Goal: Information Seeking & Learning: Learn about a topic

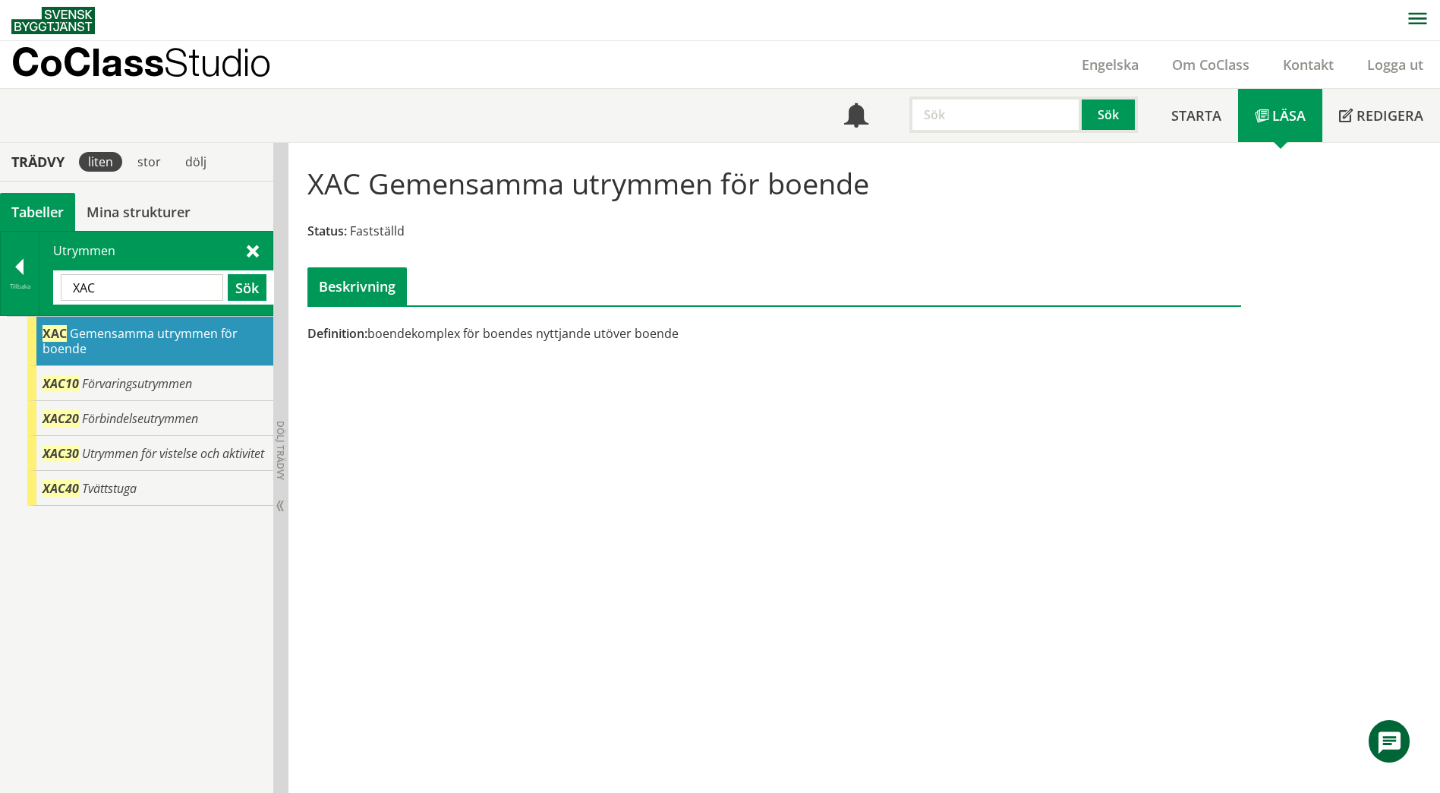
scroll to position [1, 0]
drag, startPoint x: 150, startPoint y: 285, endPoint x: 67, endPoint y: 288, distance: 82.8
click at [67, 288] on input "XAC" at bounding box center [142, 286] width 162 height 27
type input "sköt"
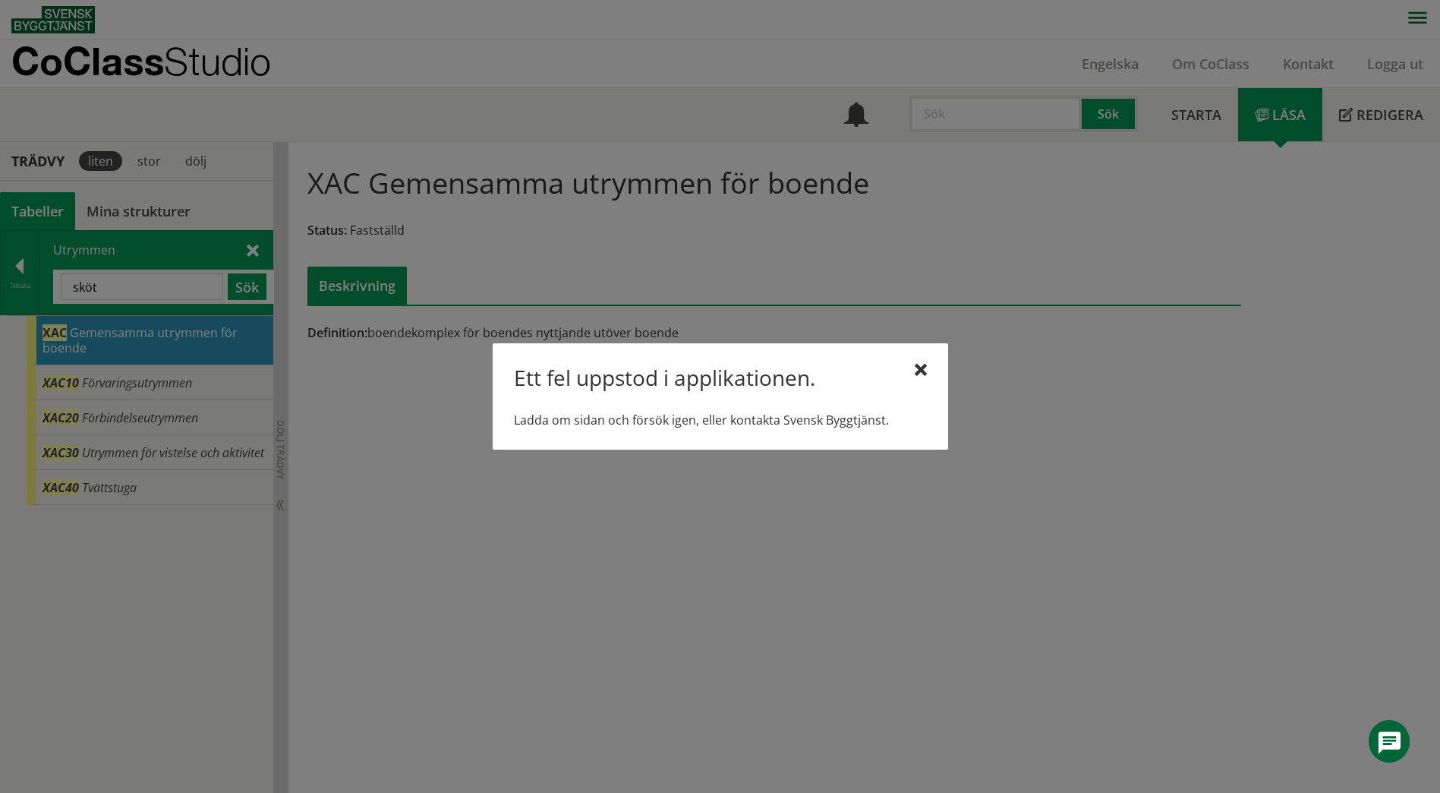
click at [912, 374] on div "Ett fel uppstod i applikationen." at bounding box center [720, 380] width 413 height 32
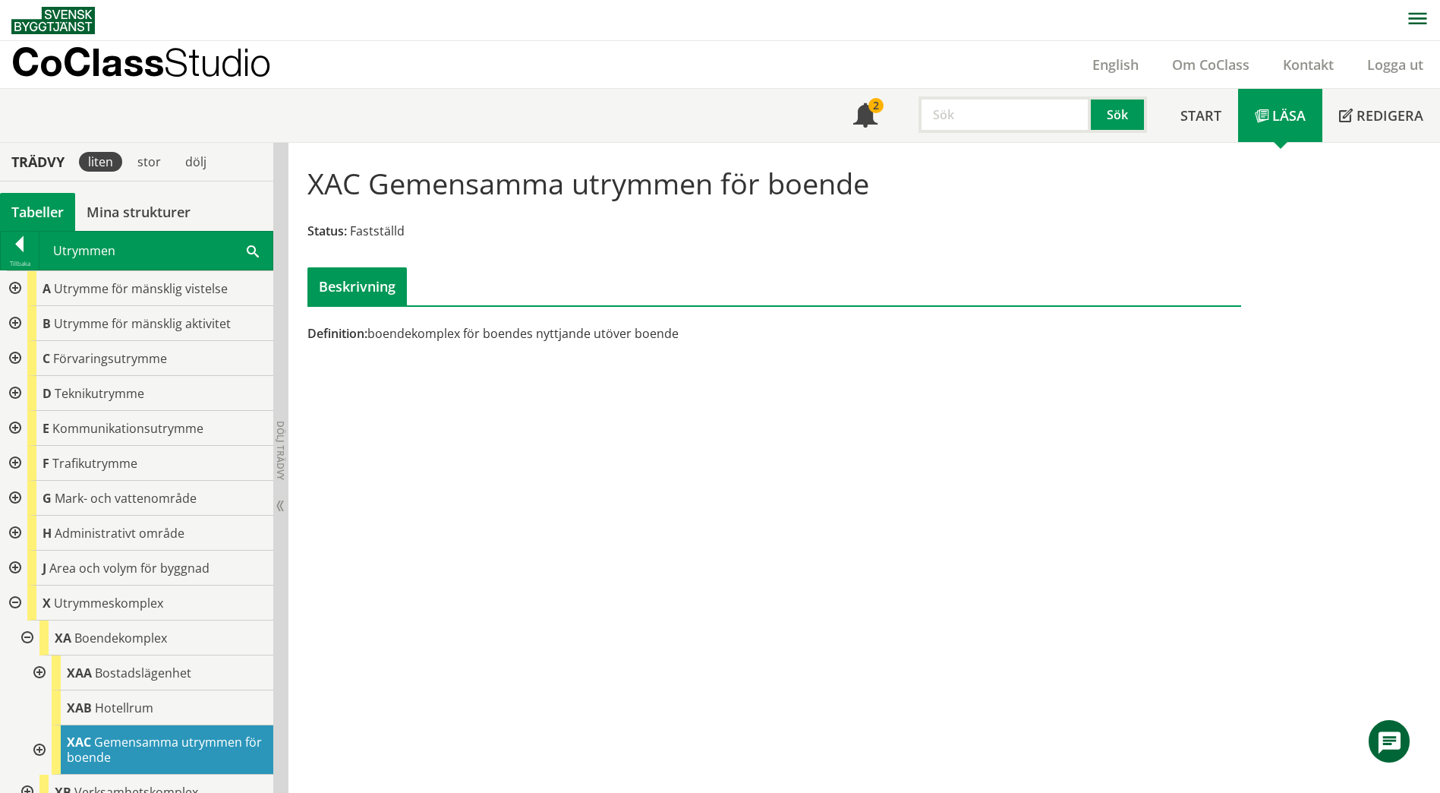
click at [251, 254] on span at bounding box center [253, 250] width 12 height 16
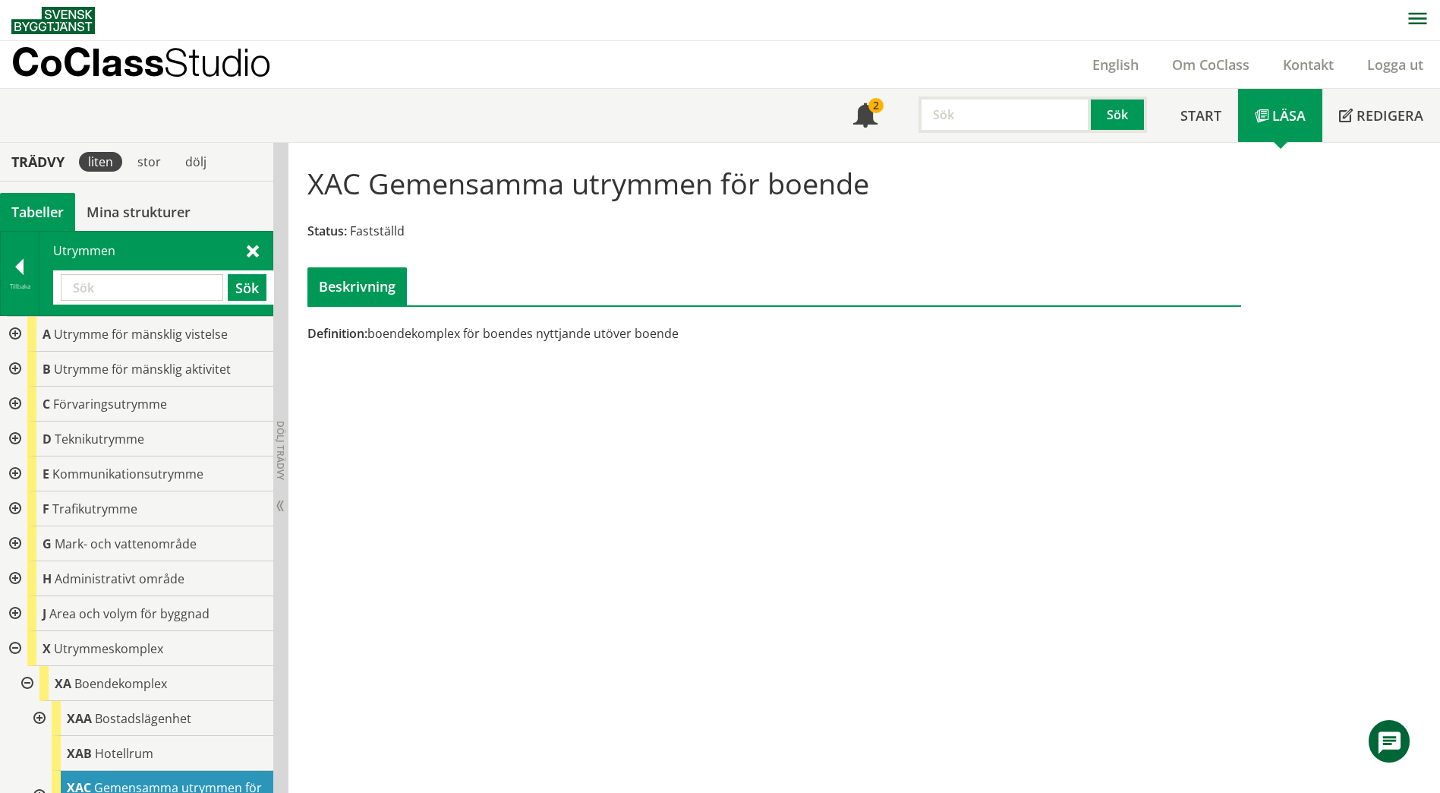
click at [162, 287] on input "text" at bounding box center [142, 287] width 162 height 27
paste input "ABA"
click at [254, 292] on button "Sök" at bounding box center [247, 287] width 39 height 27
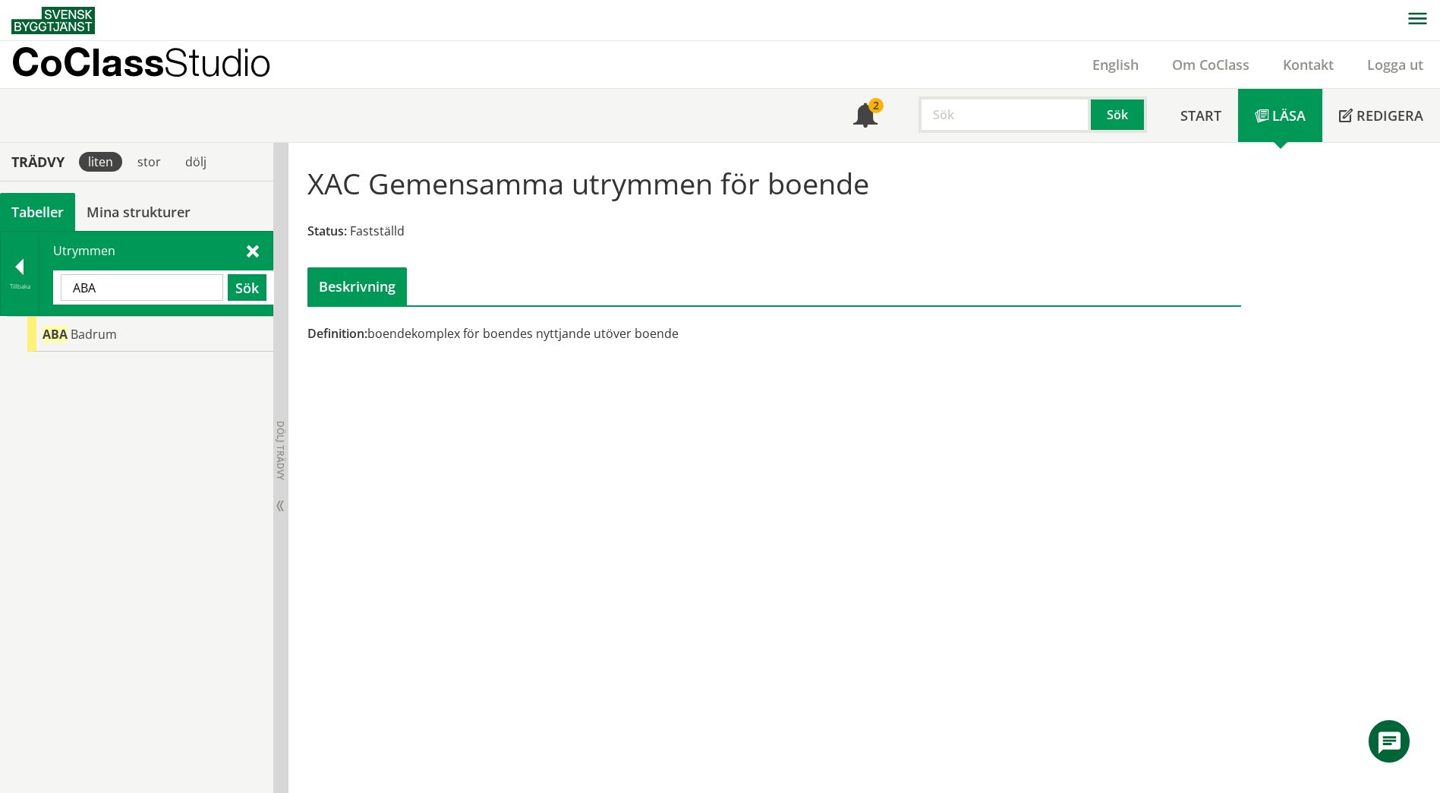
click at [155, 291] on input "ABA" at bounding box center [142, 287] width 162 height 27
type input "A"
click at [257, 251] on span at bounding box center [253, 250] width 12 height 16
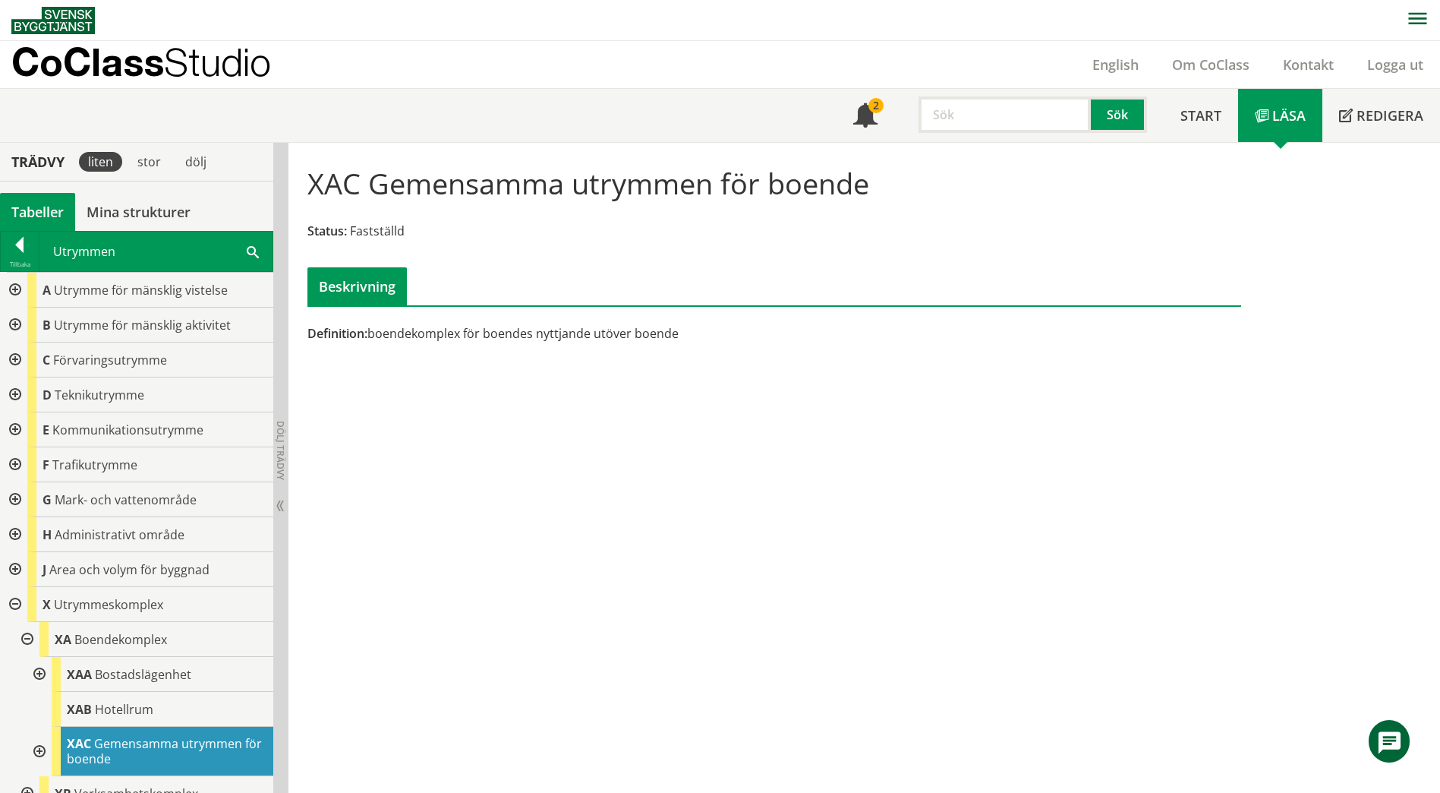
click at [13, 290] on div at bounding box center [13, 290] width 27 height 35
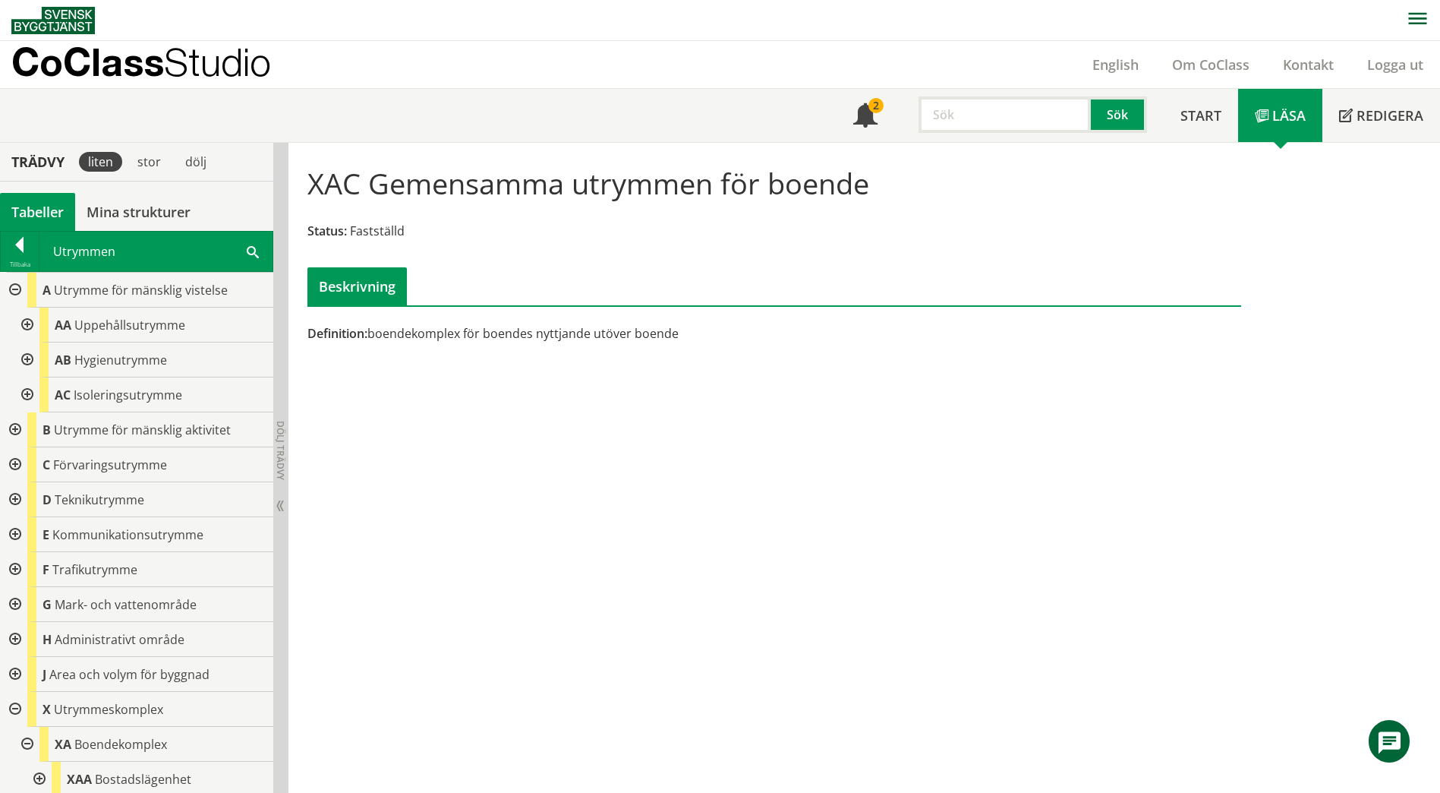
click at [24, 360] on div at bounding box center [25, 359] width 27 height 35
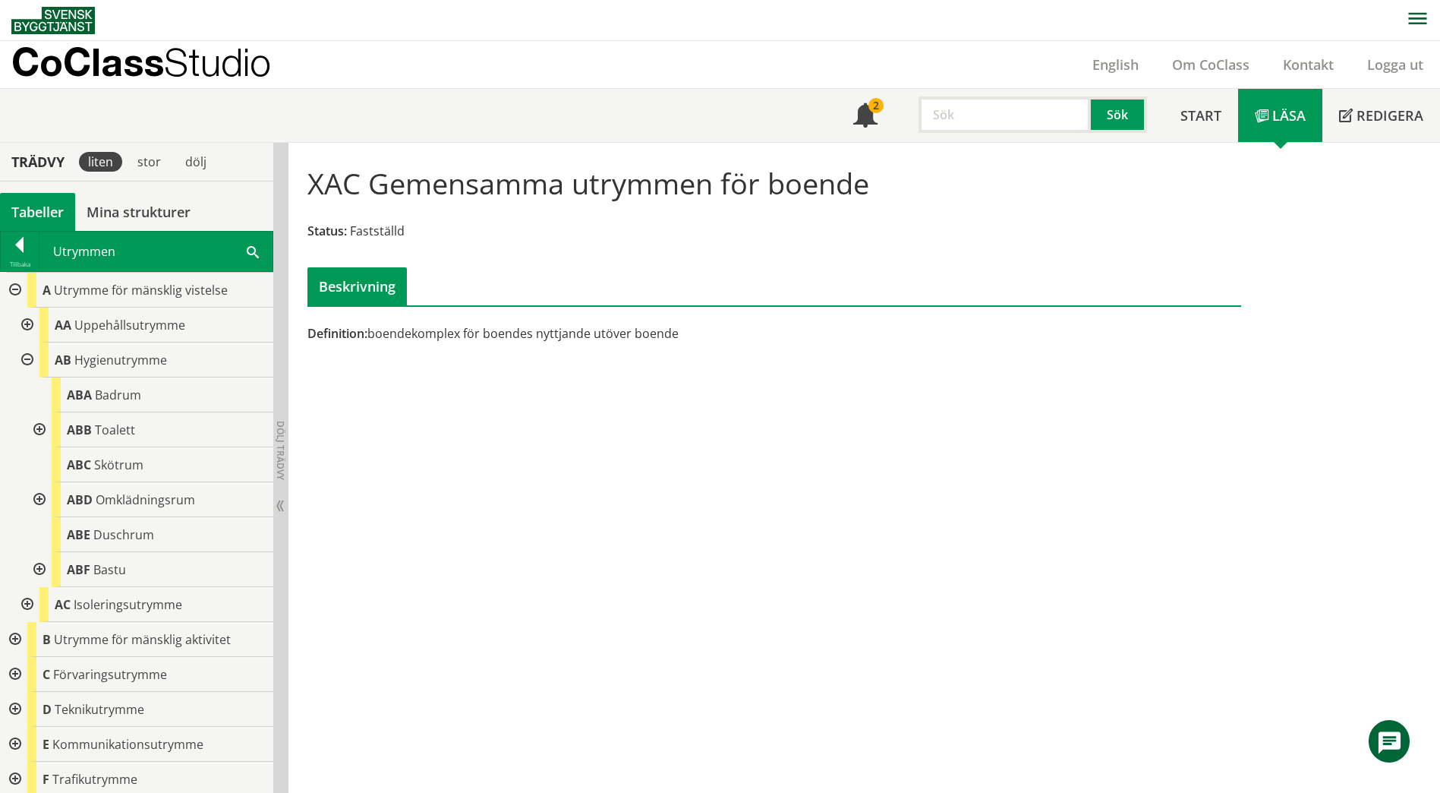
click at [37, 431] on div at bounding box center [37, 429] width 27 height 35
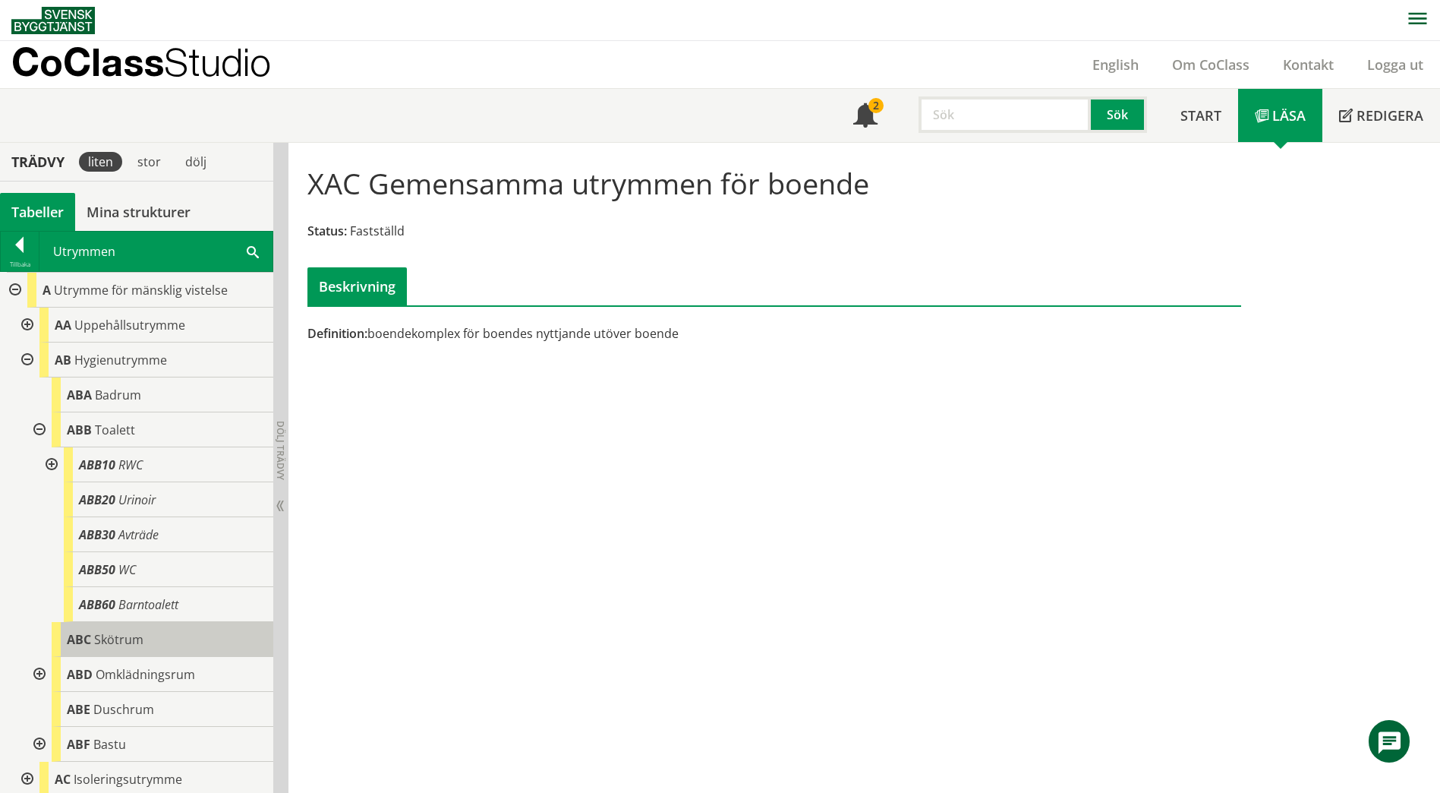
click at [115, 648] on div "ABC Skötrum" at bounding box center [163, 639] width 222 height 35
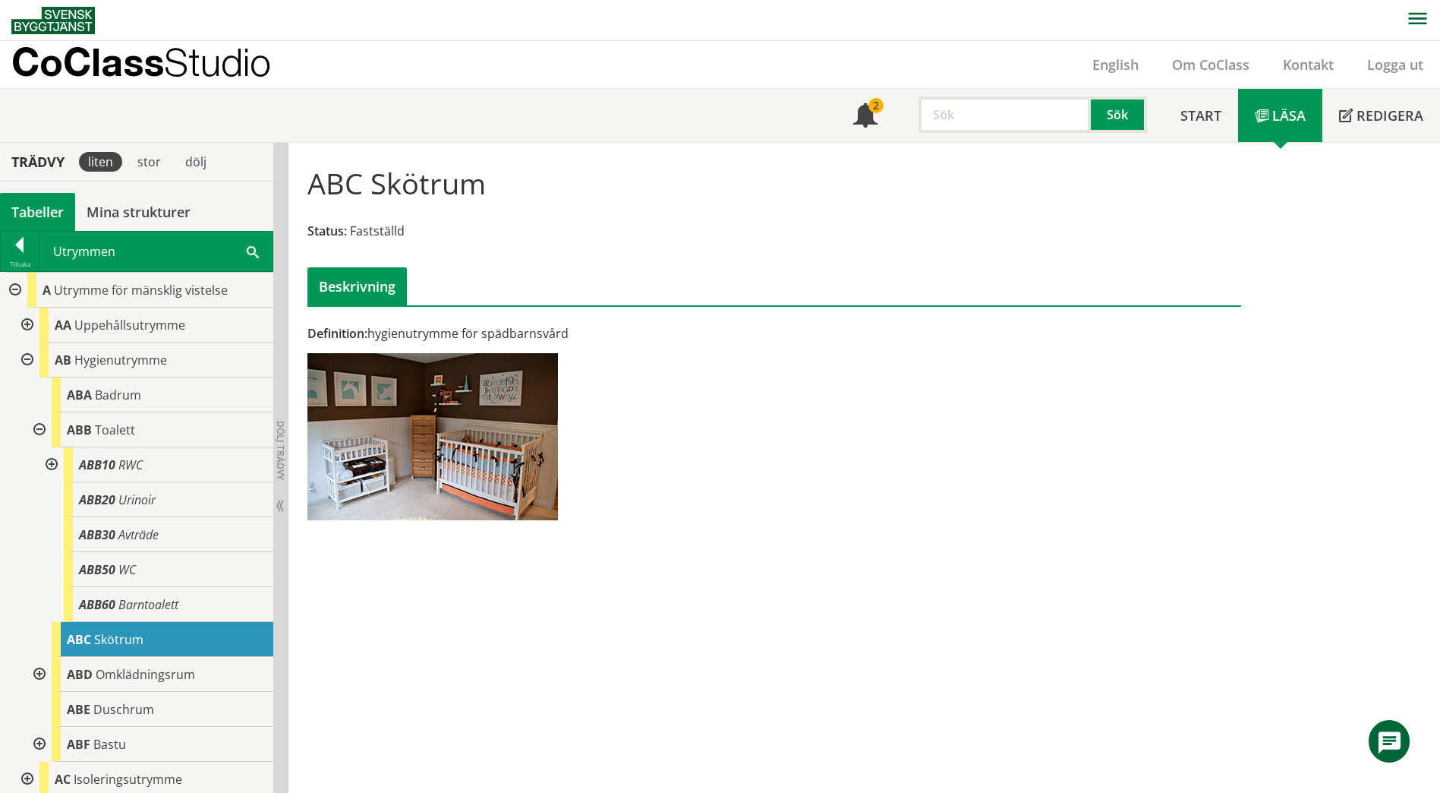
click at [253, 251] on span at bounding box center [253, 251] width 12 height 16
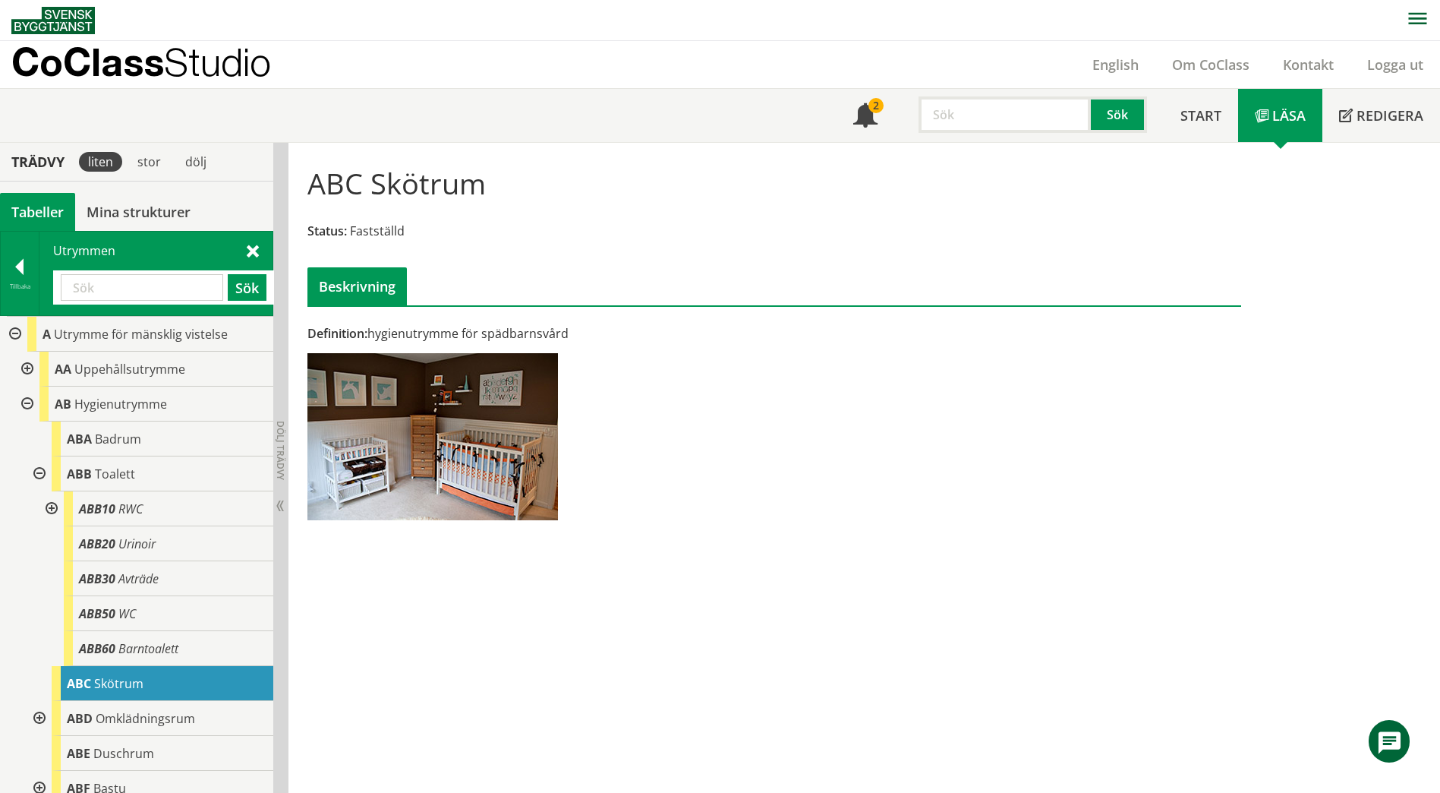
click at [140, 289] on input "text" at bounding box center [142, 287] width 162 height 27
paste input "BAG10"
click at [241, 292] on button "Sök" at bounding box center [247, 287] width 39 height 27
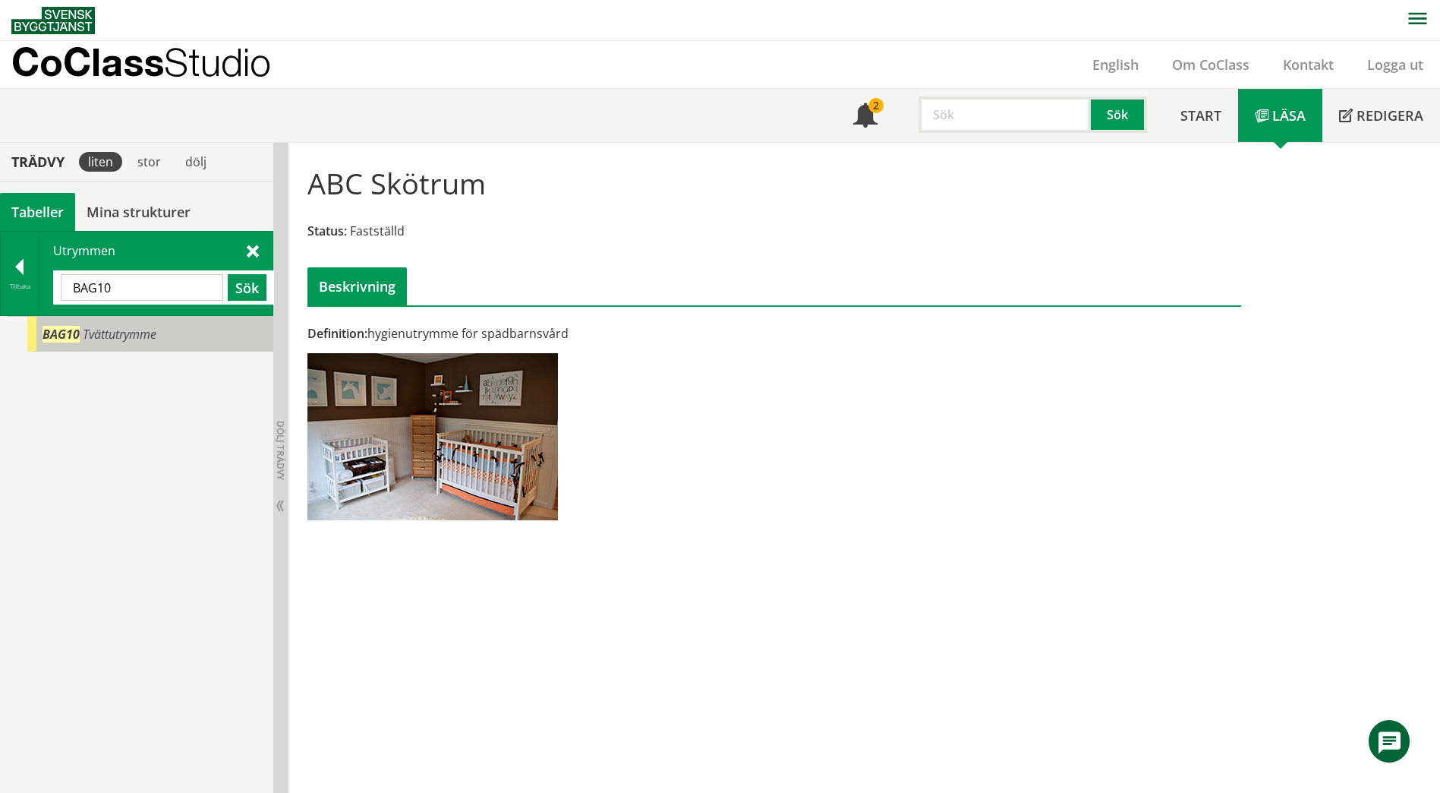
click at [175, 346] on div "BAG10 Tvättutrymme" at bounding box center [150, 334] width 246 height 35
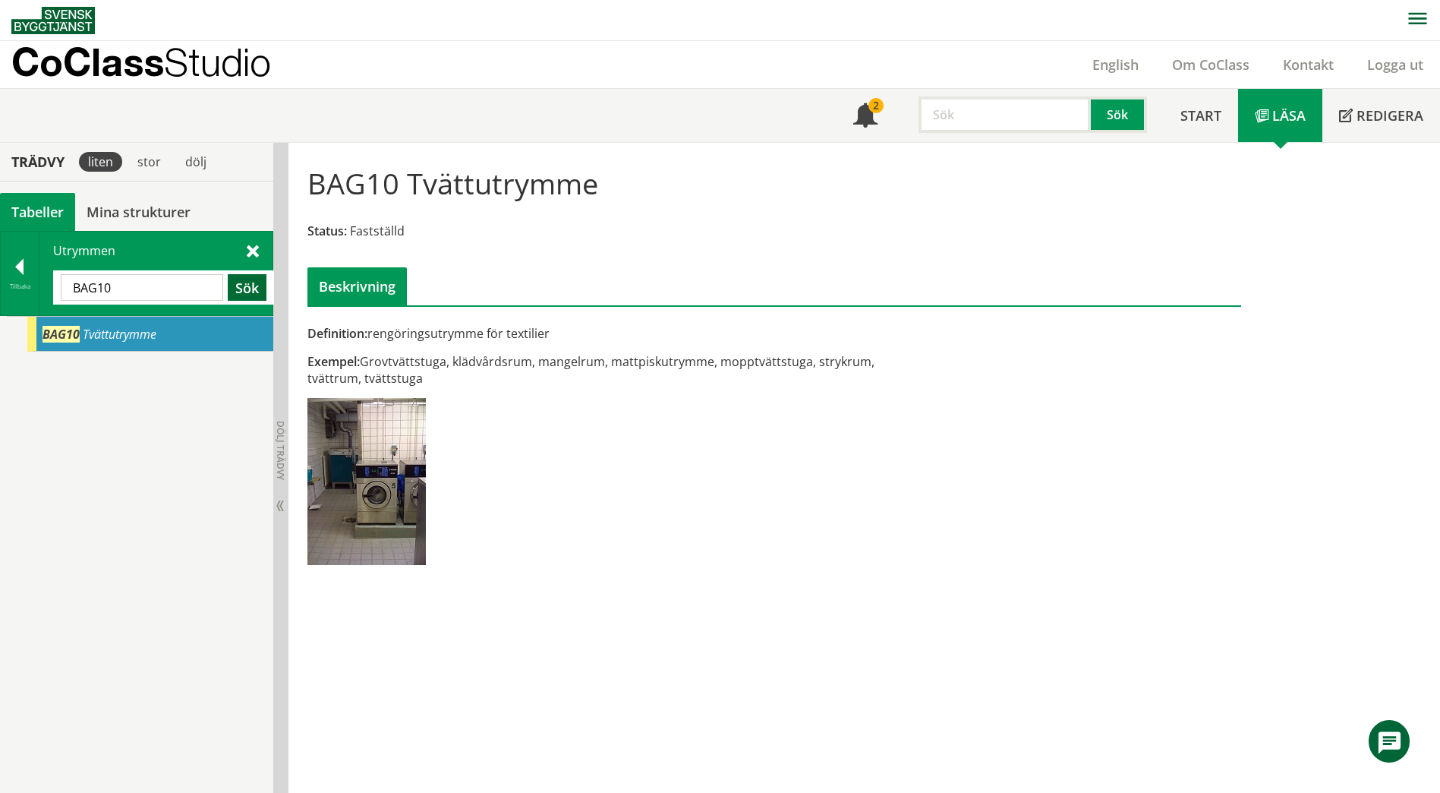
click at [256, 288] on button "Sök" at bounding box center [247, 287] width 39 height 27
drag, startPoint x: 187, startPoint y: 289, endPoint x: 63, endPoint y: 284, distance: 123.9
click at [63, 284] on input "BAG10" at bounding box center [142, 287] width 162 height 27
paste input "Ekkälleskolan"
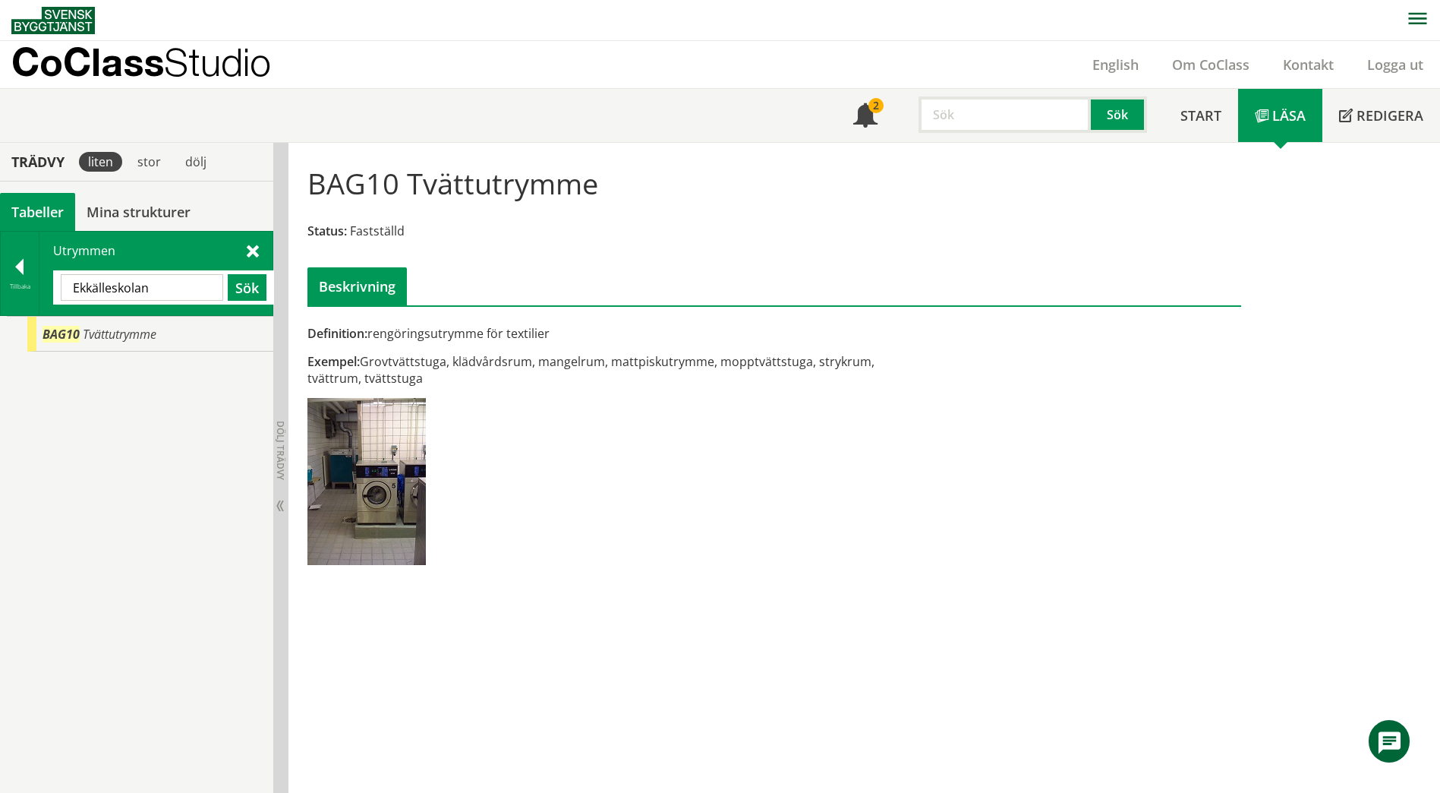
drag, startPoint x: 169, startPoint y: 283, endPoint x: 75, endPoint y: 285, distance: 94.1
click at [75, 285] on input "Ekkälleskolan" at bounding box center [142, 287] width 162 height 27
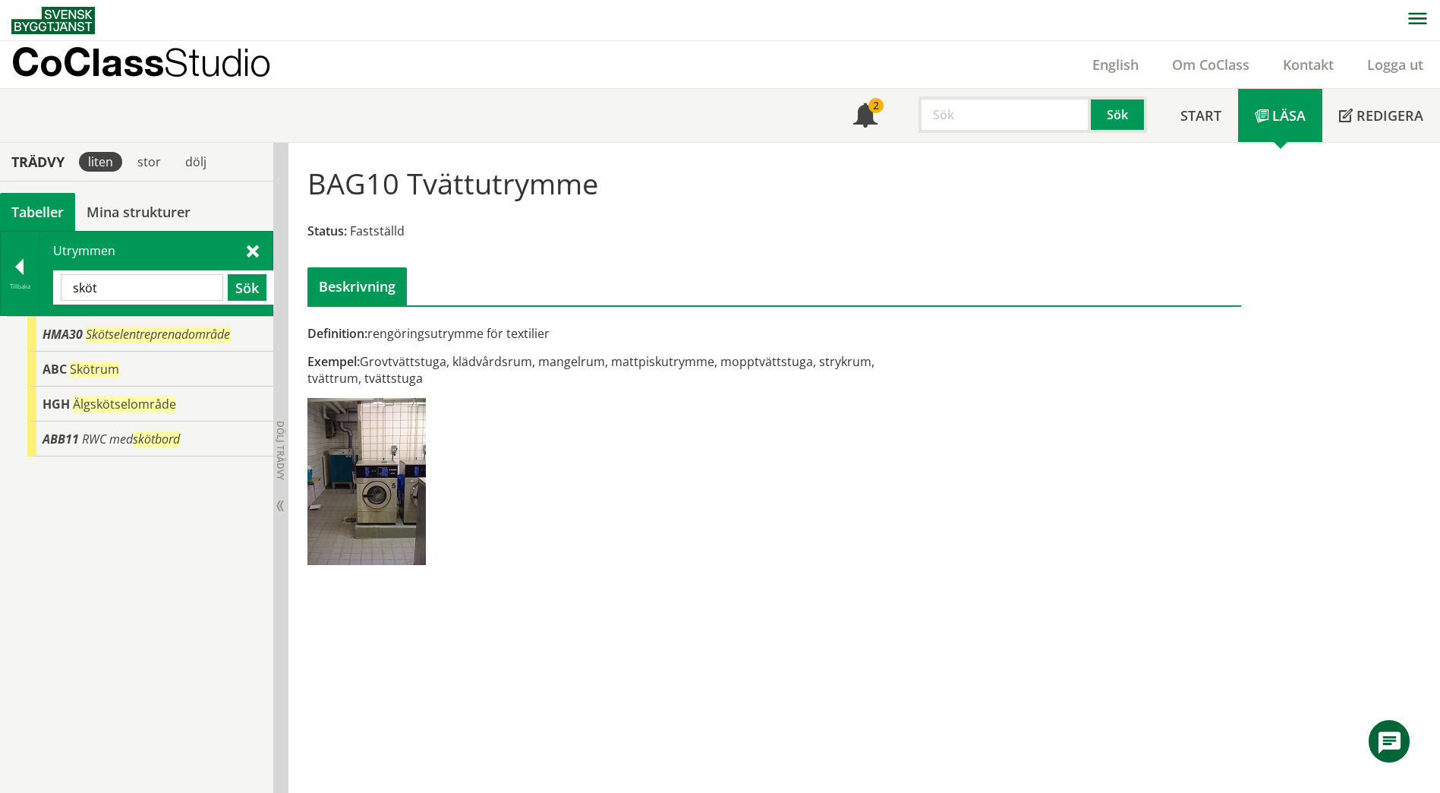
drag, startPoint x: 176, startPoint y: 285, endPoint x: 48, endPoint y: 289, distance: 128.4
click at [48, 289] on div "Utrymmen sköt Sök" at bounding box center [155, 274] width 233 height 84
paste input "XAC"
click at [260, 296] on button "Sök" at bounding box center [247, 287] width 39 height 27
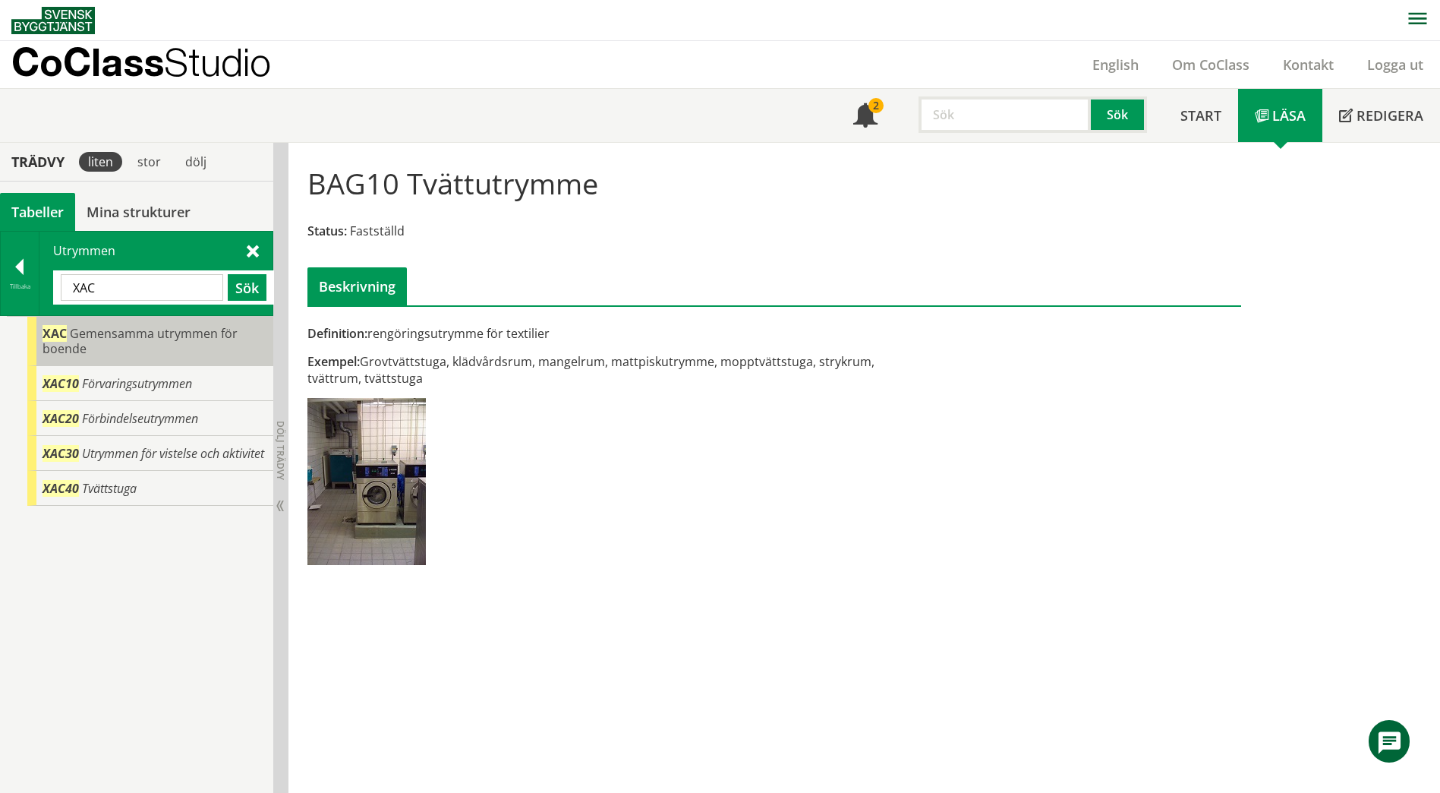
click at [194, 330] on span "Gemensamma utrymmen för boende" at bounding box center [140, 341] width 195 height 32
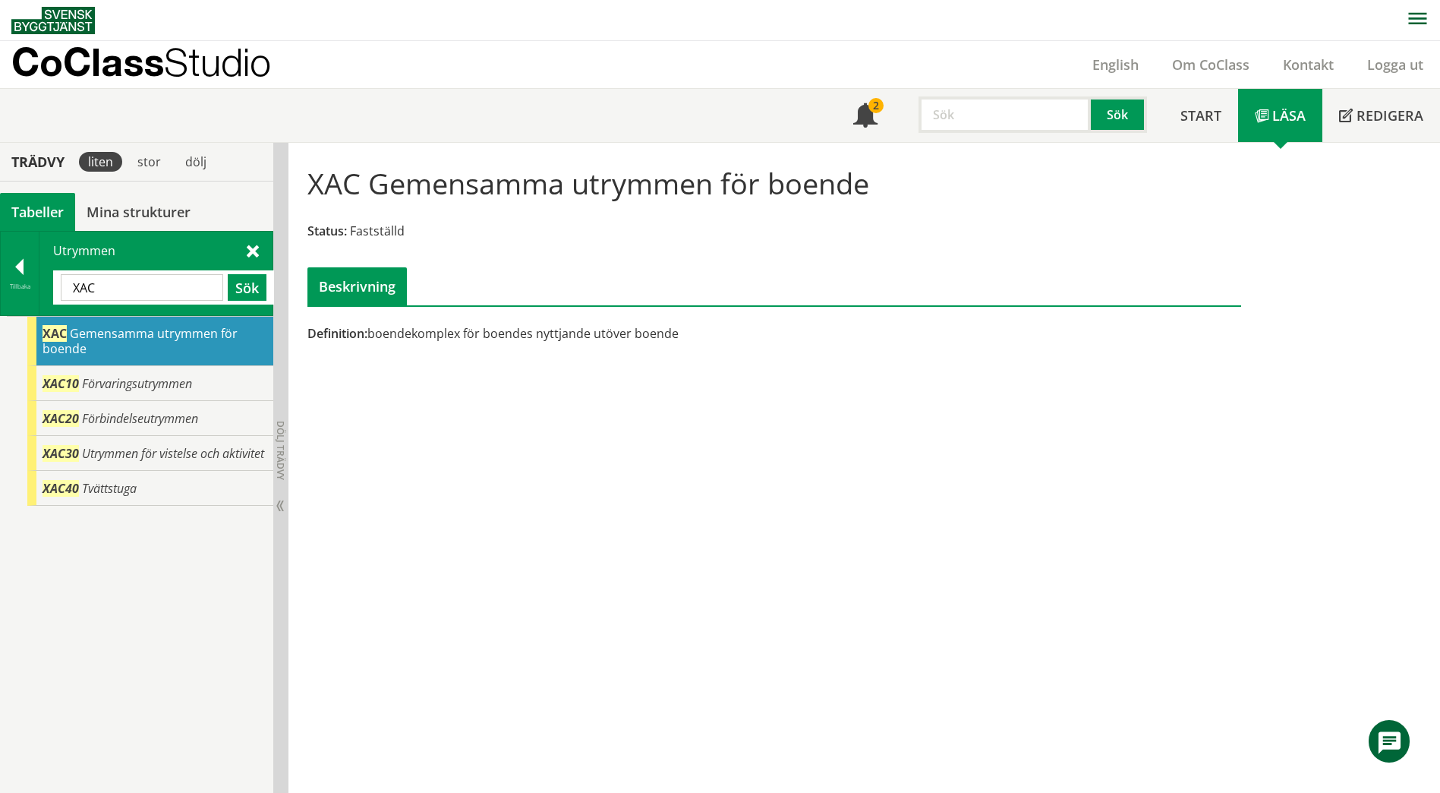
drag, startPoint x: 109, startPoint y: 295, endPoint x: 62, endPoint y: 292, distance: 46.4
click at [62, 292] on input "XAC" at bounding box center [142, 287] width 162 height 27
paste input "BAE"
click at [158, 288] on input "BAE" at bounding box center [142, 287] width 162 height 27
click at [243, 282] on button "Sök" at bounding box center [247, 287] width 39 height 27
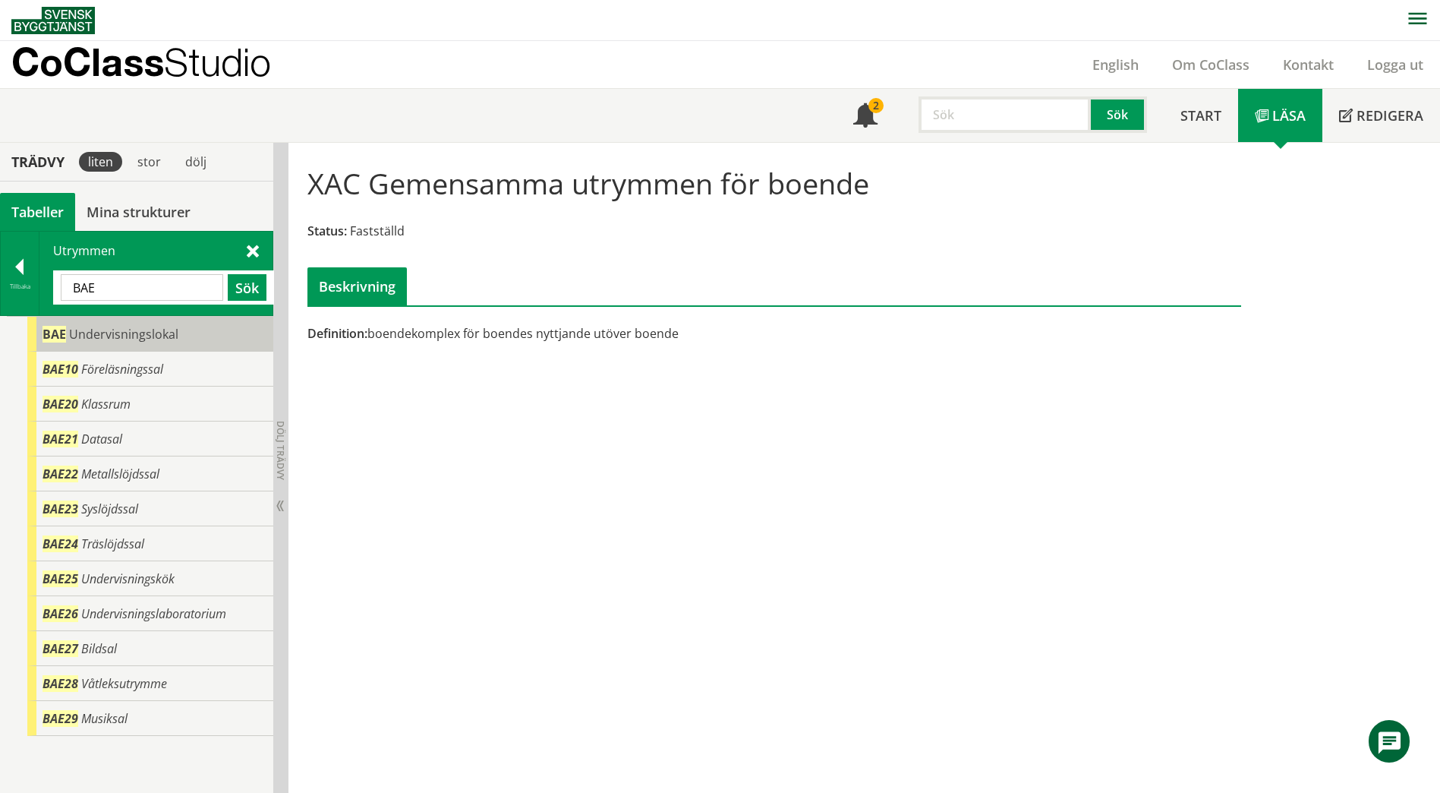
click at [211, 333] on div "BAE Undervisningslokal" at bounding box center [150, 334] width 246 height 35
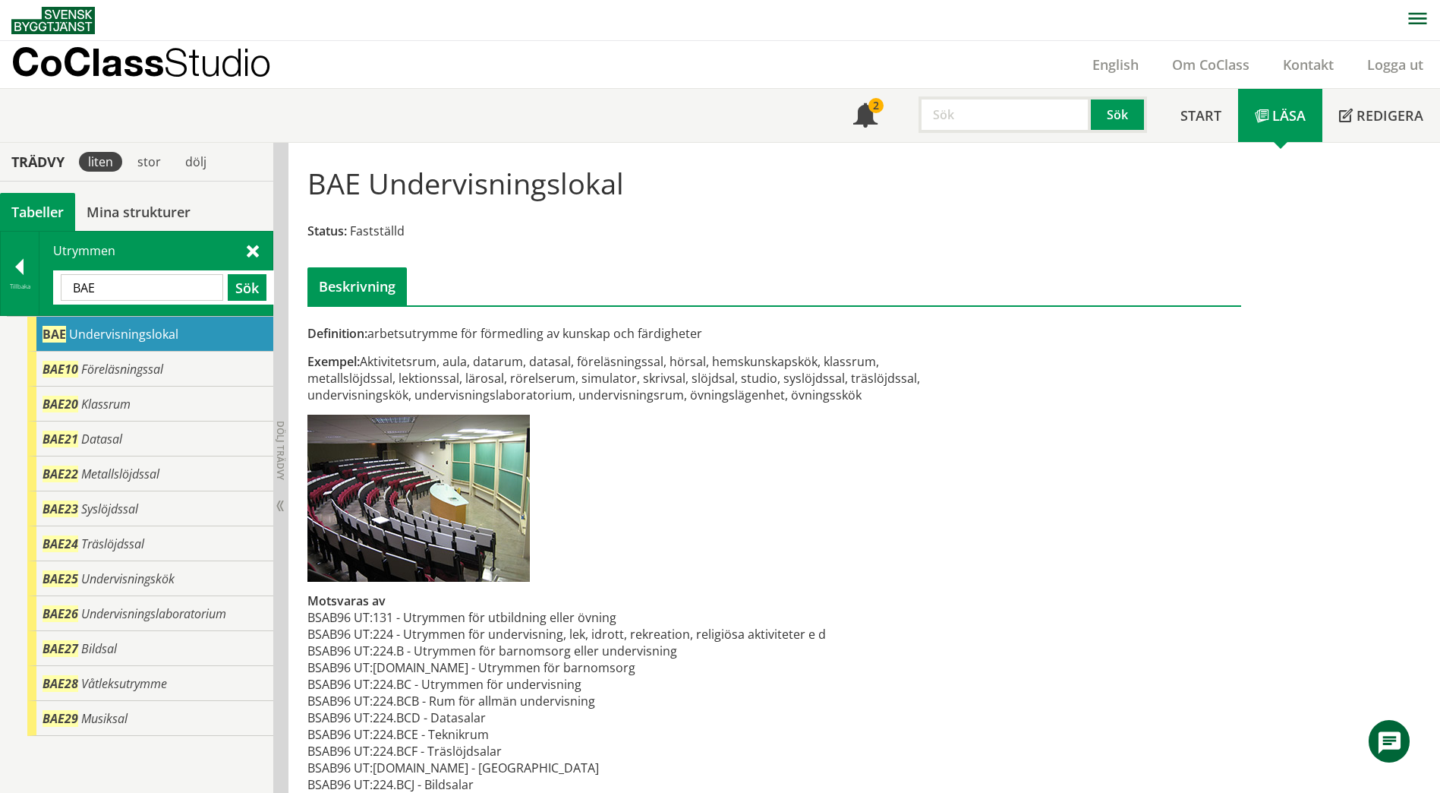
drag, startPoint x: 155, startPoint y: 283, endPoint x: 57, endPoint y: 290, distance: 98.2
click at [58, 276] on div "BAE Sök" at bounding box center [163, 287] width 221 height 34
paste input "Lekutrymme"
click at [240, 288] on button "Sök" at bounding box center [247, 287] width 39 height 27
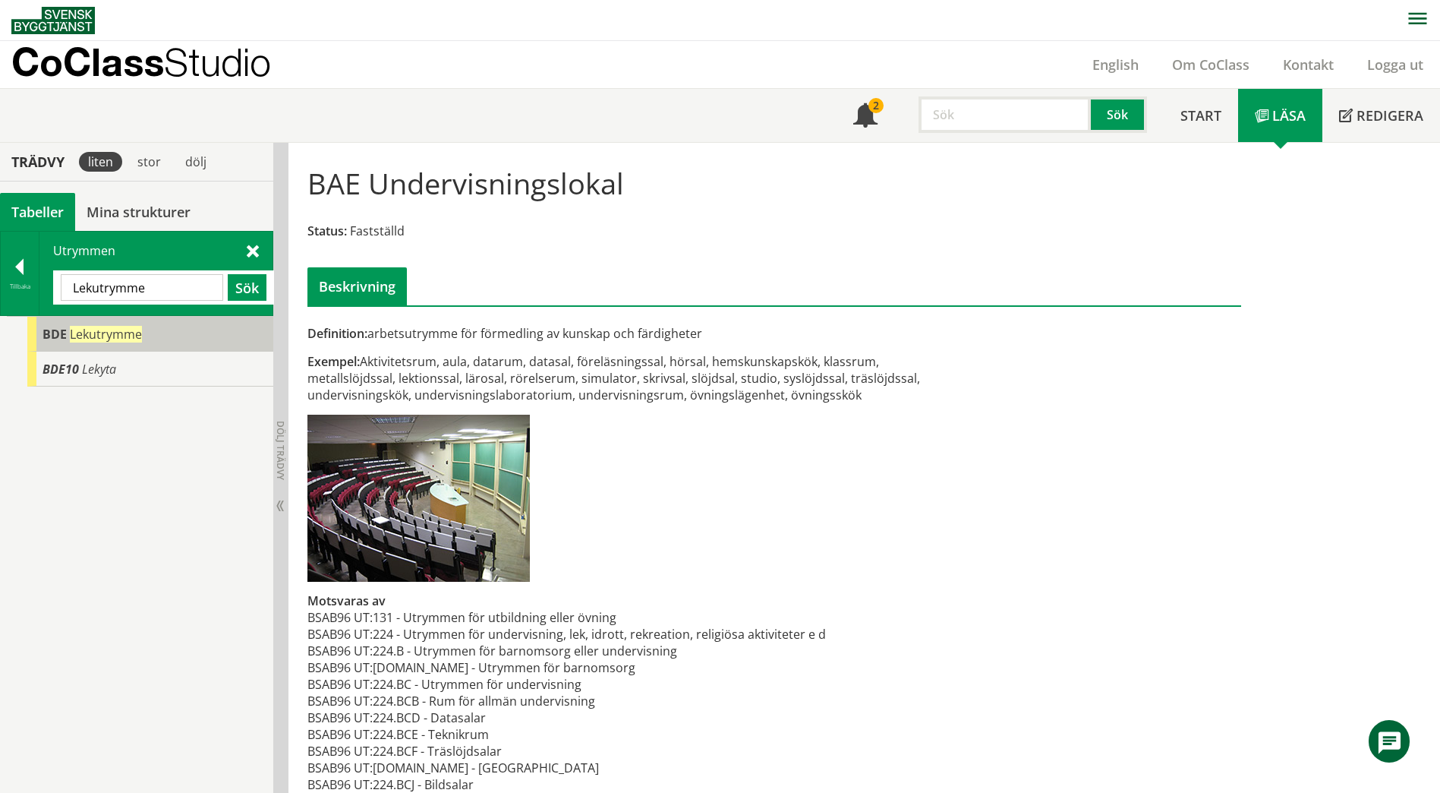
click at [198, 339] on div "BDE Lekutrymme" at bounding box center [150, 334] width 246 height 35
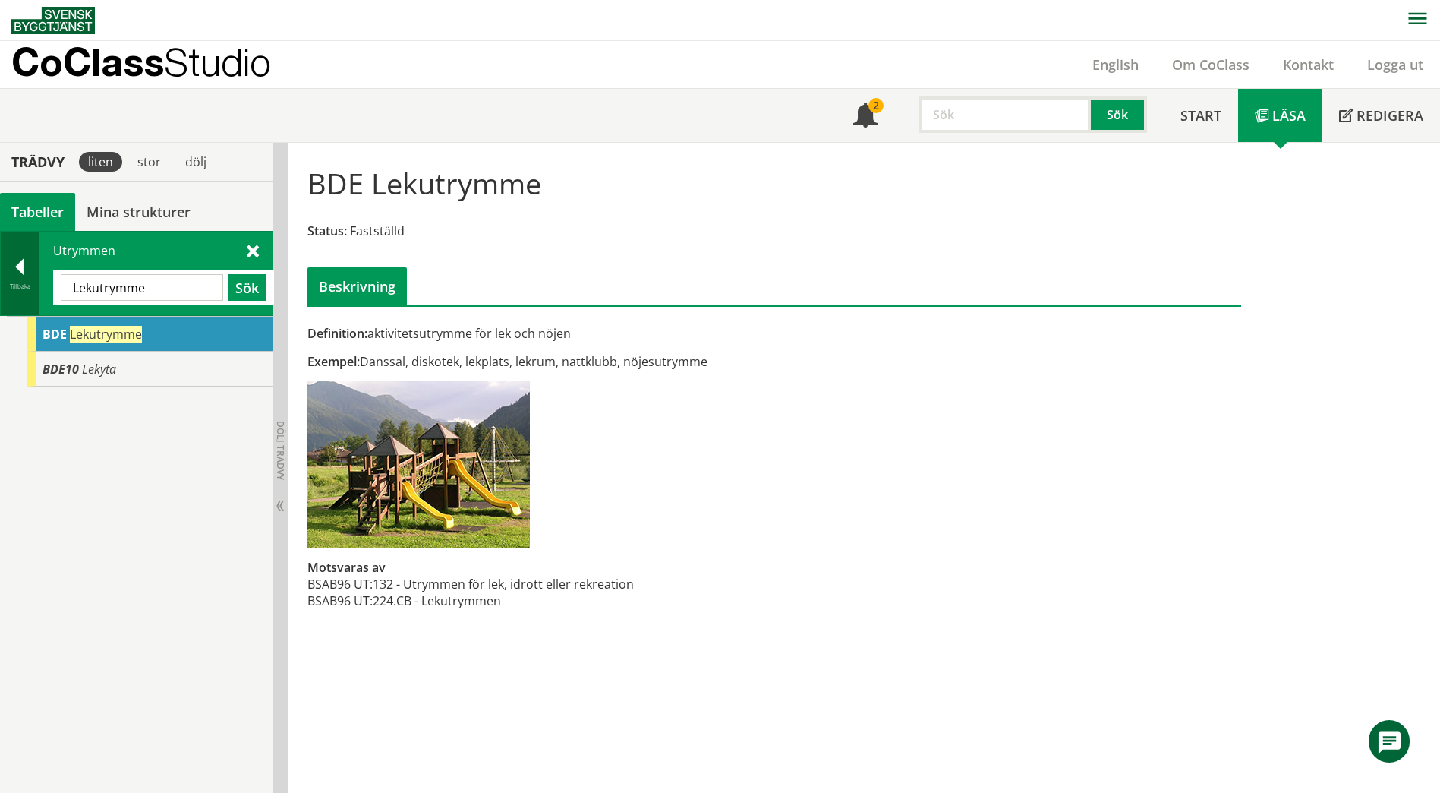
drag, startPoint x: 156, startPoint y: 292, endPoint x: 25, endPoint y: 282, distance: 130.9
click at [25, 282] on div "Tillbaka Utrymmen Lekutrymme Sök" at bounding box center [136, 273] width 273 height 85
paste input "BBB"
type input "BBB"
click at [241, 284] on button "Sök" at bounding box center [247, 287] width 39 height 27
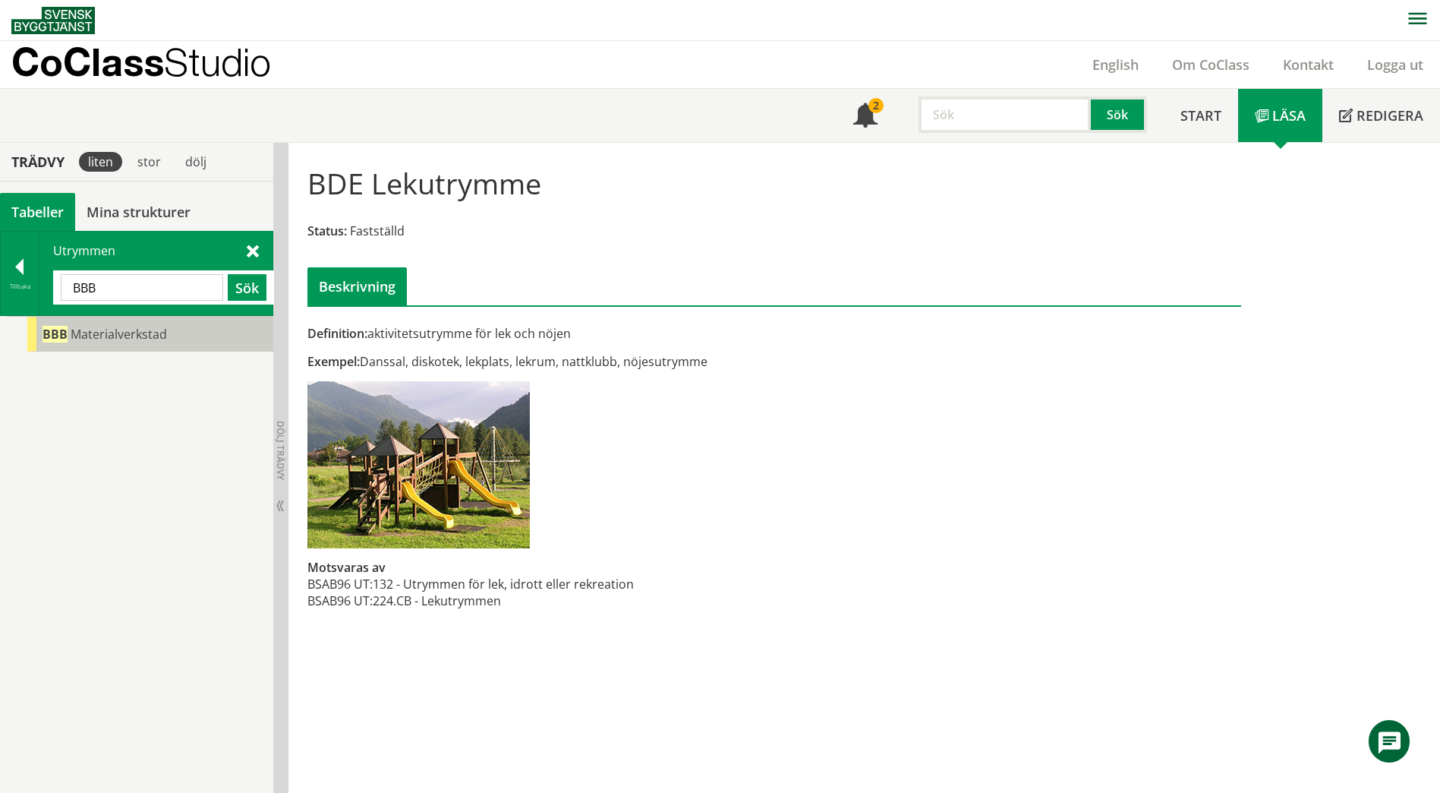
click at [195, 339] on div "BBB Materialverkstad" at bounding box center [150, 334] width 246 height 35
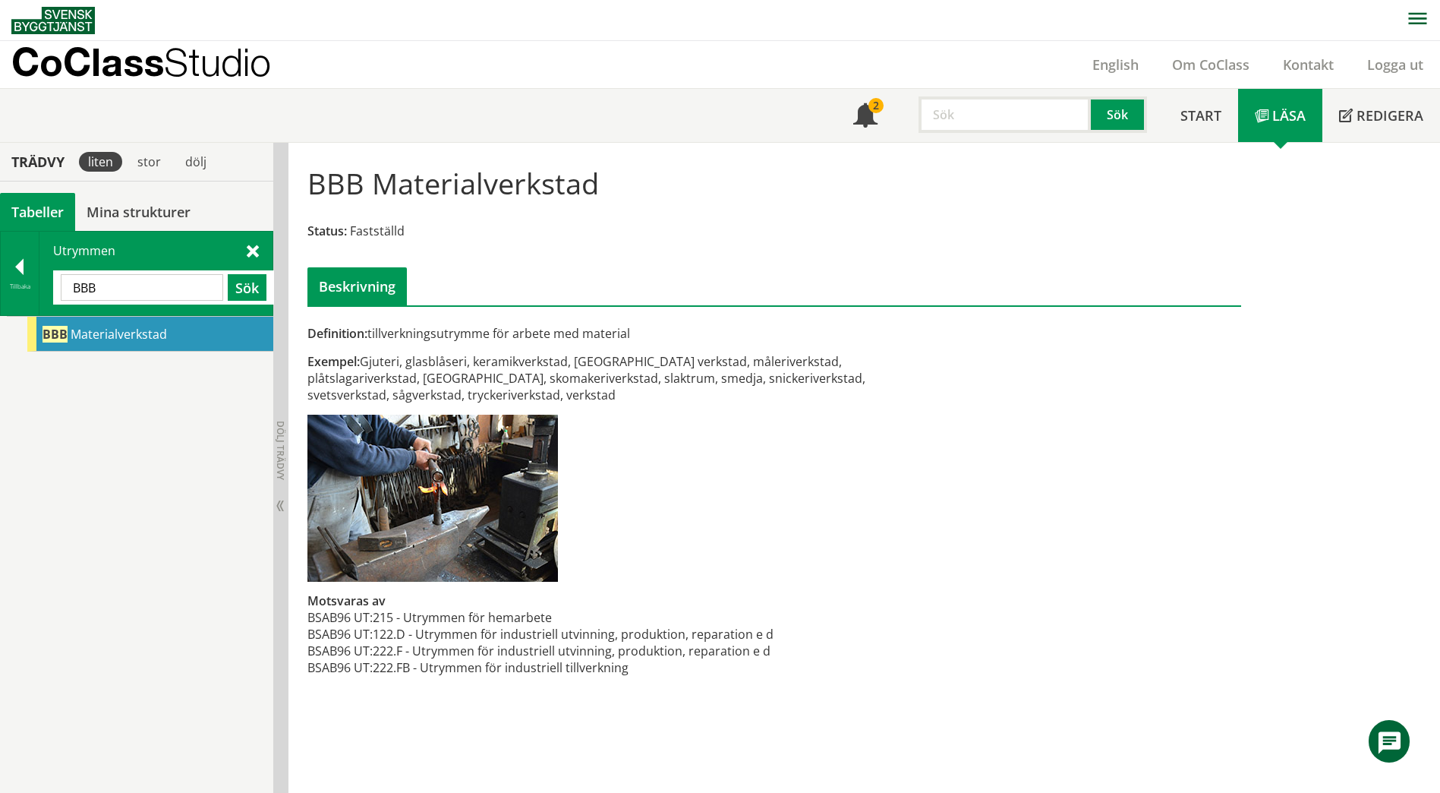
drag, startPoint x: 163, startPoint y: 290, endPoint x: 55, endPoint y: 281, distance: 108.9
click at [55, 281] on div "BBB Sök" at bounding box center [163, 287] width 221 height 34
paste input "ehandlingsutrymme"
click at [237, 290] on button "Sök" at bounding box center [247, 287] width 39 height 27
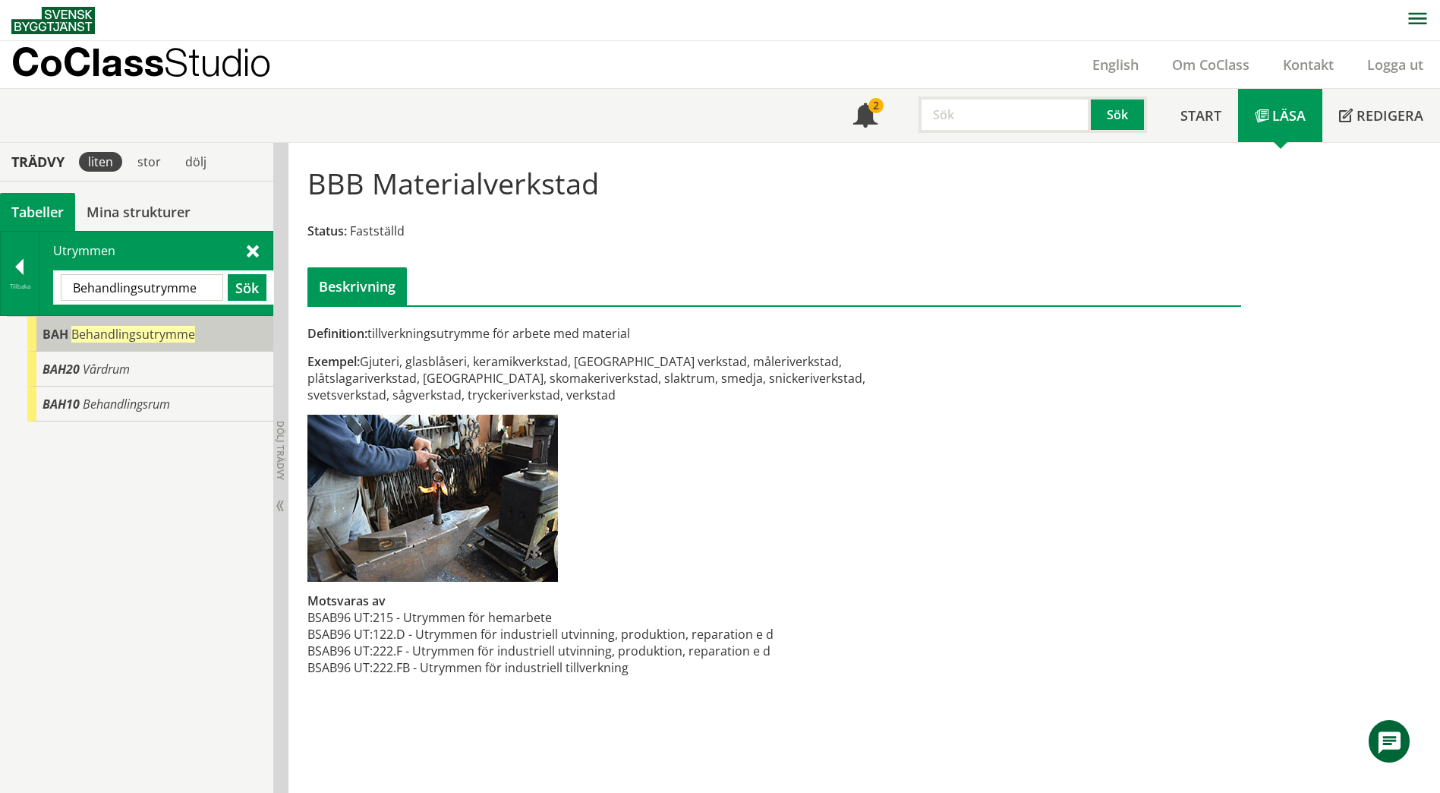
click at [188, 344] on div "BAH Behandlingsutrymme" at bounding box center [150, 334] width 246 height 35
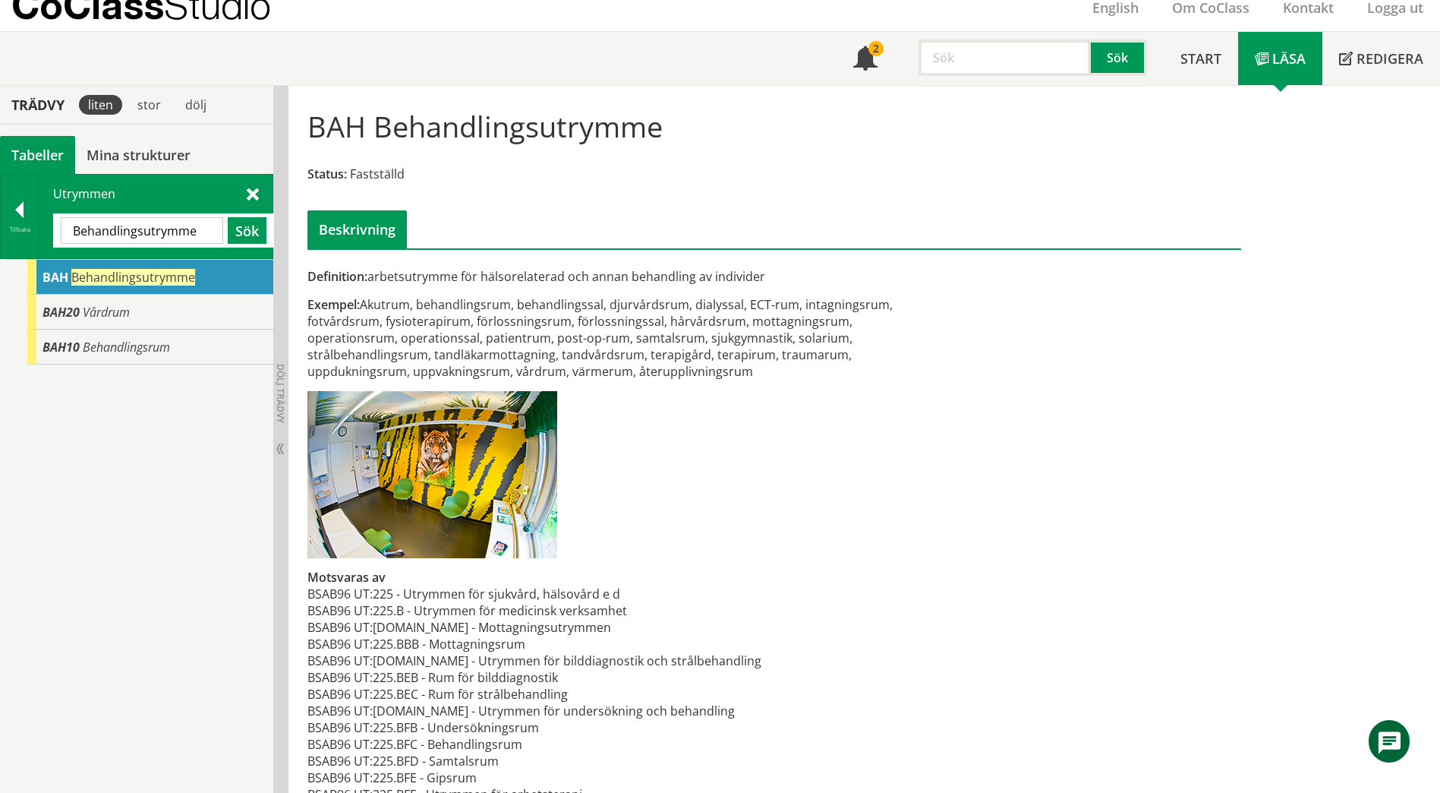
scroll to position [76, 0]
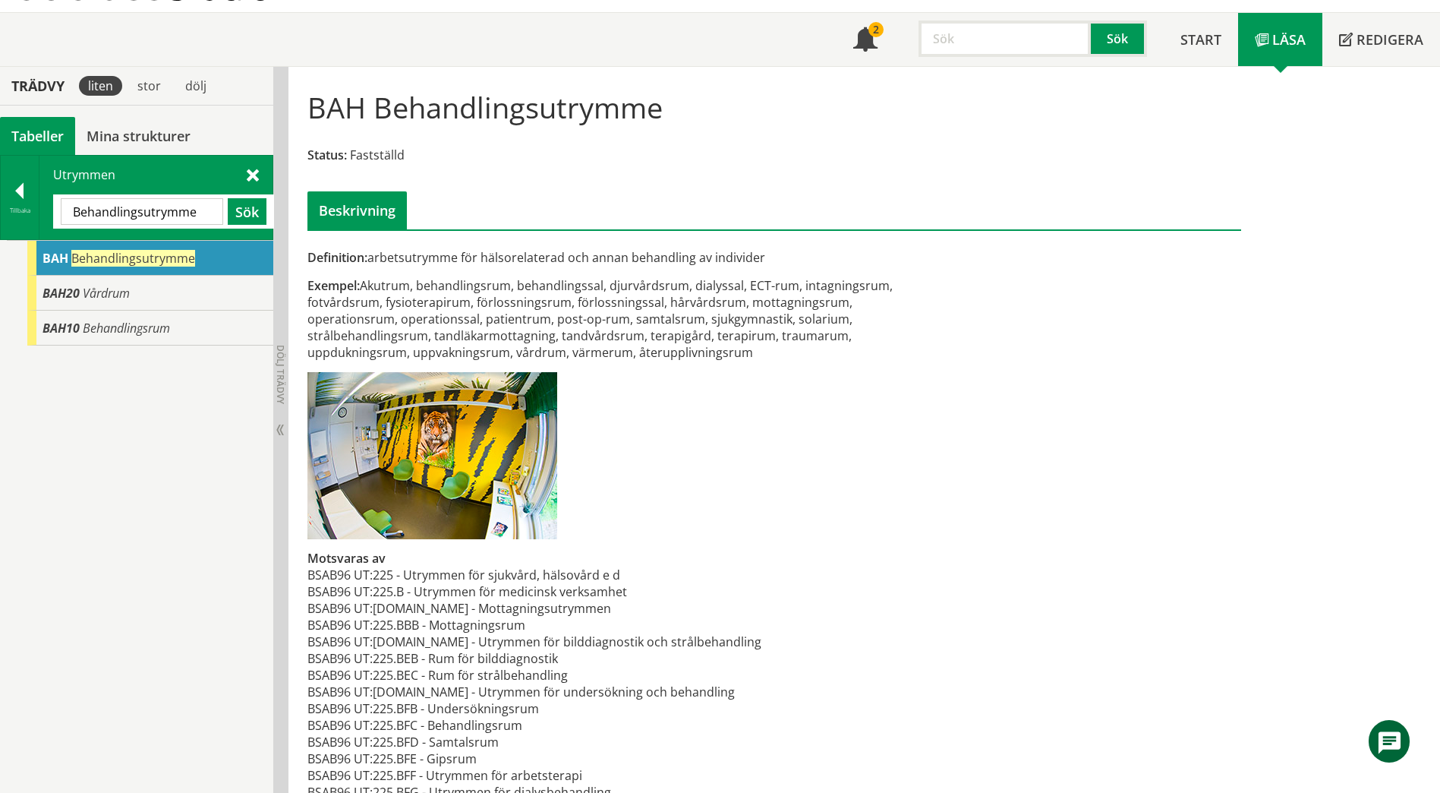
drag, startPoint x: 206, startPoint y: 210, endPoint x: 44, endPoint y: 194, distance: 163.2
click at [44, 194] on div "Utrymmen Behandlingsutrymme Sök" at bounding box center [155, 198] width 233 height 84
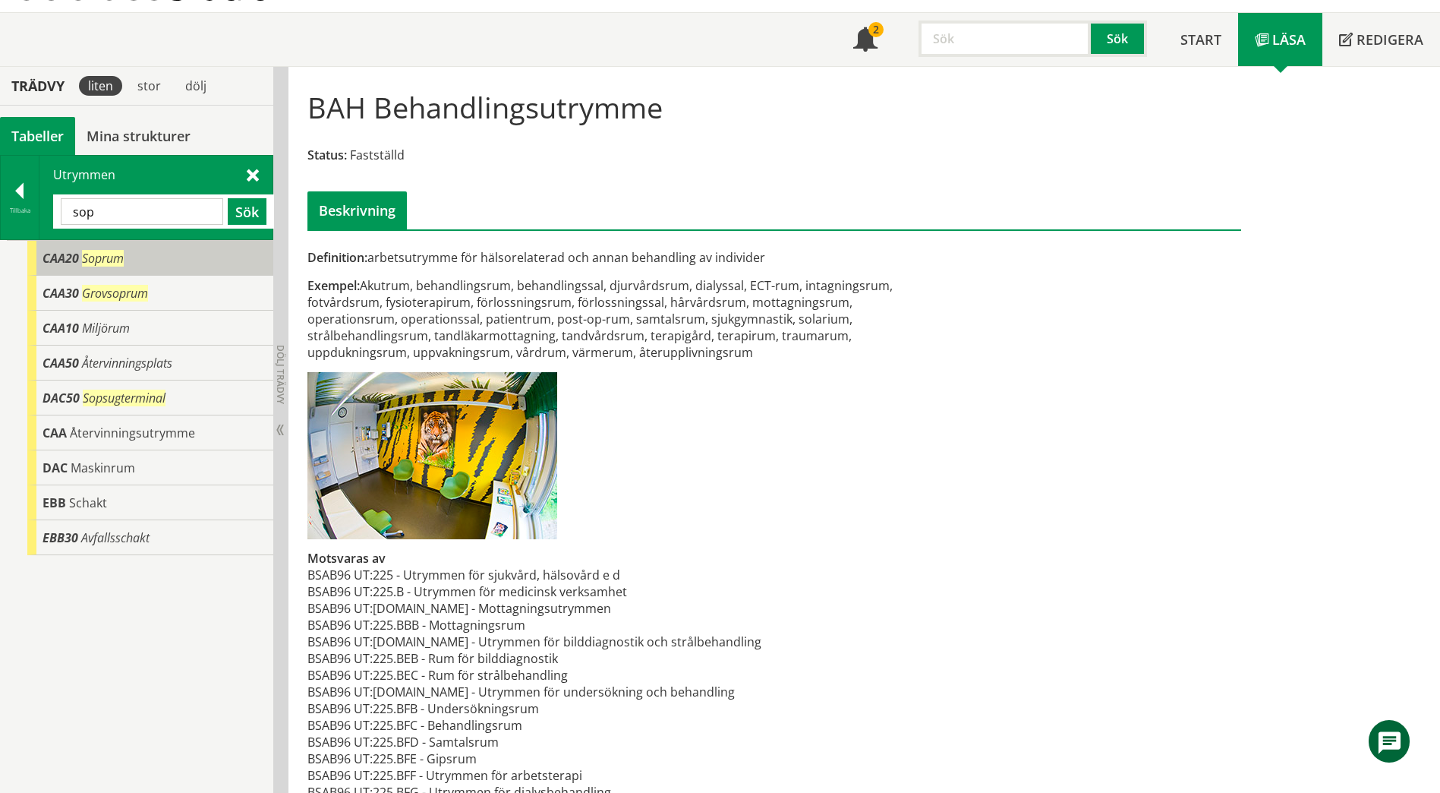
click at [58, 241] on div "CAA20 Soprum" at bounding box center [150, 258] width 246 height 35
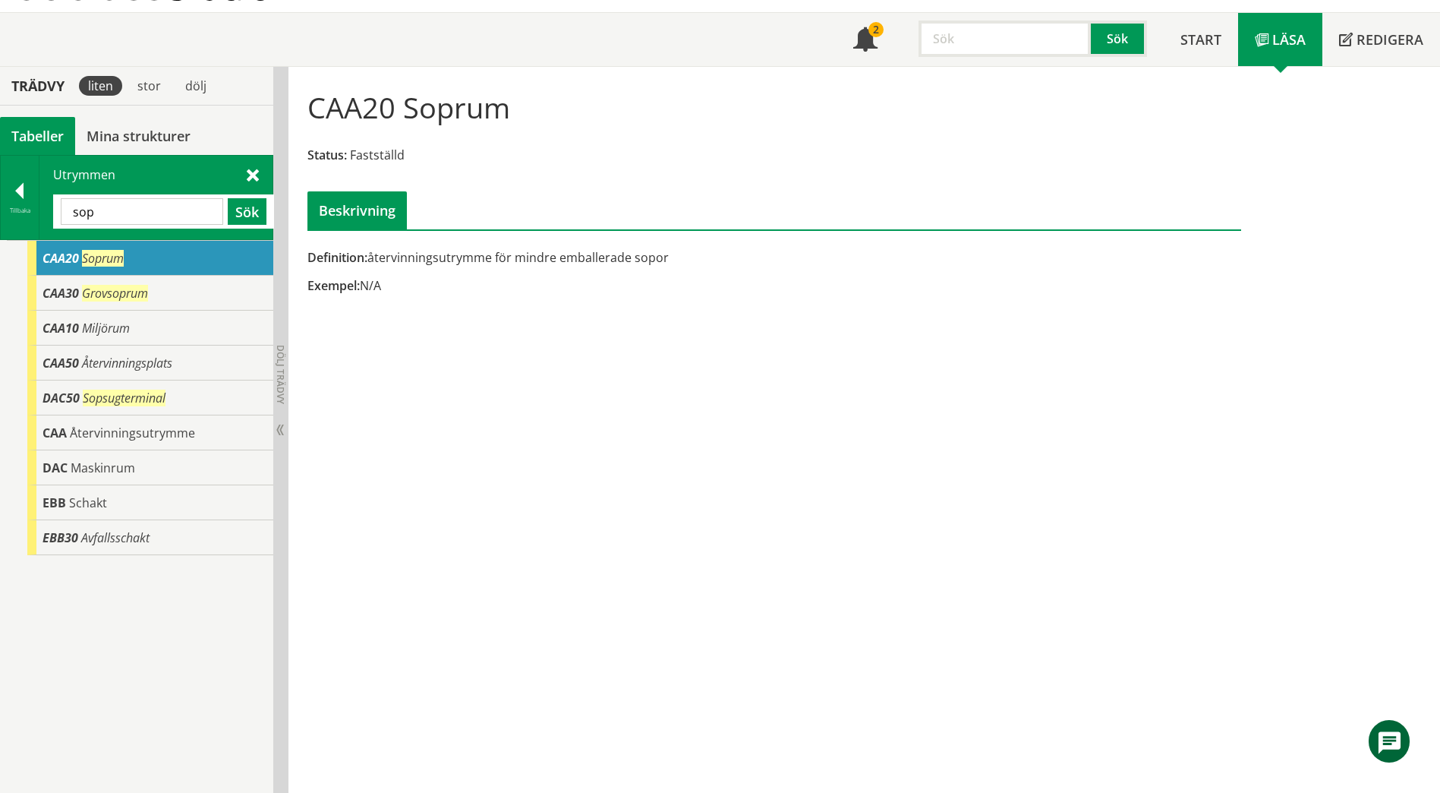
drag, startPoint x: 110, startPoint y: 210, endPoint x: 59, endPoint y: 210, distance: 50.9
click at [59, 210] on div "sop Sök" at bounding box center [163, 211] width 221 height 34
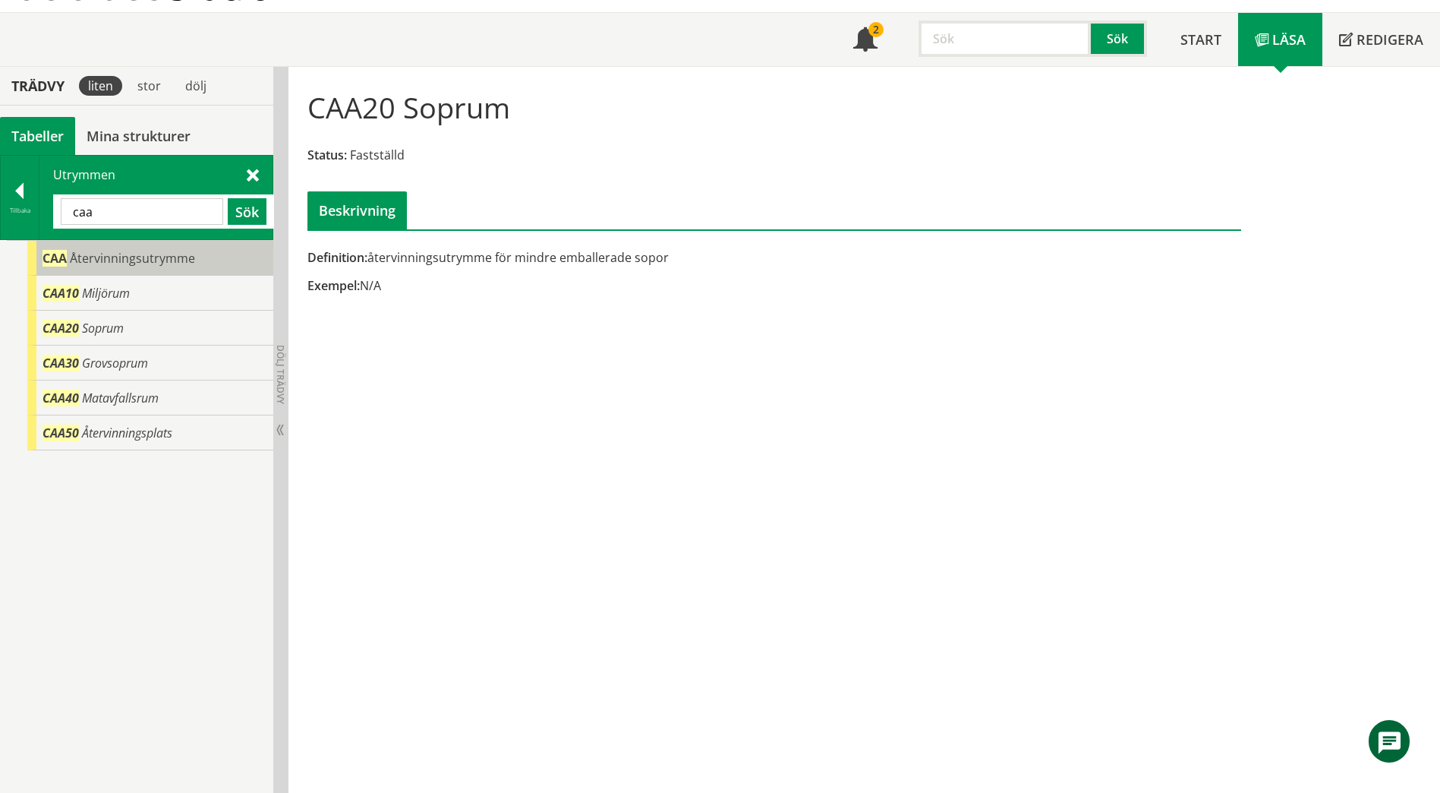
click at [128, 262] on span "Återvinningsutrymme" at bounding box center [132, 258] width 125 height 17
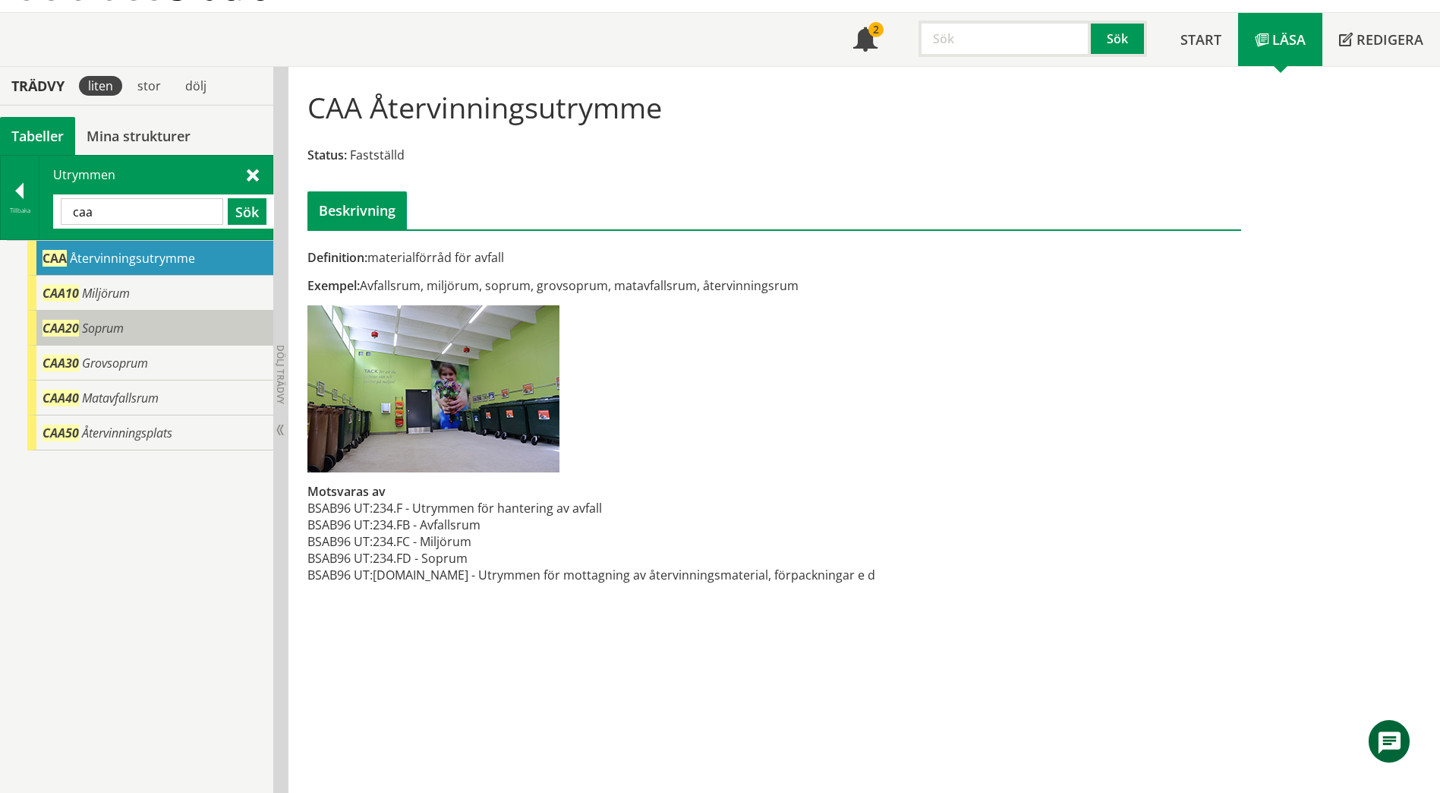
click at [131, 323] on div "CAA20 Soprum" at bounding box center [150, 327] width 246 height 35
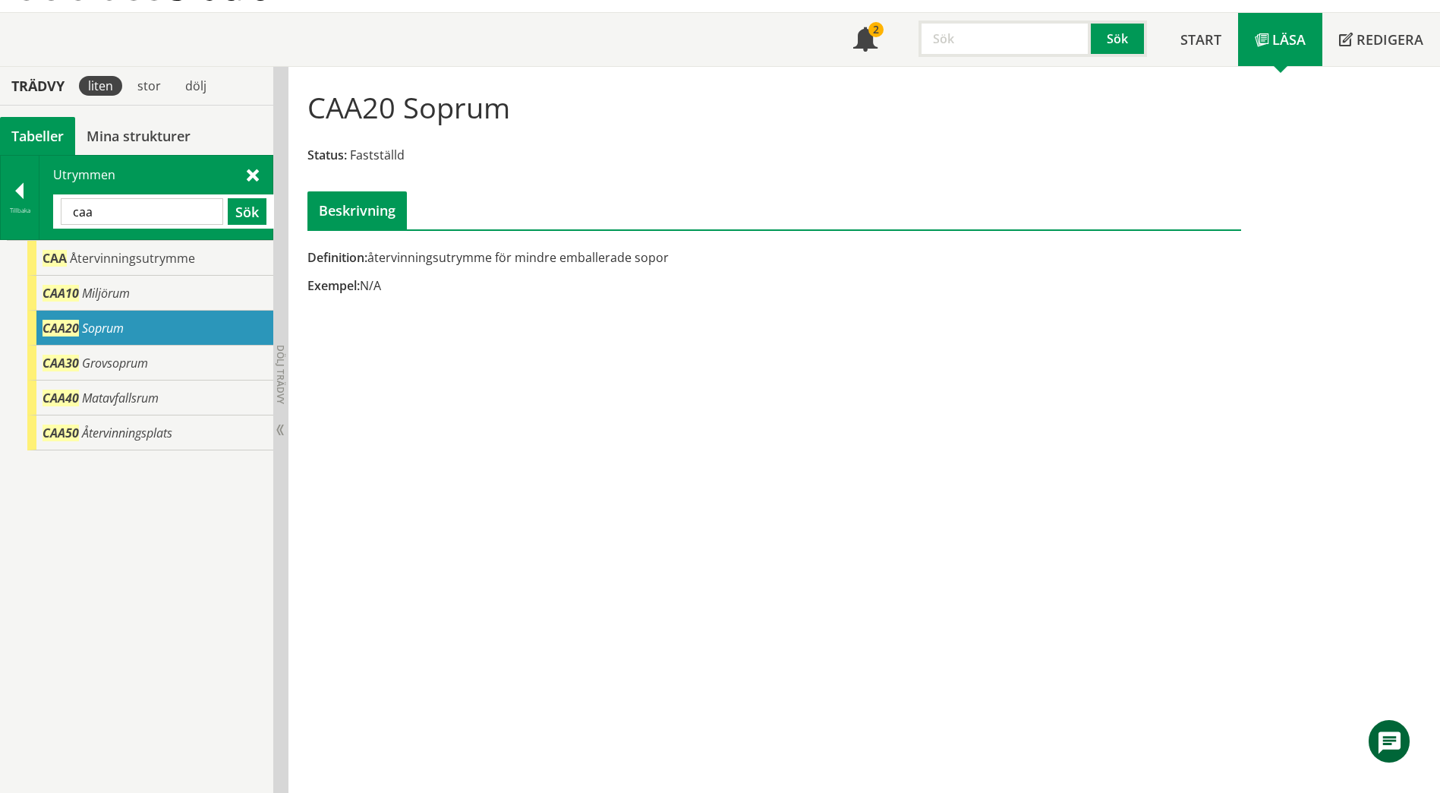
drag, startPoint x: 137, startPoint y: 215, endPoint x: 49, endPoint y: 200, distance: 89.4
click at [49, 200] on div "Utrymmen caa Sök" at bounding box center [155, 198] width 233 height 84
paste input "BAB10"
click at [248, 210] on button "Sök" at bounding box center [247, 211] width 39 height 27
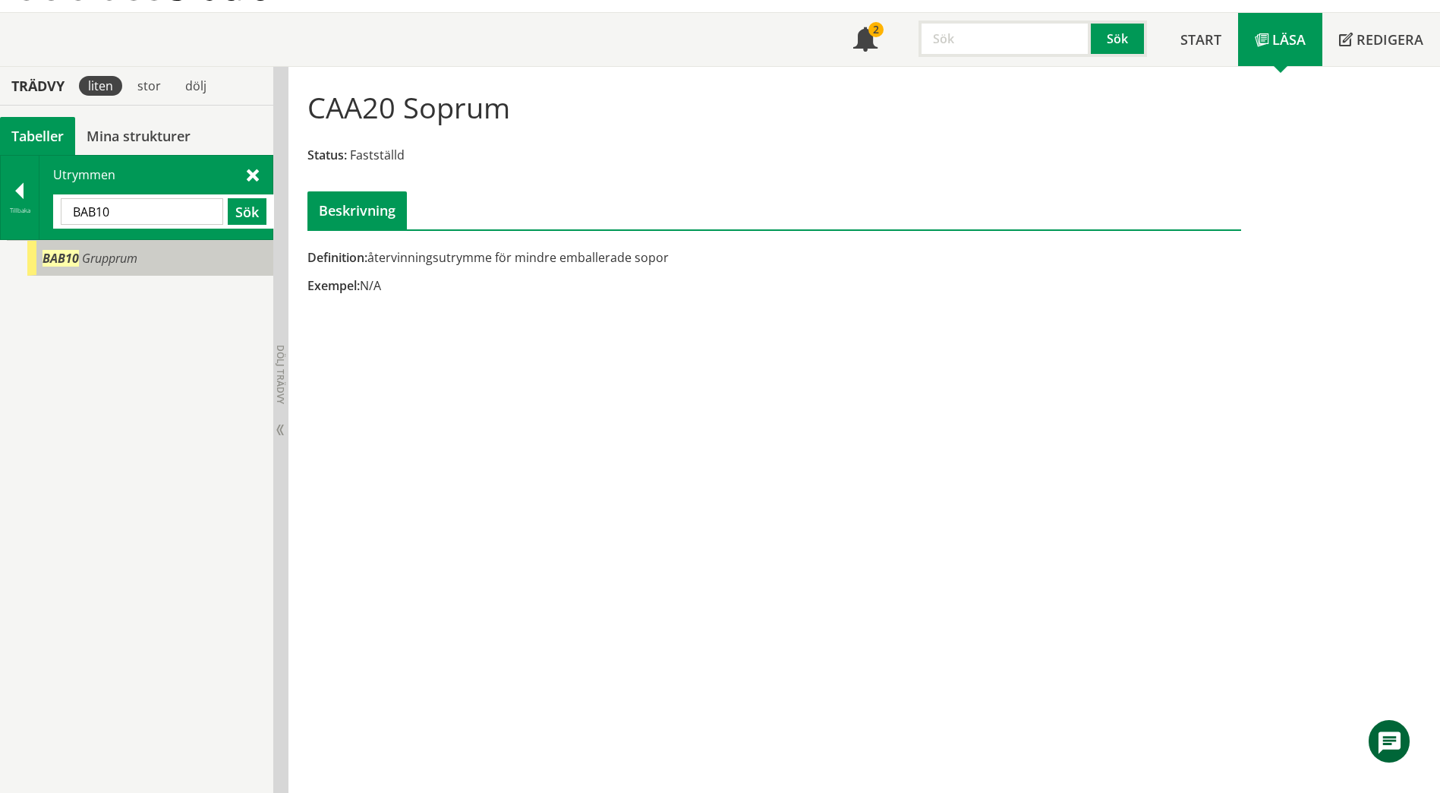
click at [219, 272] on div "BAB10 Grupprum" at bounding box center [150, 258] width 246 height 35
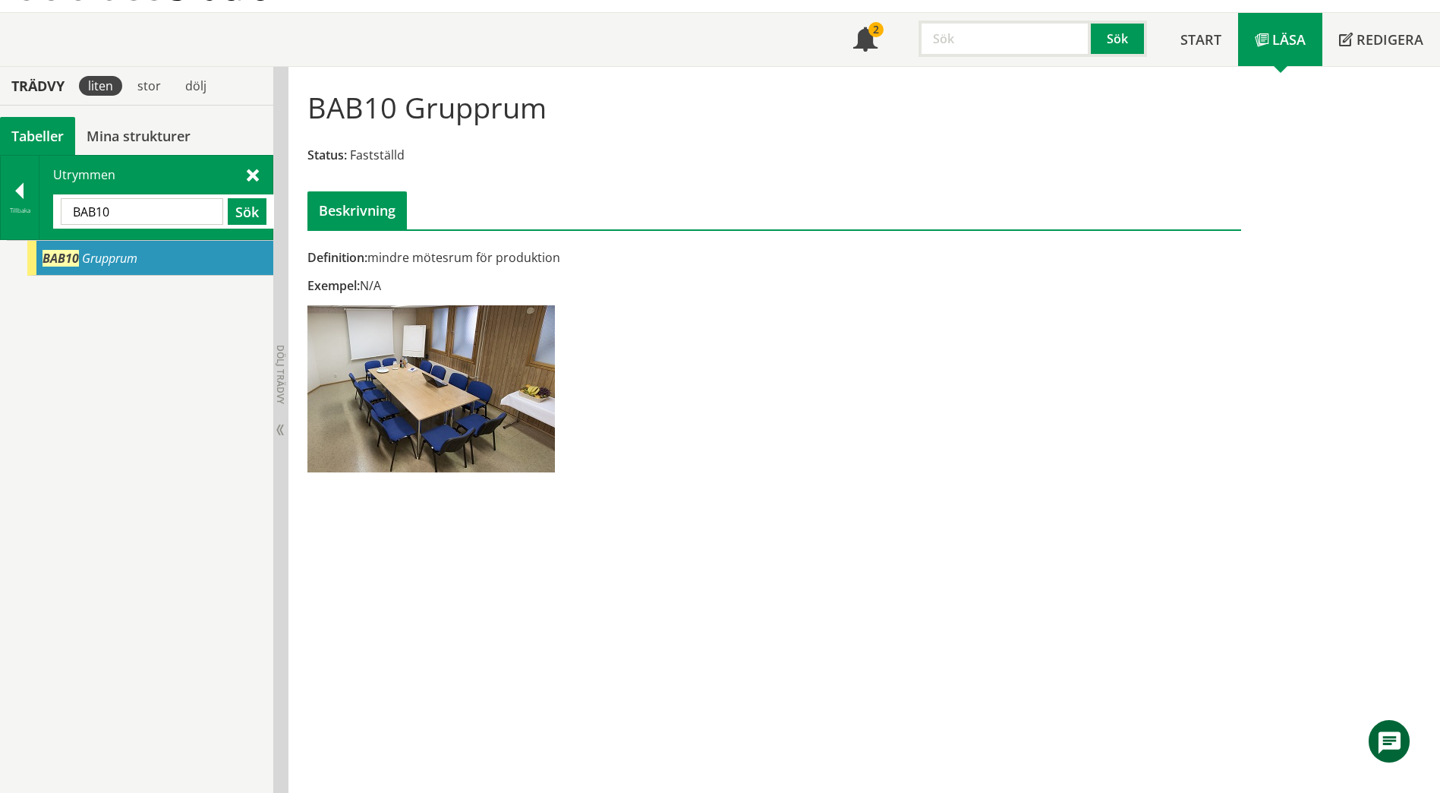
drag, startPoint x: 154, startPoint y: 210, endPoint x: 83, endPoint y: 211, distance: 71.4
click at [83, 211] on input "BAB10" at bounding box center [142, 211] width 162 height 27
drag, startPoint x: 172, startPoint y: 216, endPoint x: 133, endPoint y: 213, distance: 38.8
click at [169, 216] on input "BAB10" at bounding box center [142, 211] width 162 height 27
click at [253, 171] on span at bounding box center [253, 174] width 12 height 16
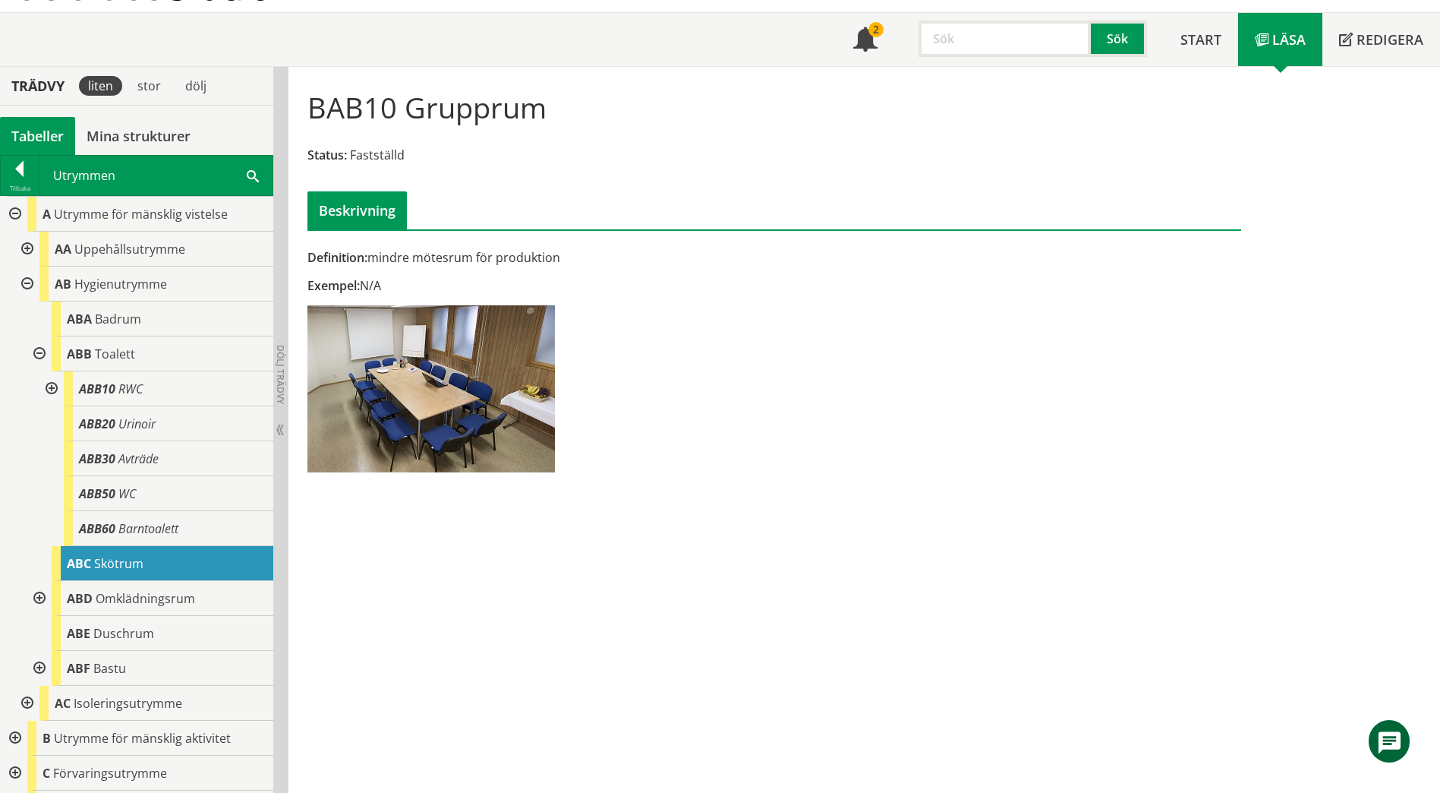
click at [25, 247] on div at bounding box center [25, 249] width 27 height 35
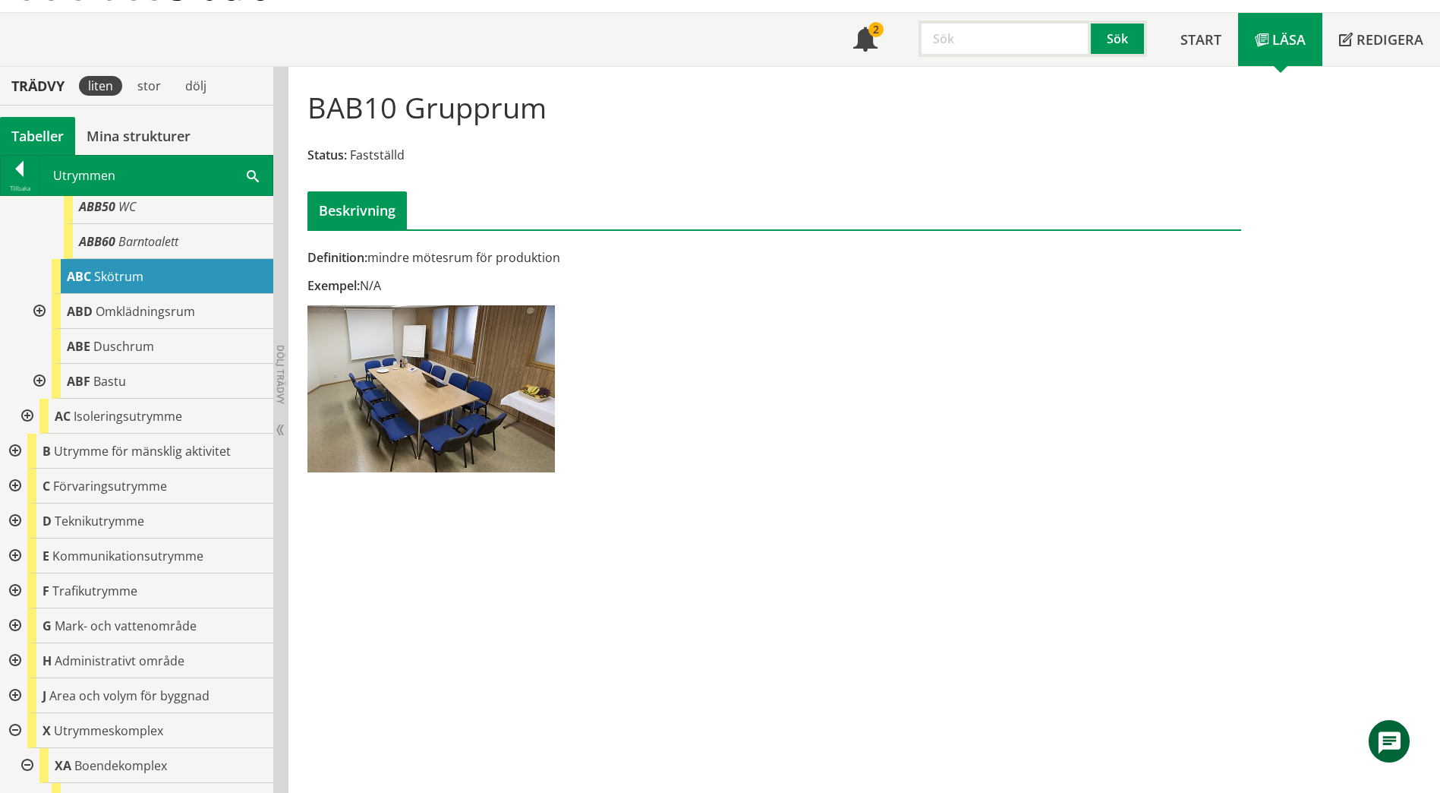
scroll to position [531, 0]
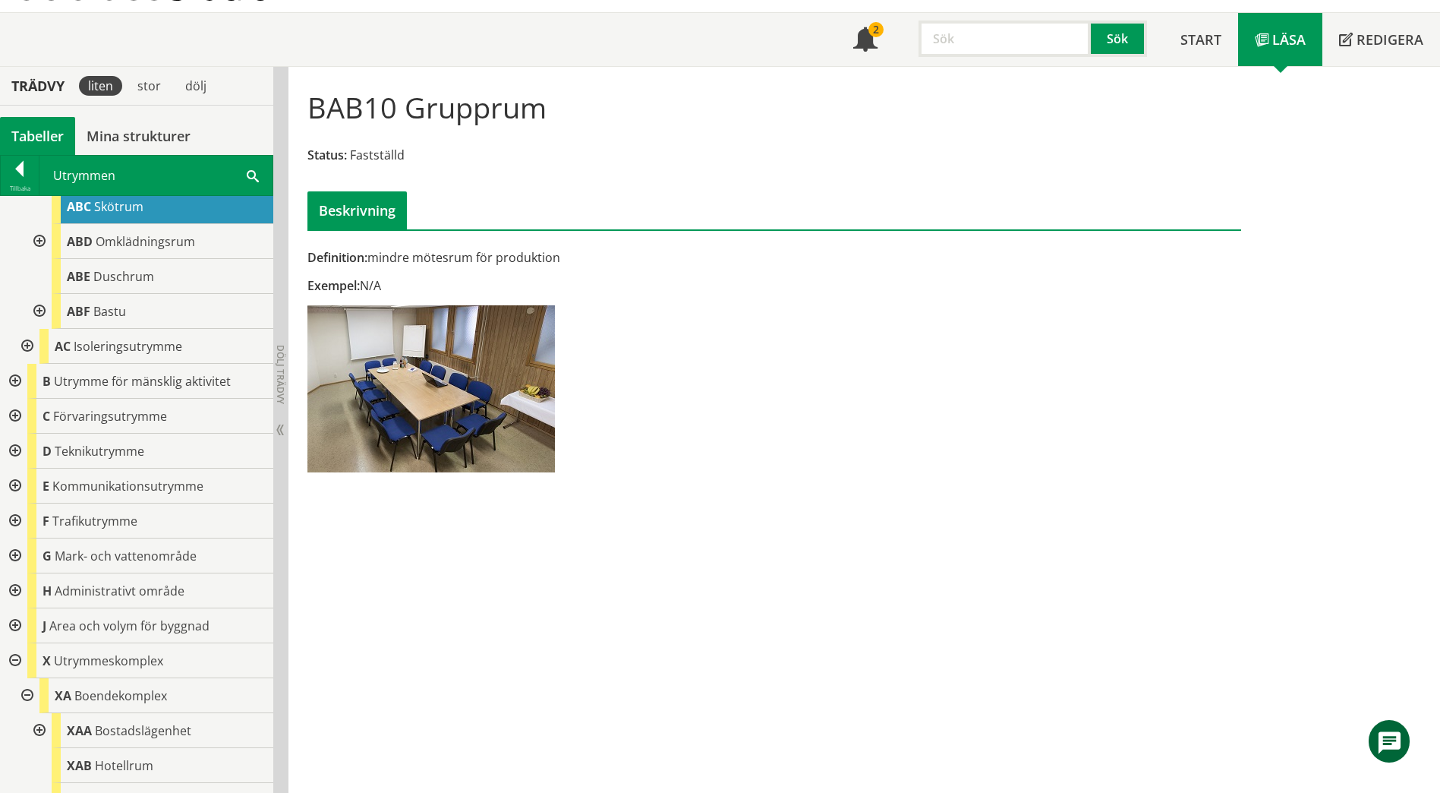
click at [15, 384] on div at bounding box center [13, 381] width 27 height 35
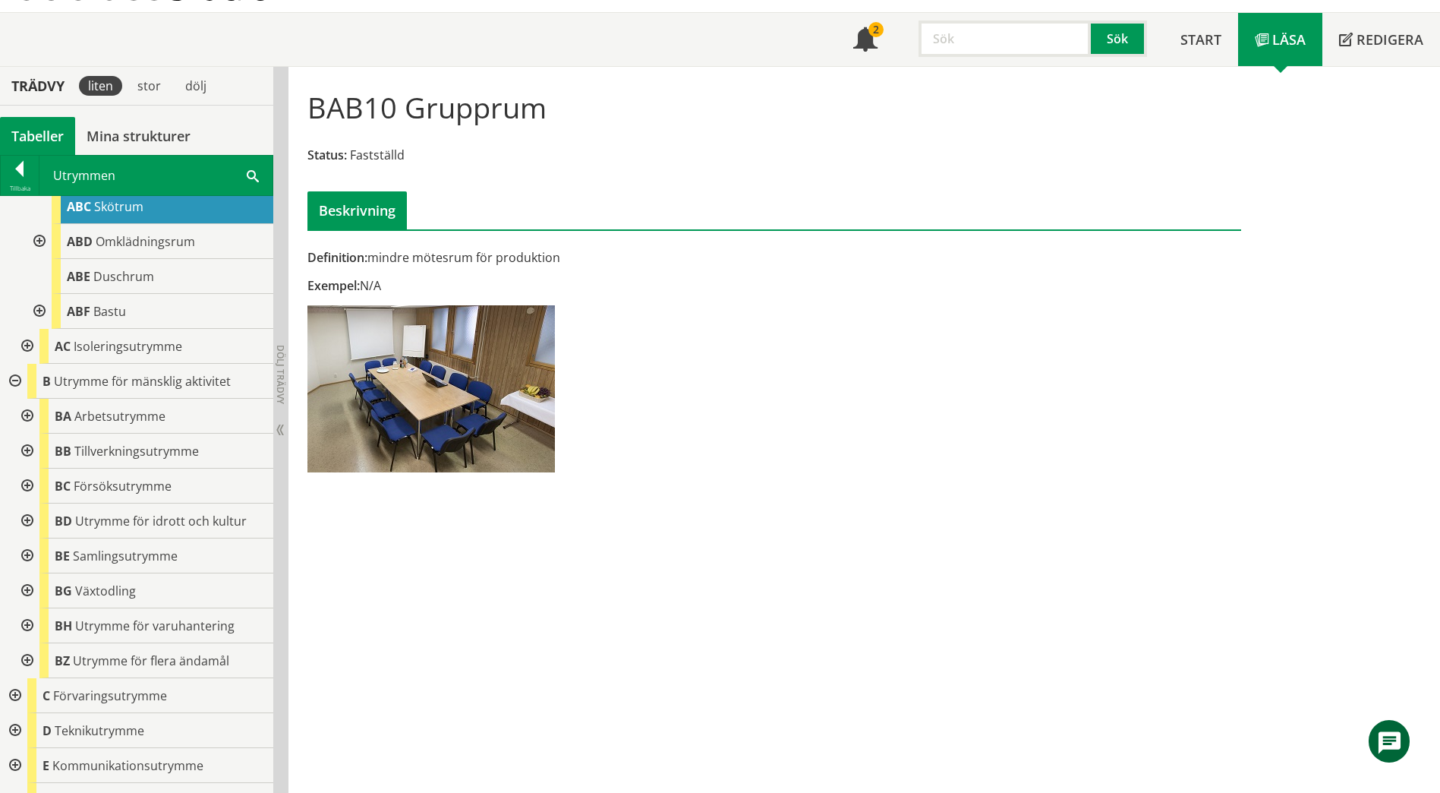
click at [34, 413] on div at bounding box center [25, 416] width 27 height 35
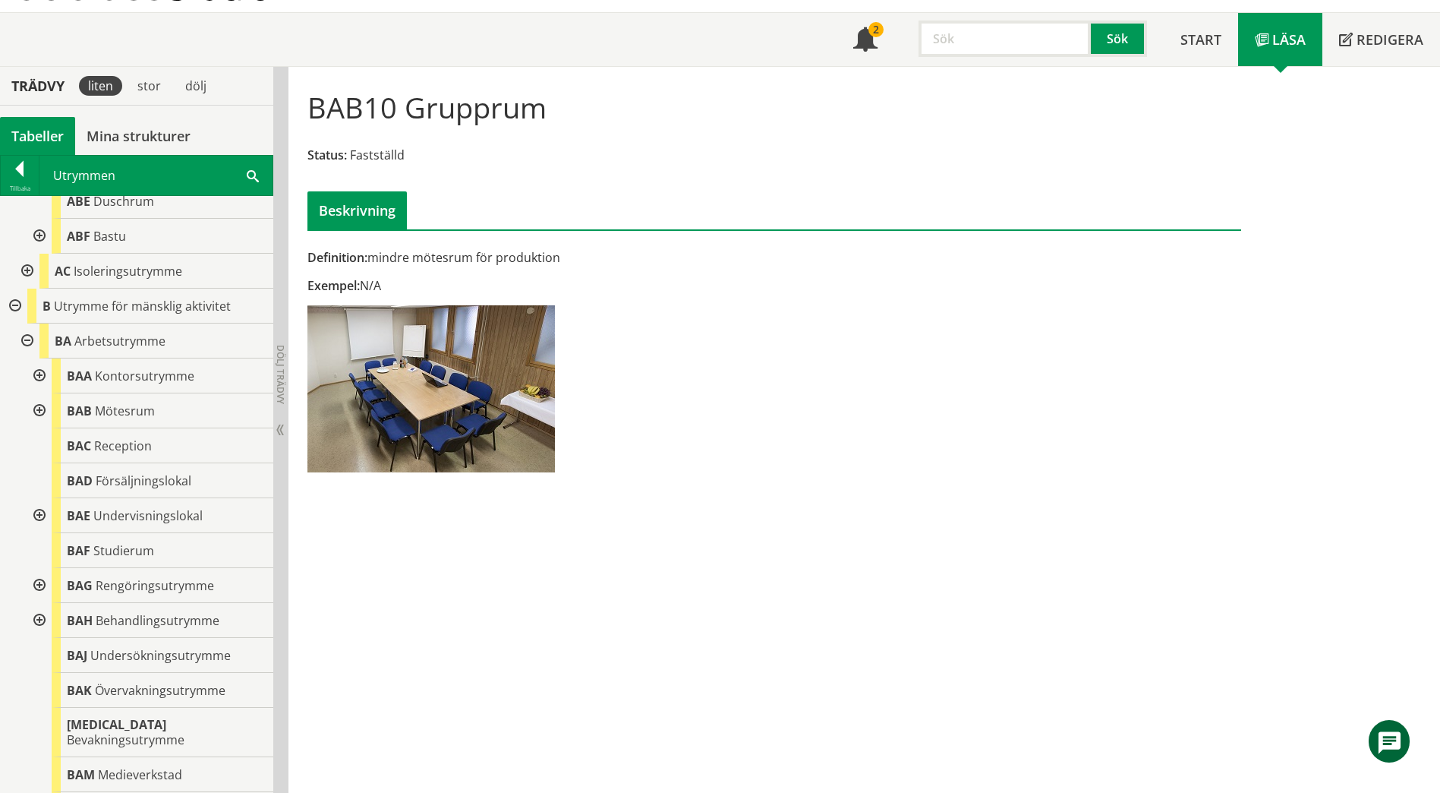
scroll to position [607, 0]
click at [251, 177] on span at bounding box center [253, 175] width 12 height 16
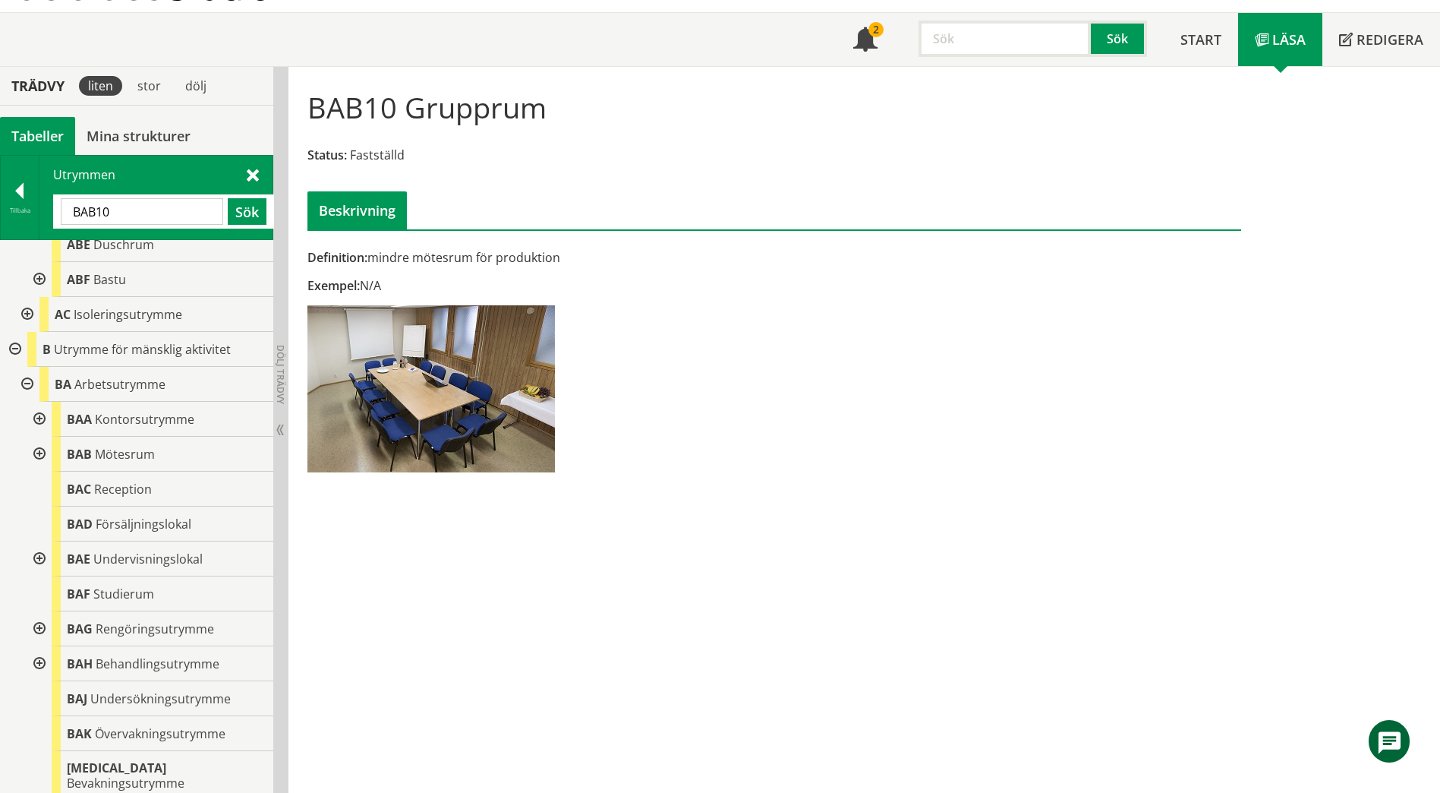
click at [253, 177] on span at bounding box center [253, 174] width 12 height 16
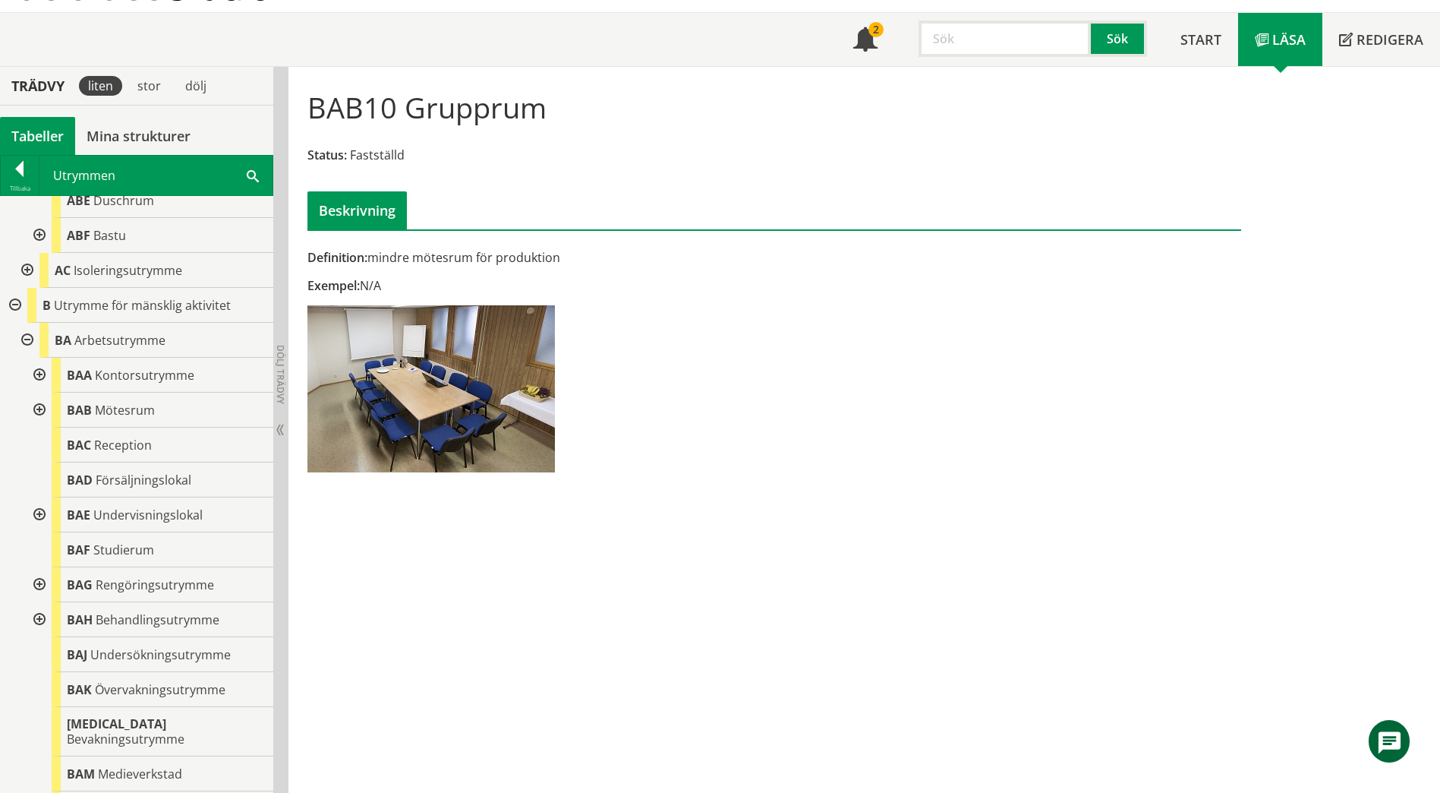
click at [253, 177] on span at bounding box center [253, 175] width 12 height 16
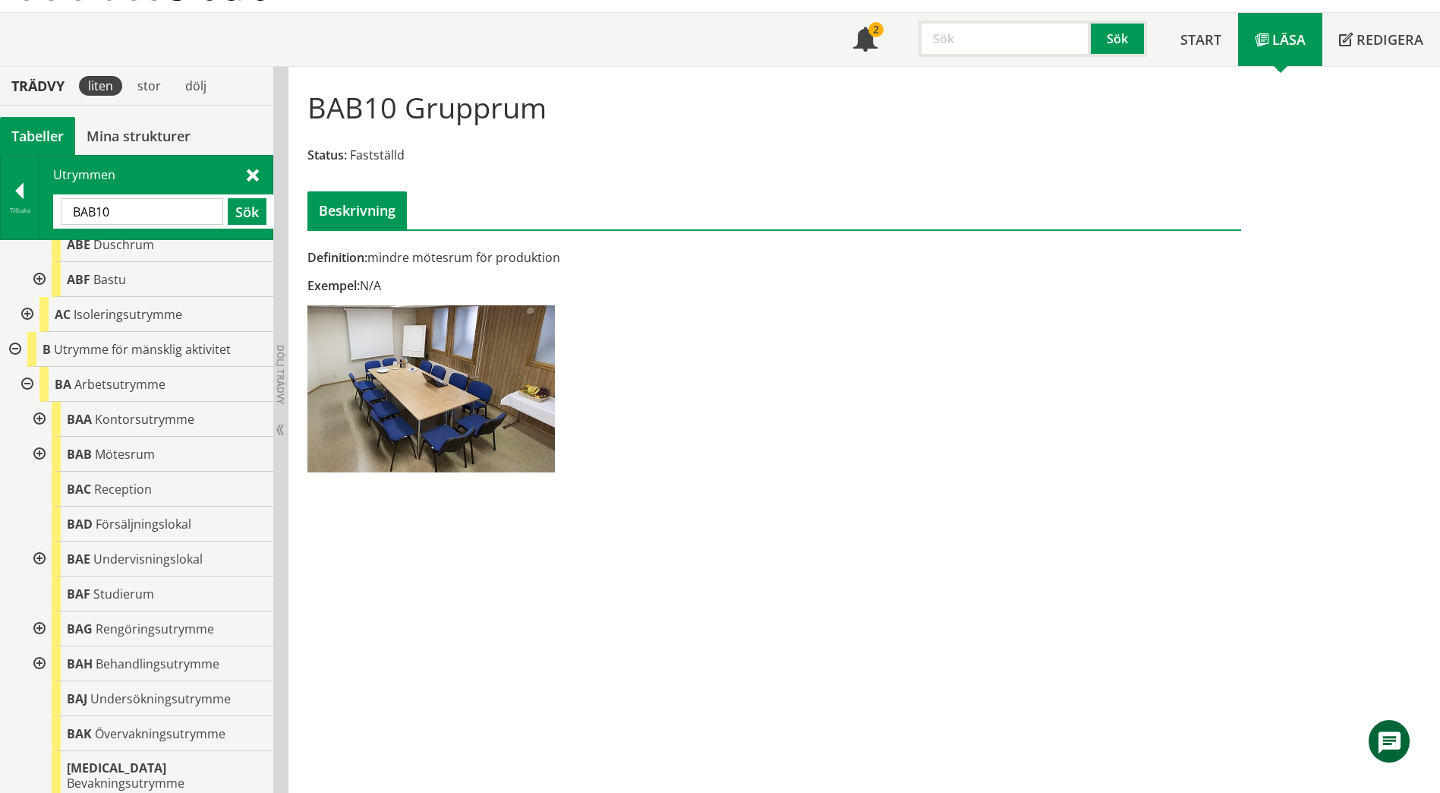
type input "B"
paste input "BAE20"
click at [249, 215] on button "Sök" at bounding box center [247, 211] width 39 height 27
click at [229, 205] on button "Sök" at bounding box center [247, 211] width 39 height 27
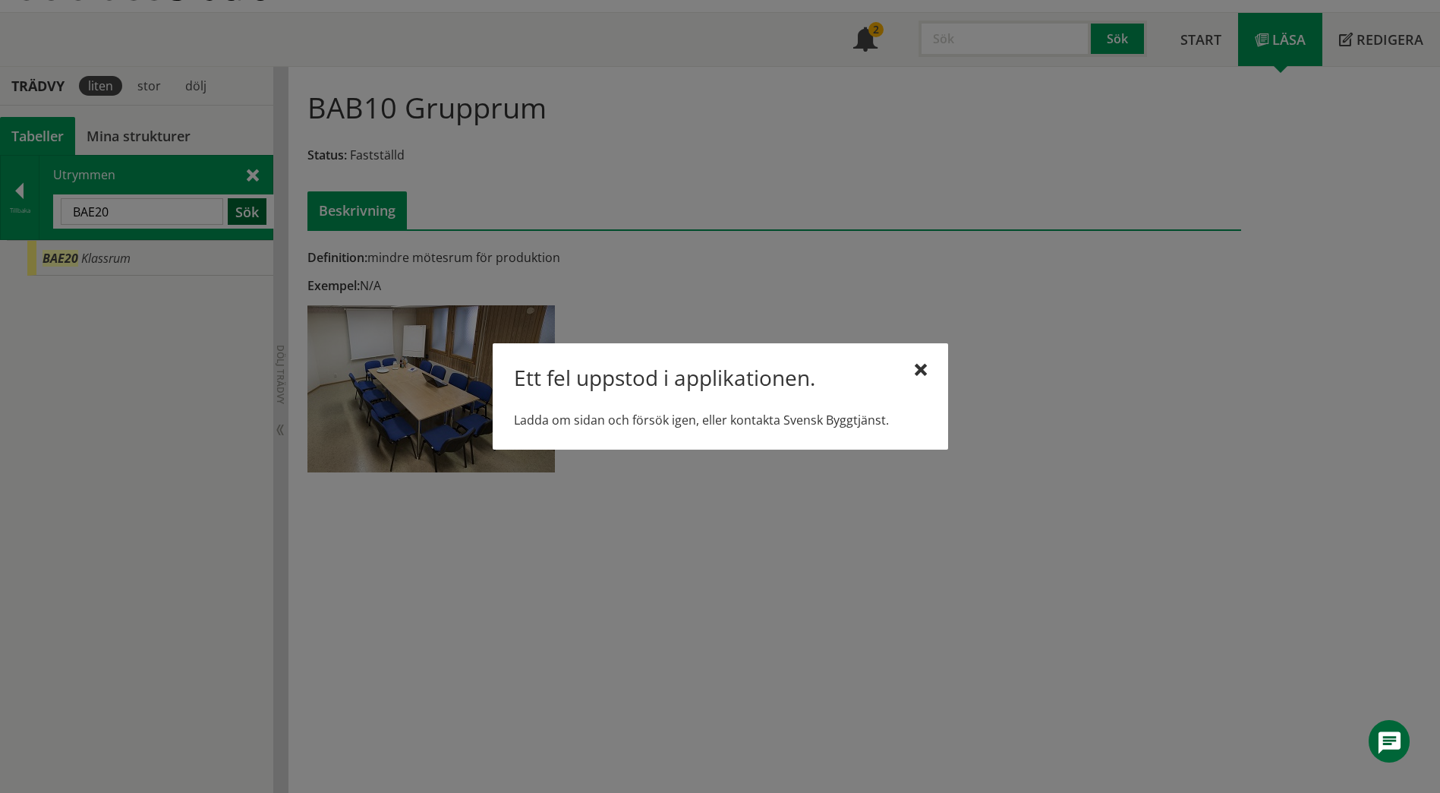
scroll to position [0, 0]
click at [144, 263] on div at bounding box center [720, 396] width 1440 height 793
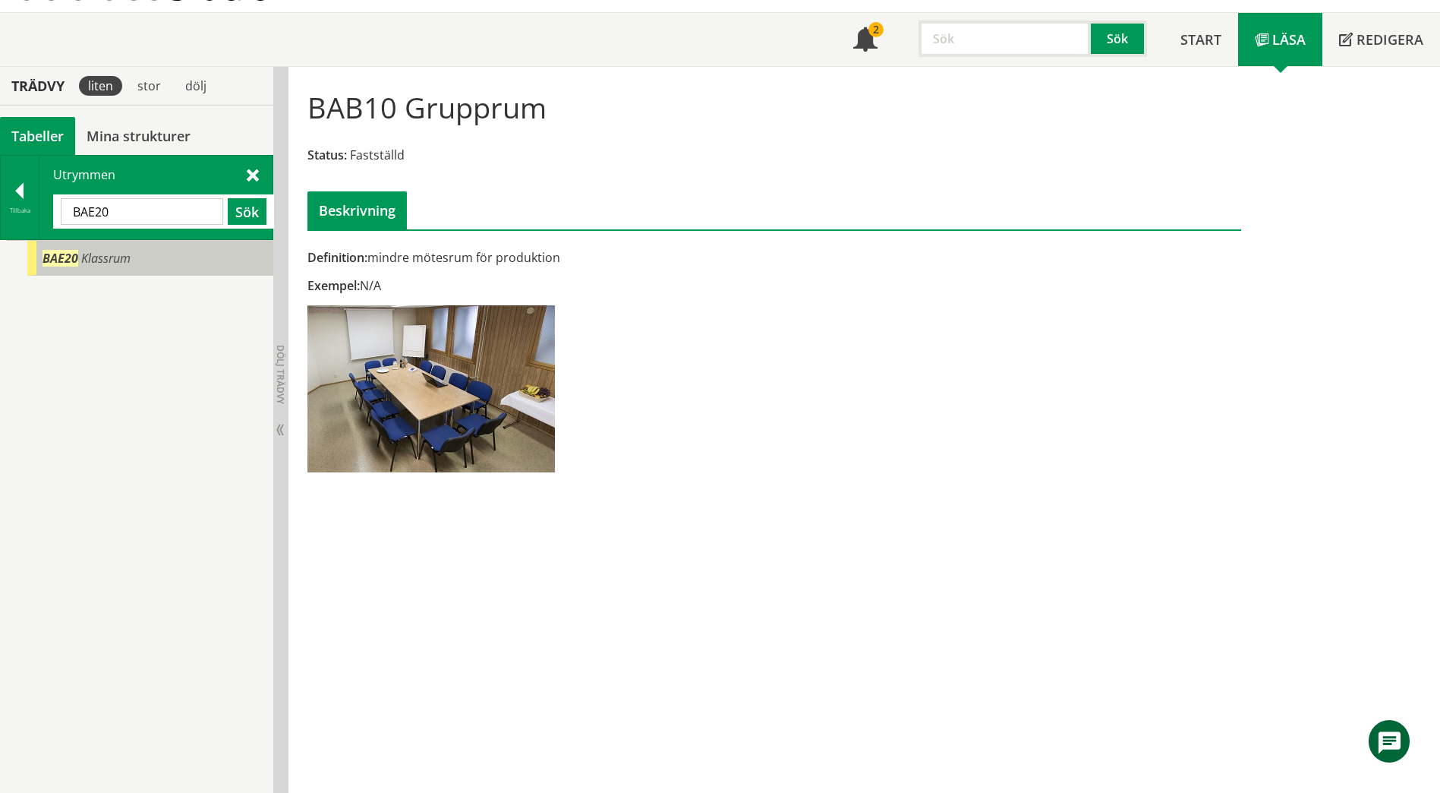
click at [148, 256] on div "BAE20 Klassrum" at bounding box center [150, 258] width 246 height 35
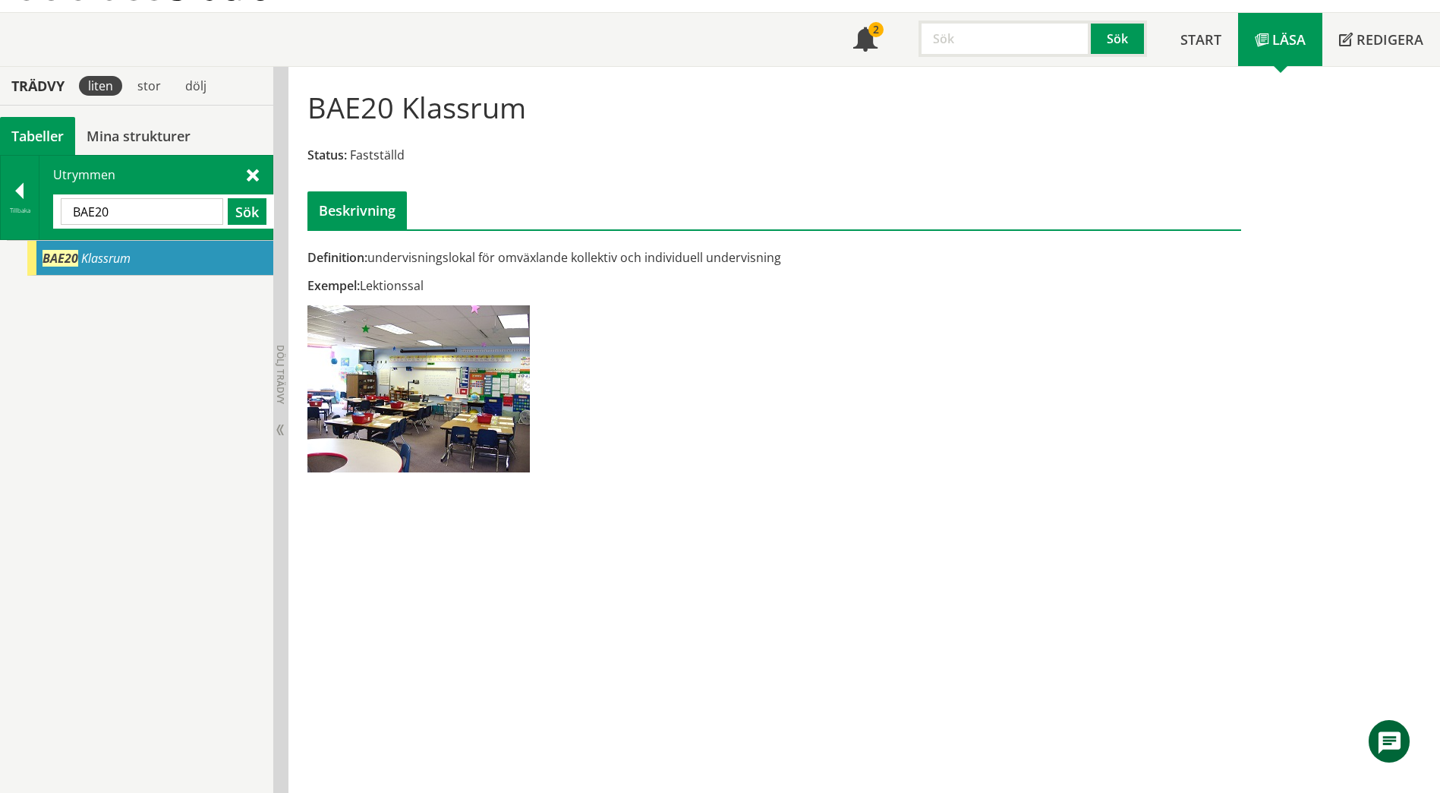
drag, startPoint x: 162, startPoint y: 203, endPoint x: 61, endPoint y: 216, distance: 101.8
click at [61, 216] on input "BAE20" at bounding box center [142, 211] width 162 height 27
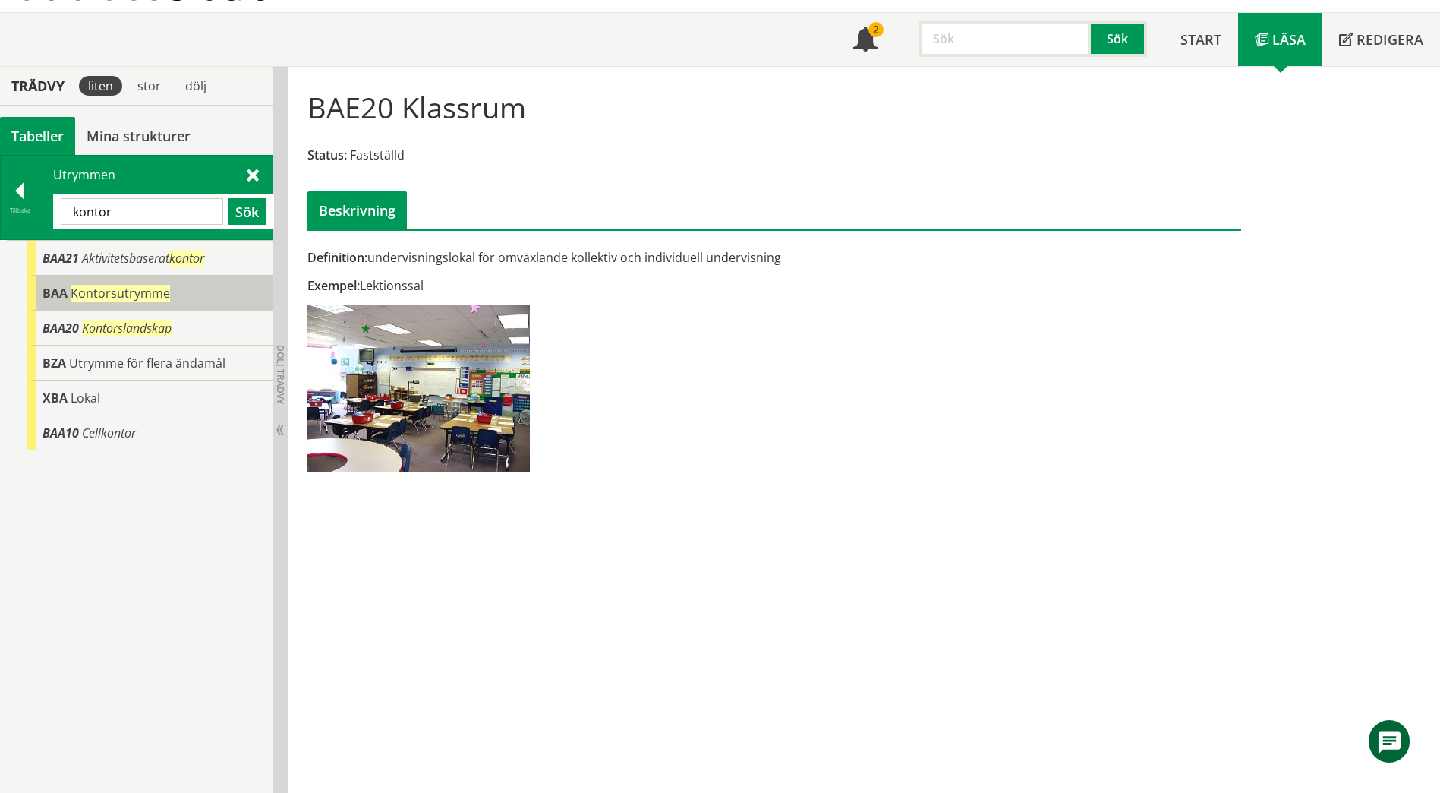
click at [109, 298] on span "Kontorsutrymme" at bounding box center [120, 293] width 99 height 17
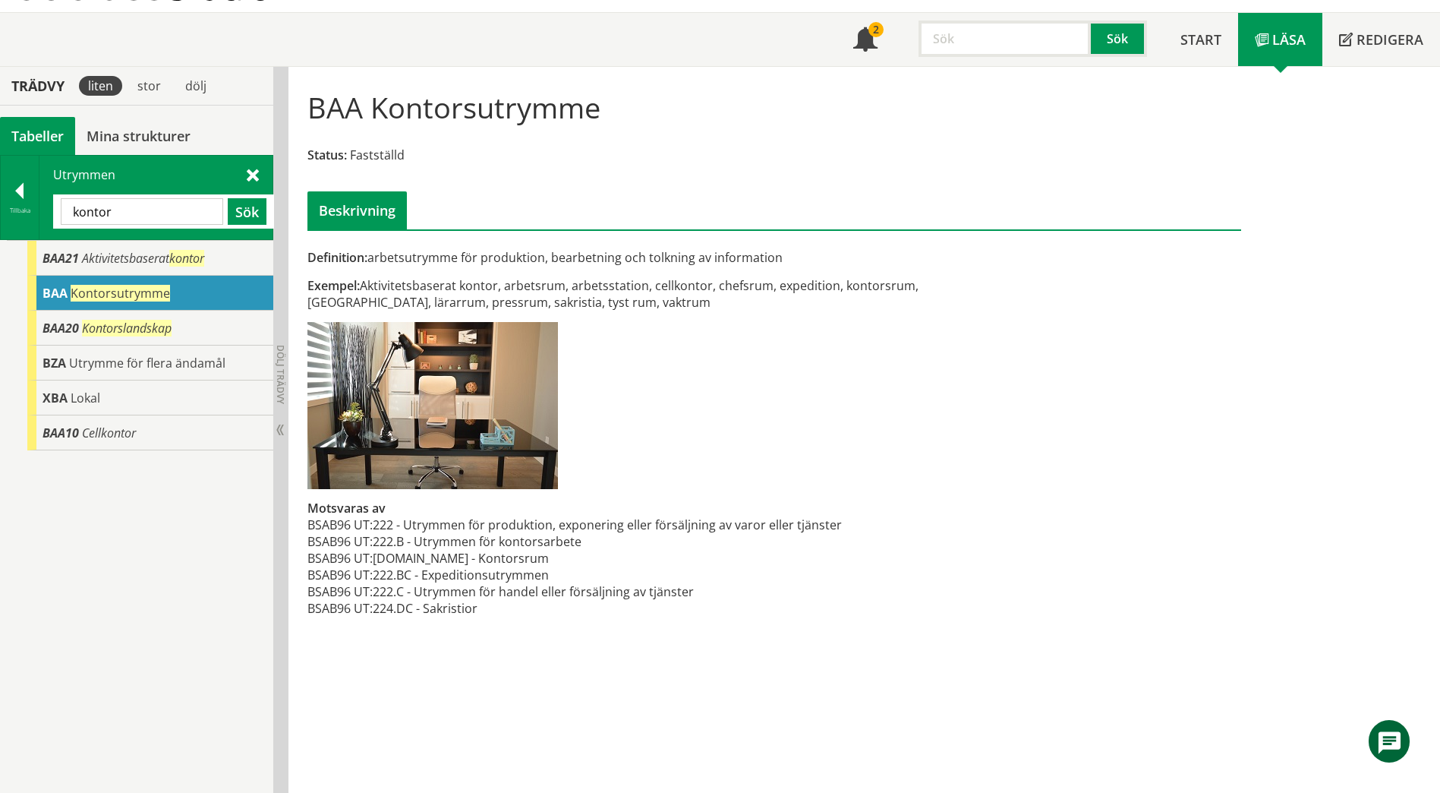
drag, startPoint x: 131, startPoint y: 220, endPoint x: 62, endPoint y: 213, distance: 68.7
click at [62, 213] on input "kontor" at bounding box center [142, 211] width 162 height 27
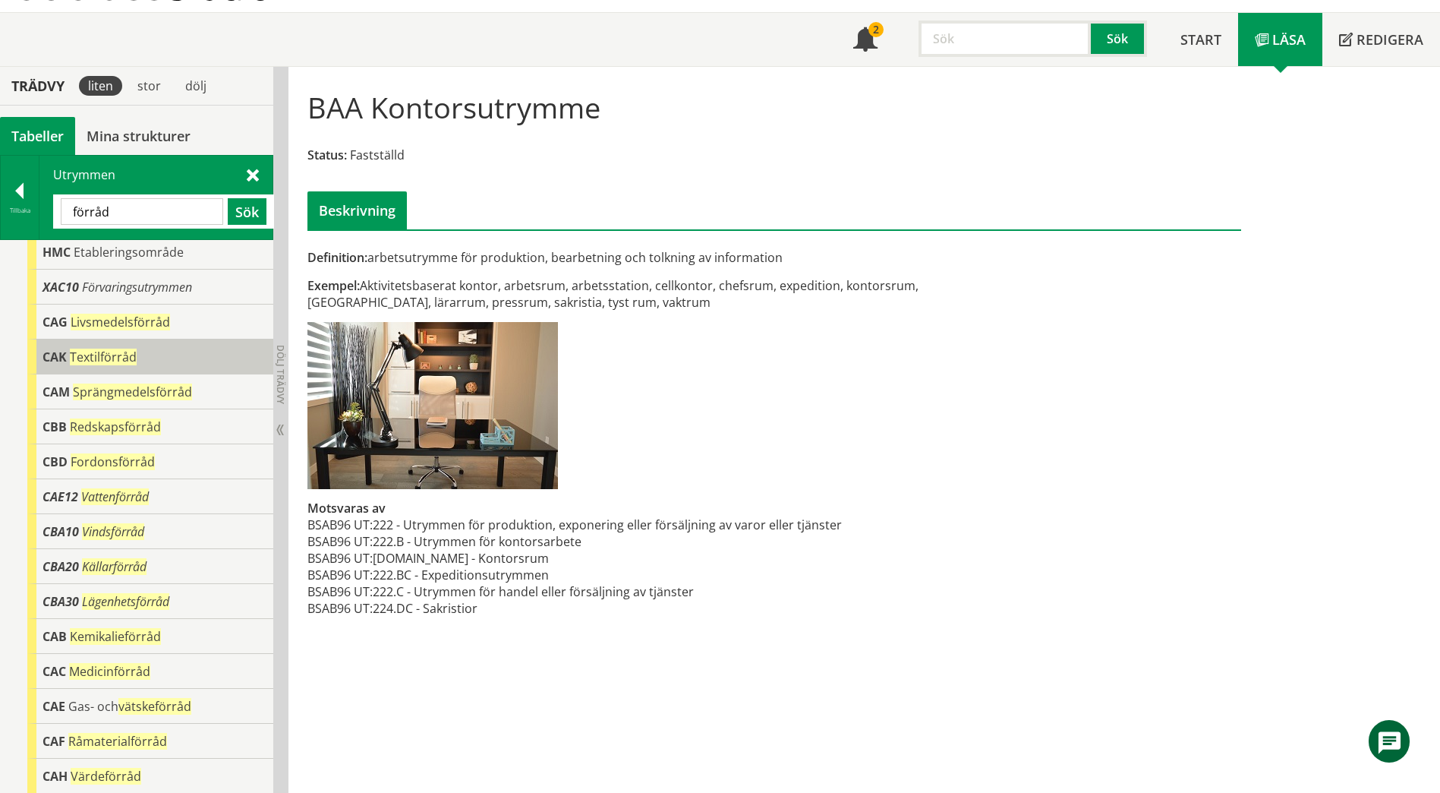
scroll to position [145, 0]
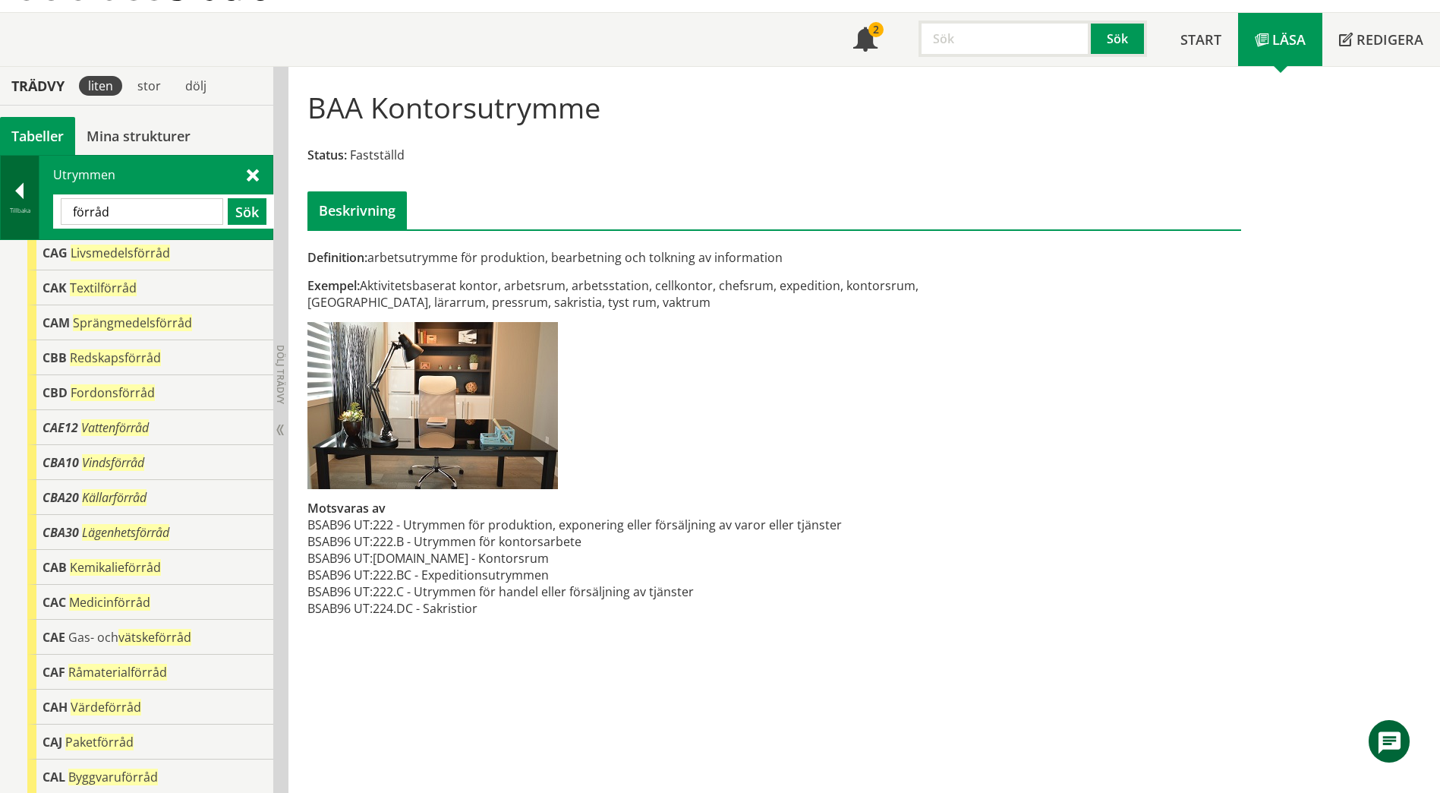
drag, startPoint x: 141, startPoint y: 213, endPoint x: 34, endPoint y: 208, distance: 107.2
click at [34, 208] on div "Tillbaka Utrymmen förråd Sök" at bounding box center [136, 197] width 273 height 85
paste input "CBB10"
click at [242, 214] on button "Sök" at bounding box center [247, 211] width 39 height 27
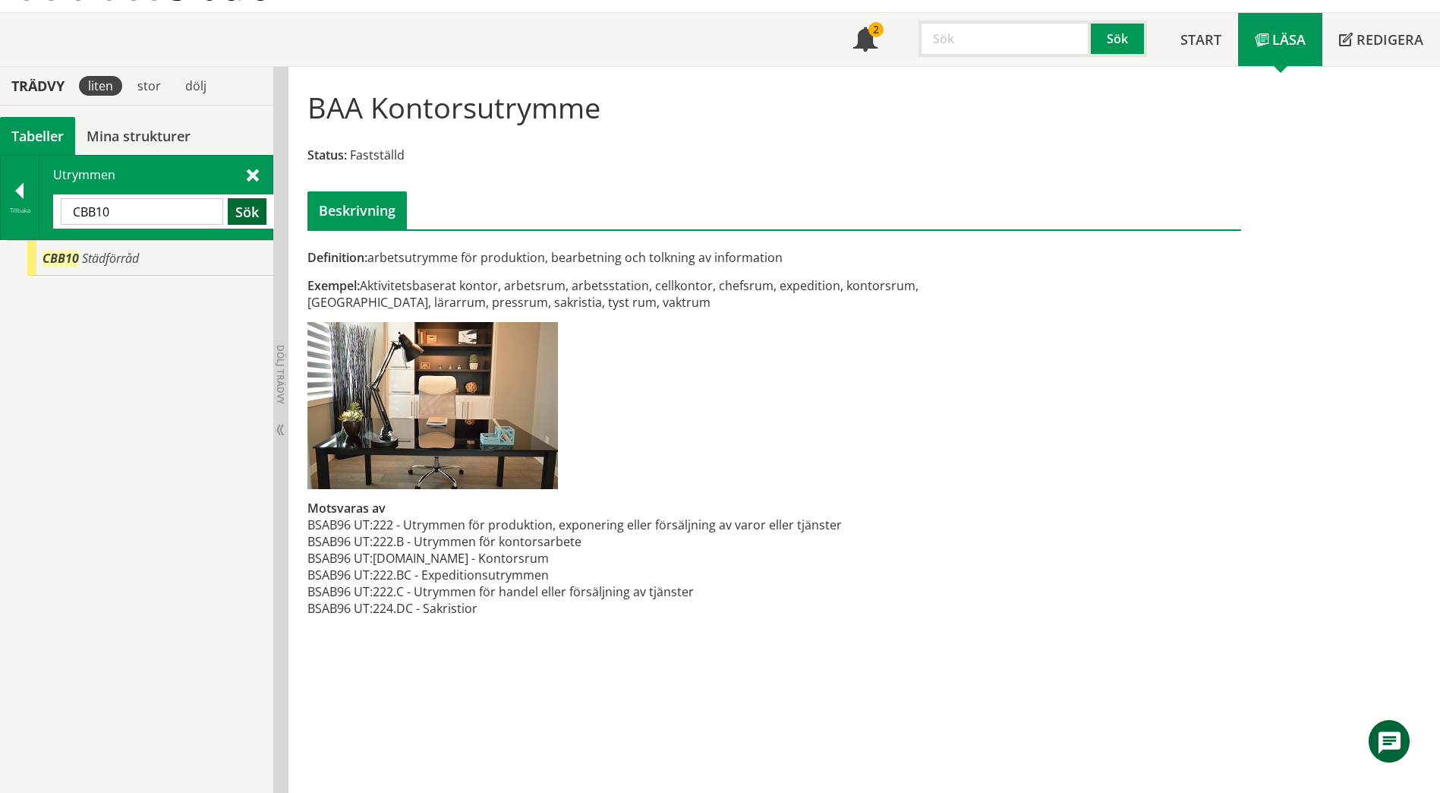
scroll to position [0, 0]
click at [183, 251] on div "CBB10 Städförråd" at bounding box center [150, 258] width 246 height 35
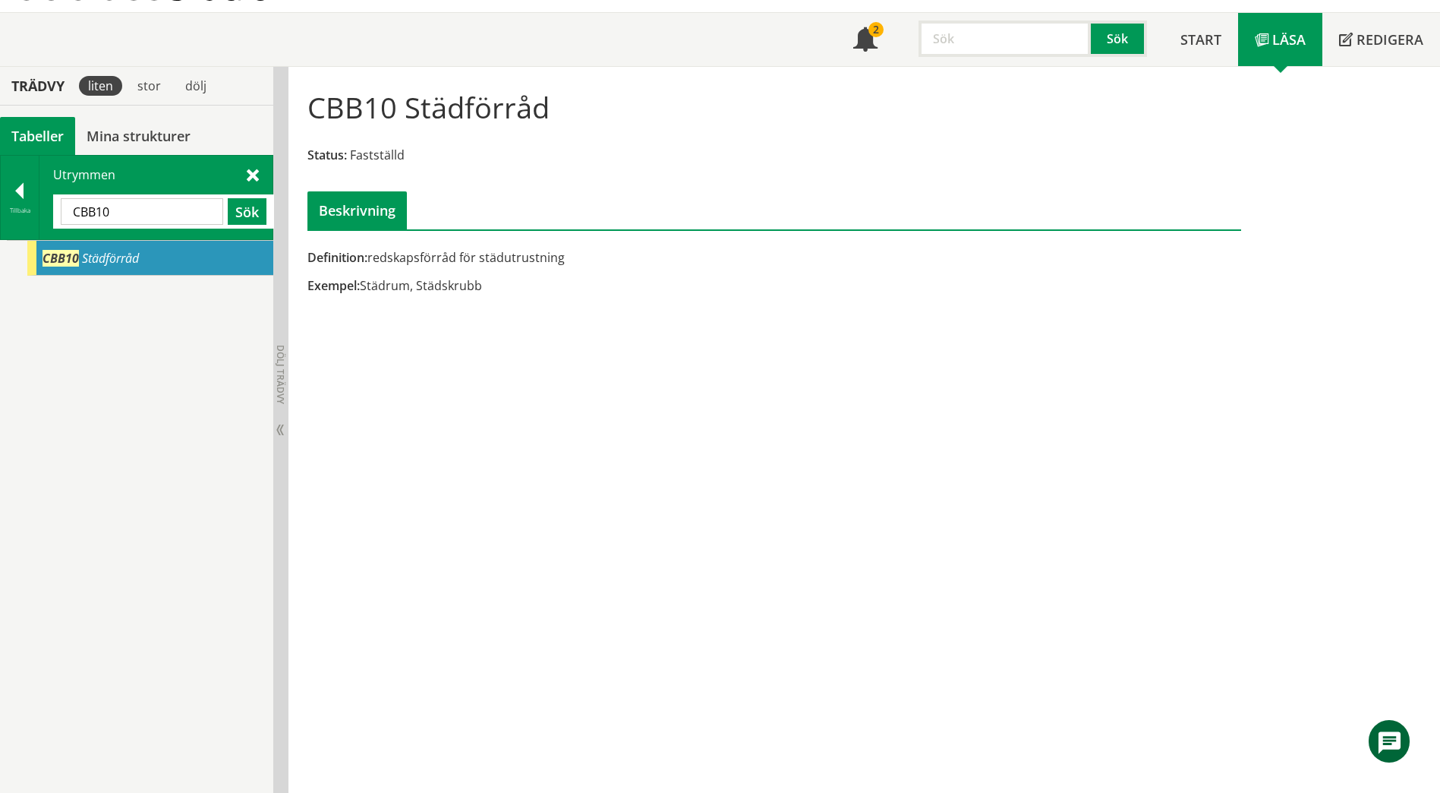
click at [134, 215] on input "CBB10" at bounding box center [142, 211] width 162 height 27
click at [258, 213] on button "Sök" at bounding box center [247, 211] width 39 height 27
click at [251, 213] on button "Sök" at bounding box center [247, 211] width 39 height 27
drag, startPoint x: 172, startPoint y: 216, endPoint x: 43, endPoint y: 215, distance: 129.8
click at [43, 215] on div "Utrymmen CBB11 Sök" at bounding box center [155, 198] width 233 height 84
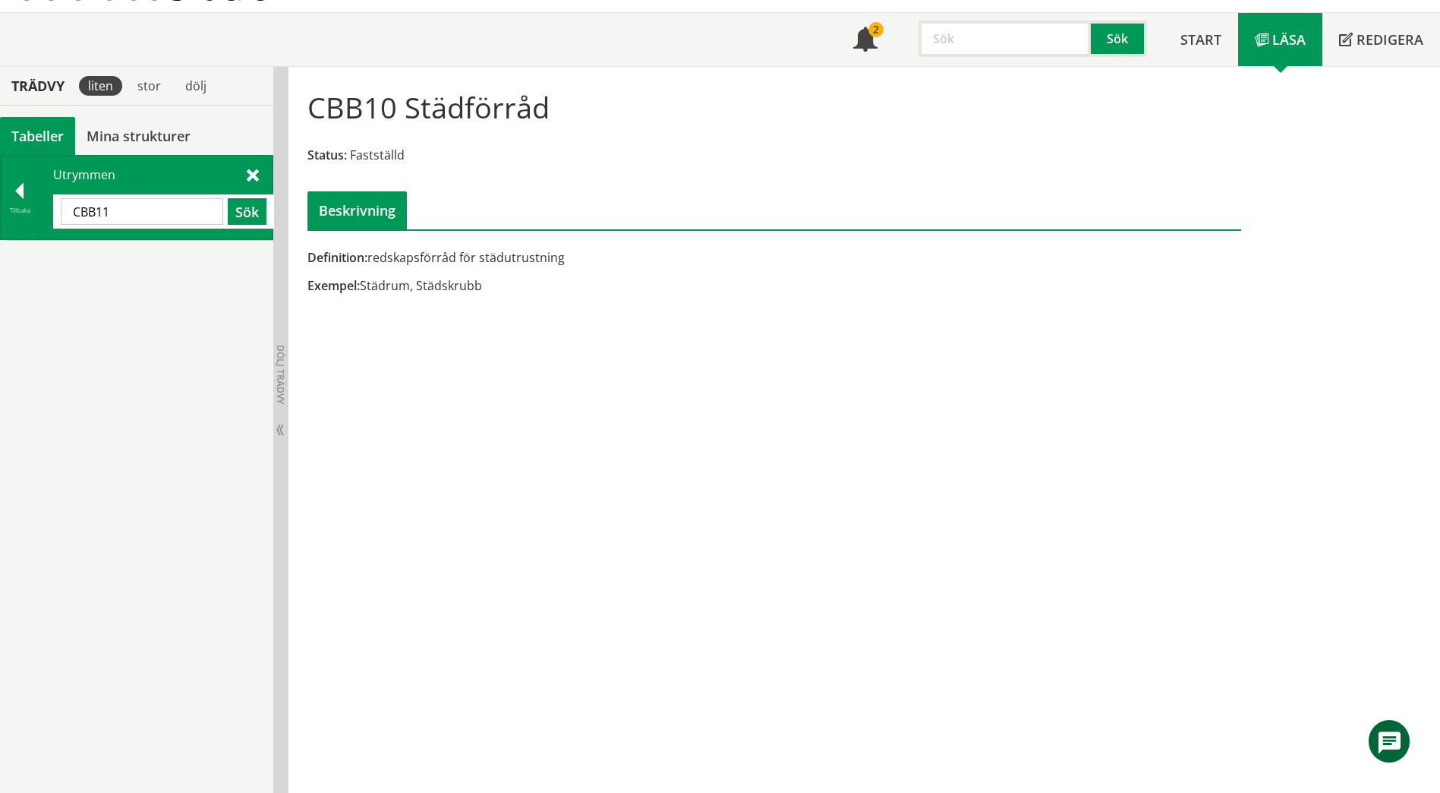
paste input "D40"
click at [250, 216] on button "Sök" at bounding box center [247, 211] width 39 height 27
click at [189, 260] on div "CBD40 Rullstolsförråd" at bounding box center [150, 258] width 246 height 35
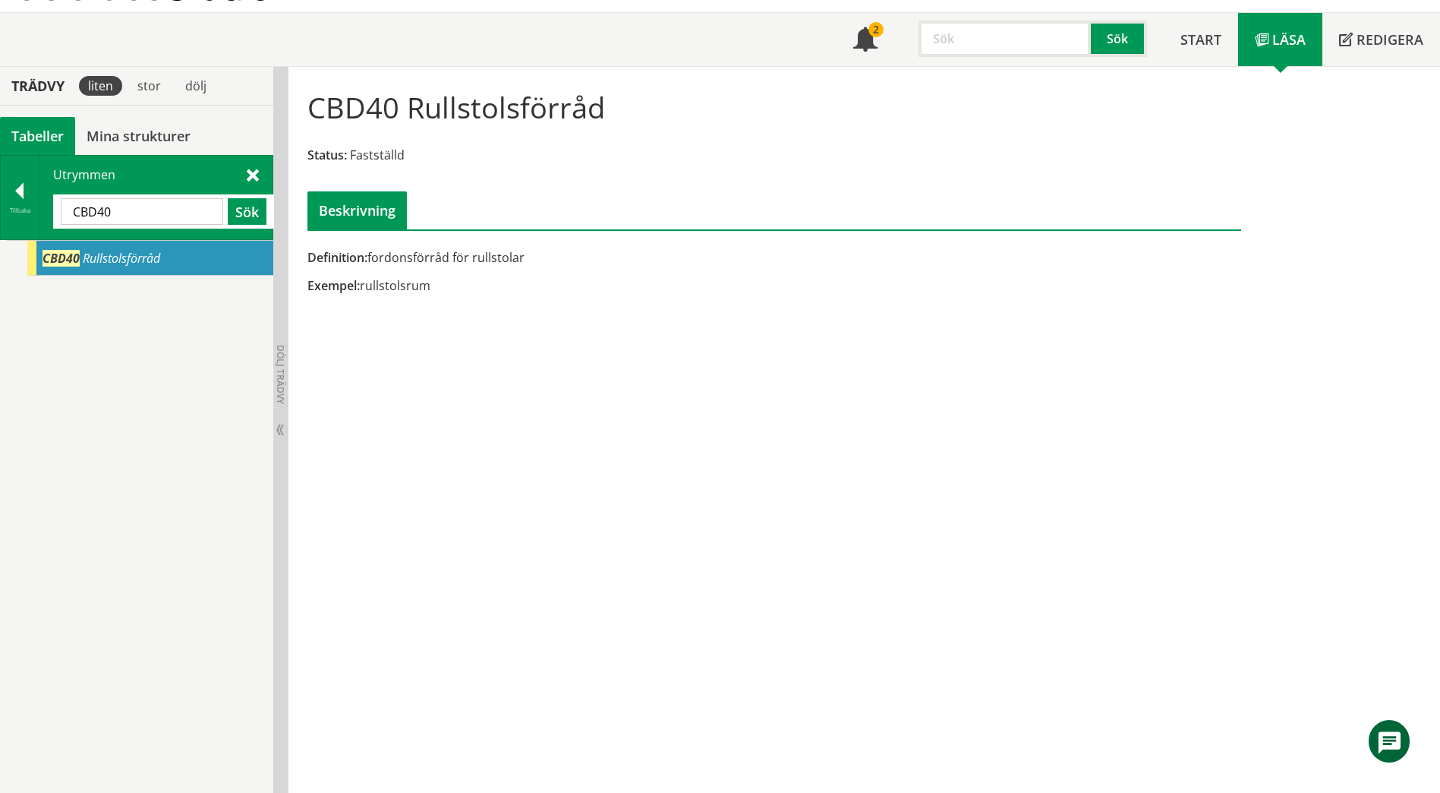
drag, startPoint x: 124, startPoint y: 208, endPoint x: 74, endPoint y: 206, distance: 50.1
click at [74, 206] on input "CBD40" at bounding box center [142, 211] width 162 height 27
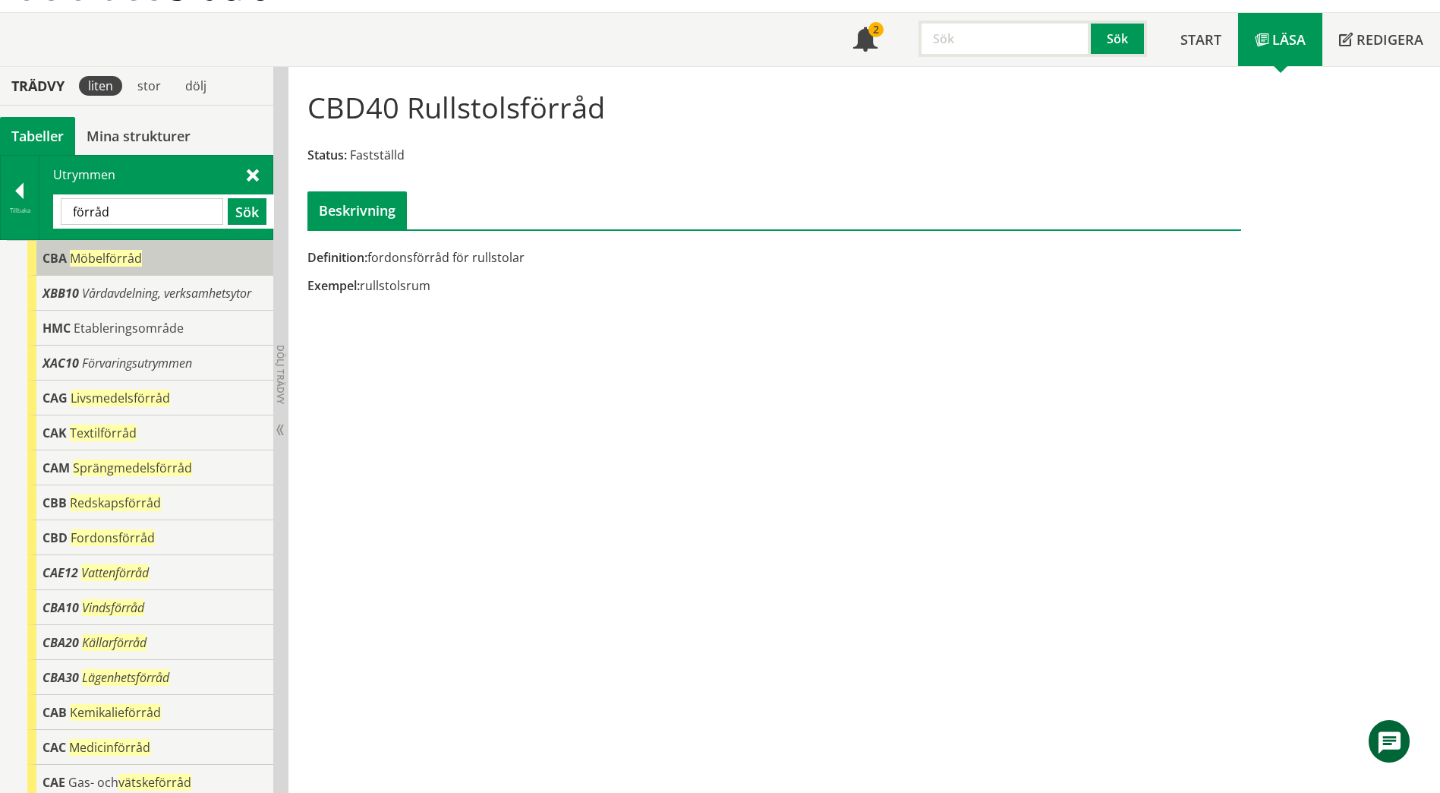
click at [76, 262] on span "Möbelförråd" at bounding box center [106, 258] width 72 height 17
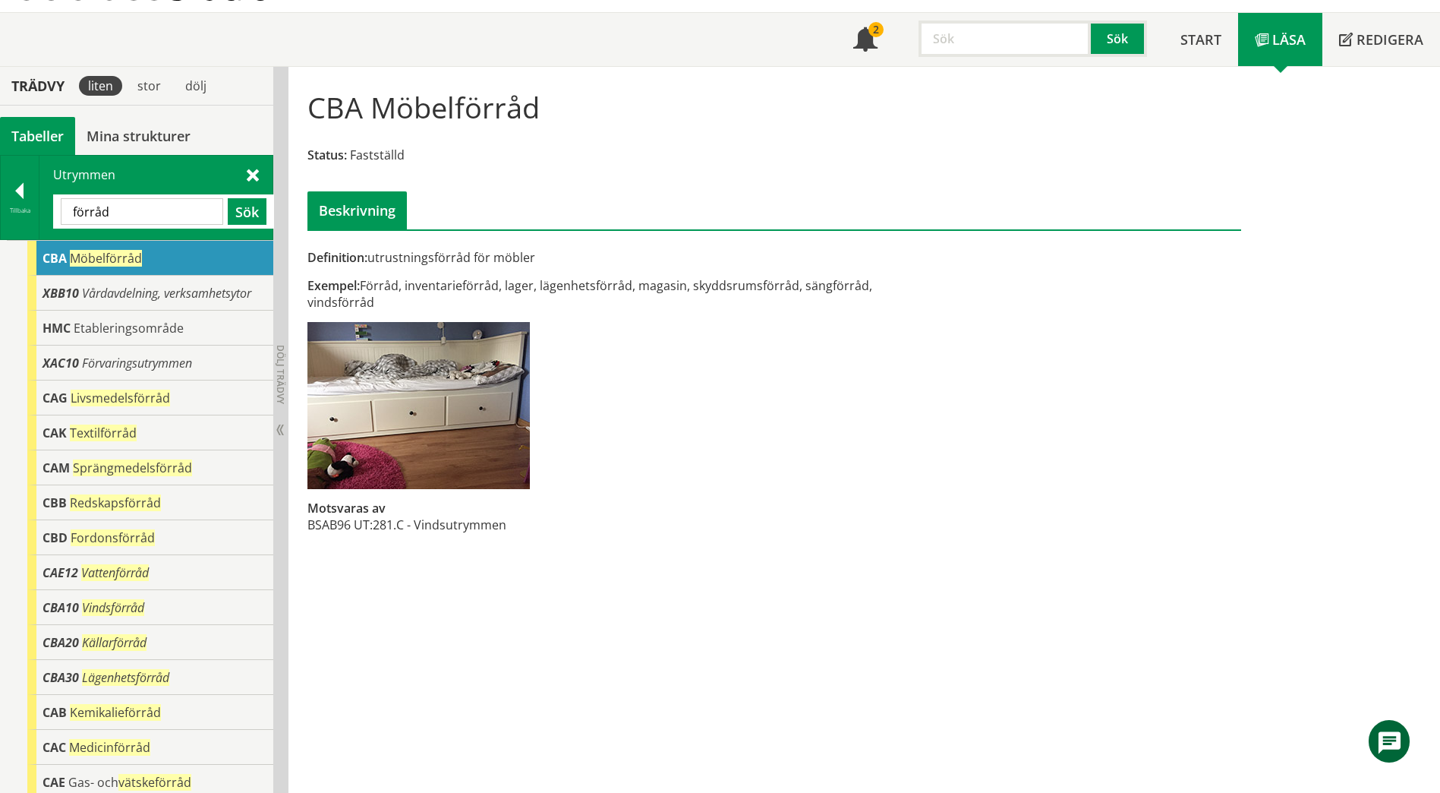
drag, startPoint x: 156, startPoint y: 219, endPoint x: 72, endPoint y: 215, distance: 83.6
click at [72, 215] on input "förråd" at bounding box center [142, 211] width 162 height 27
type input "idrott"
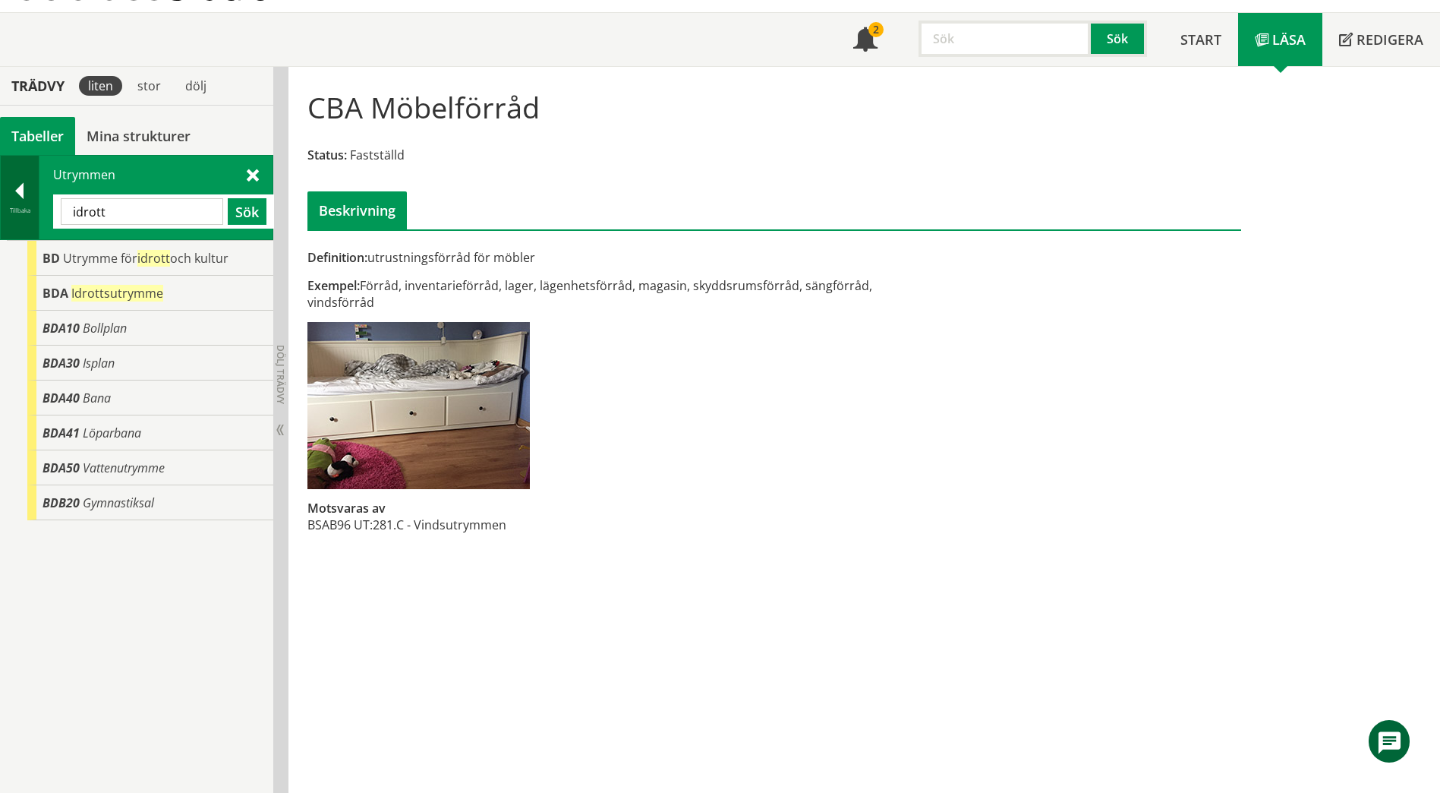
click at [30, 204] on div at bounding box center [20, 193] width 38 height 21
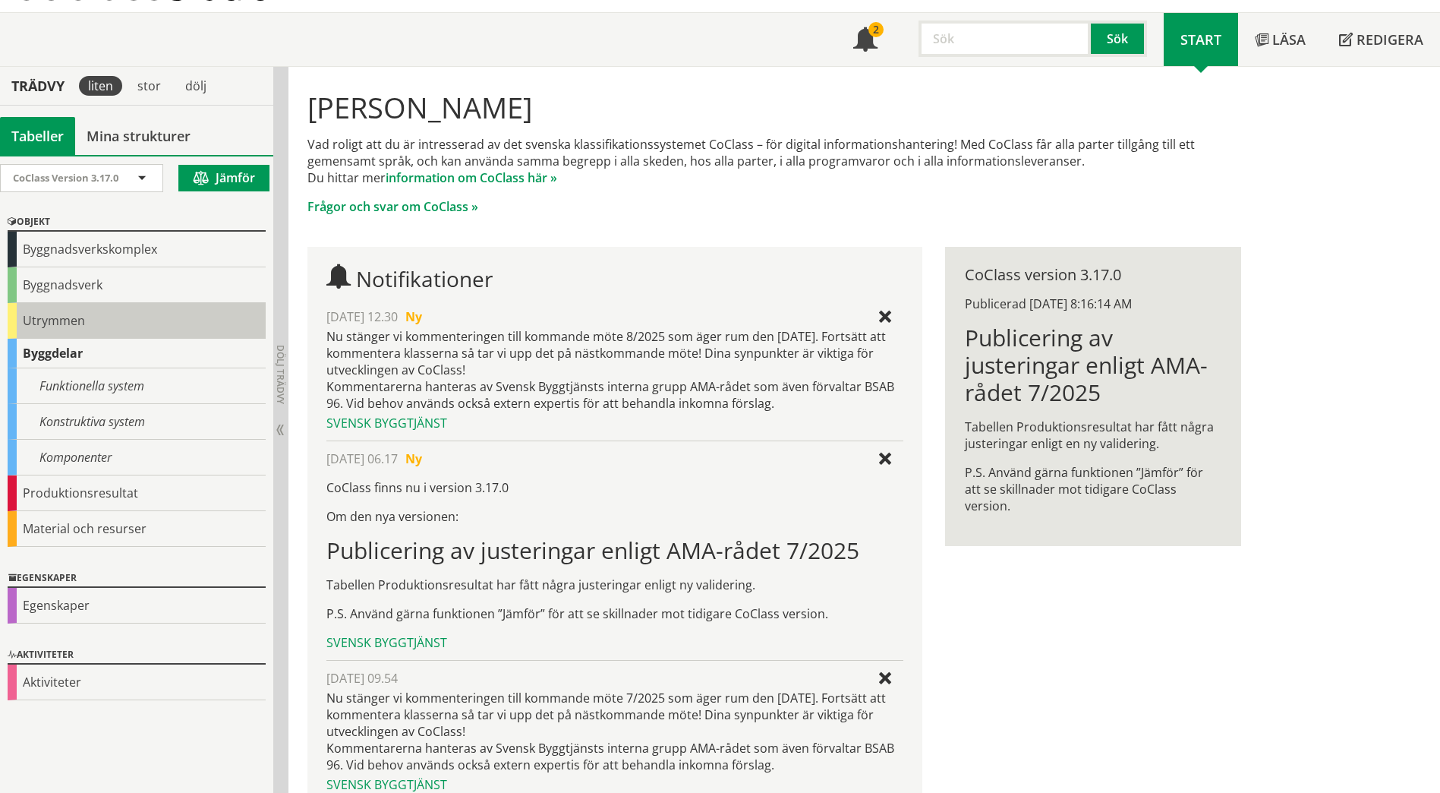
click at [91, 322] on div "Utrymmen" at bounding box center [137, 321] width 258 height 36
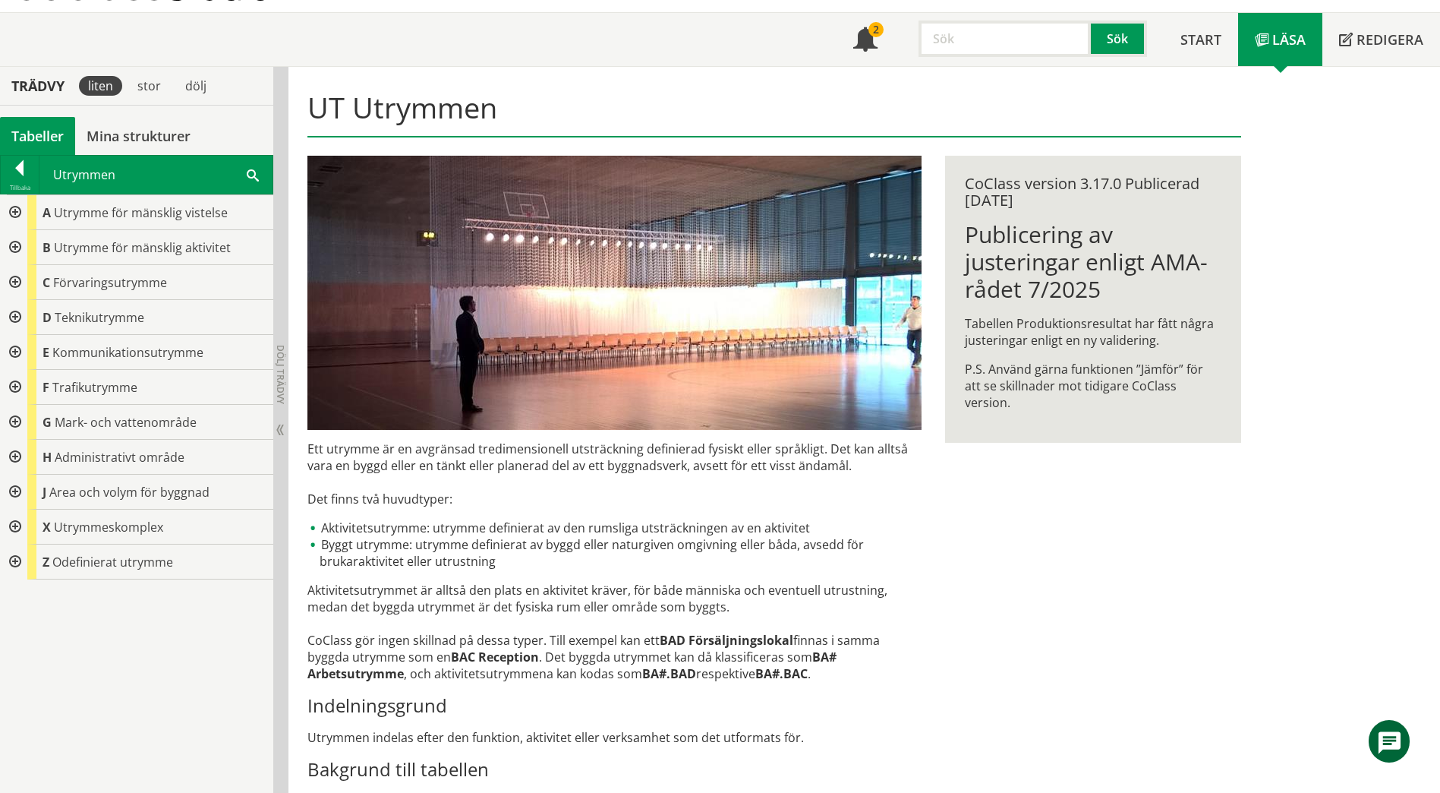
click at [8, 243] on div at bounding box center [13, 247] width 27 height 35
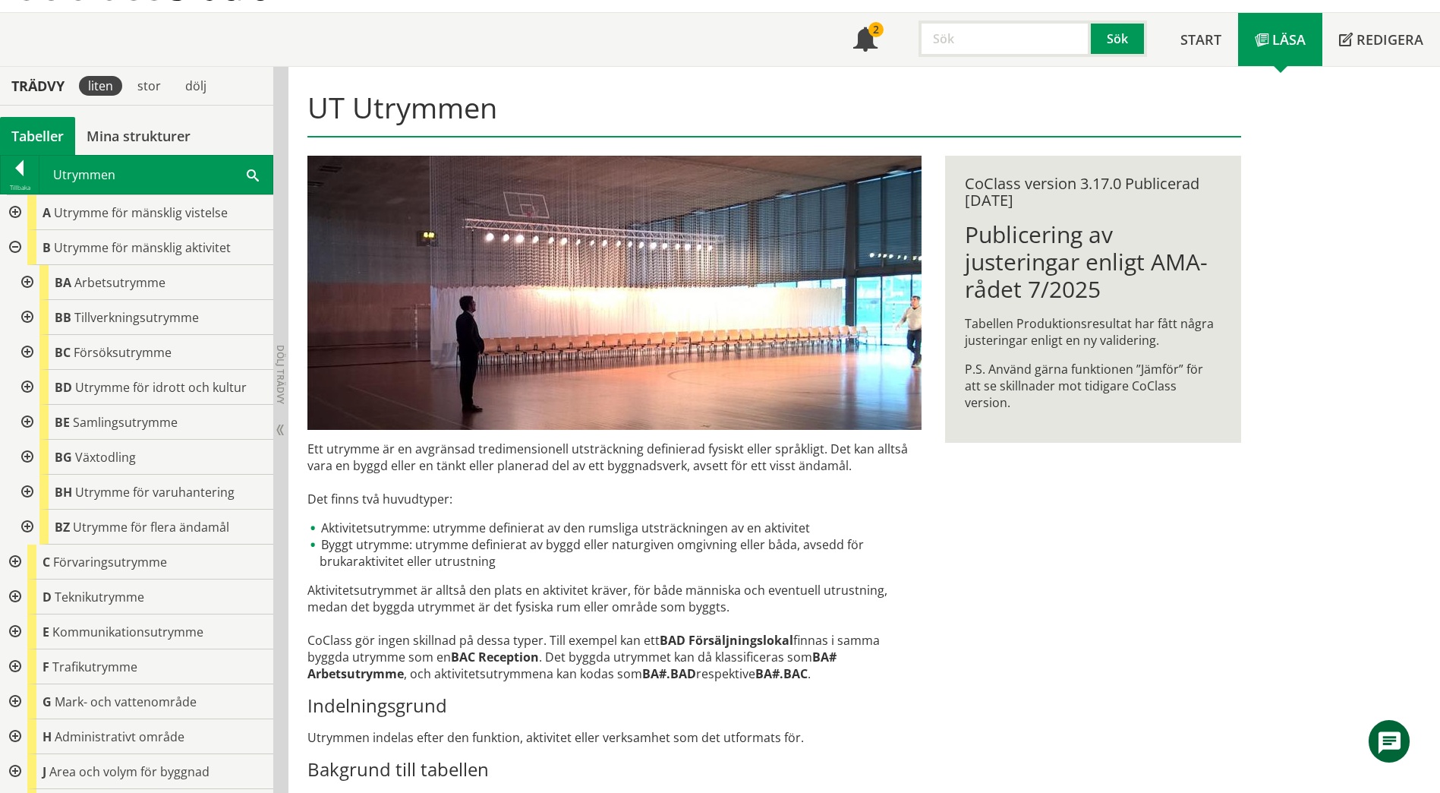
click at [27, 390] on div at bounding box center [25, 387] width 27 height 35
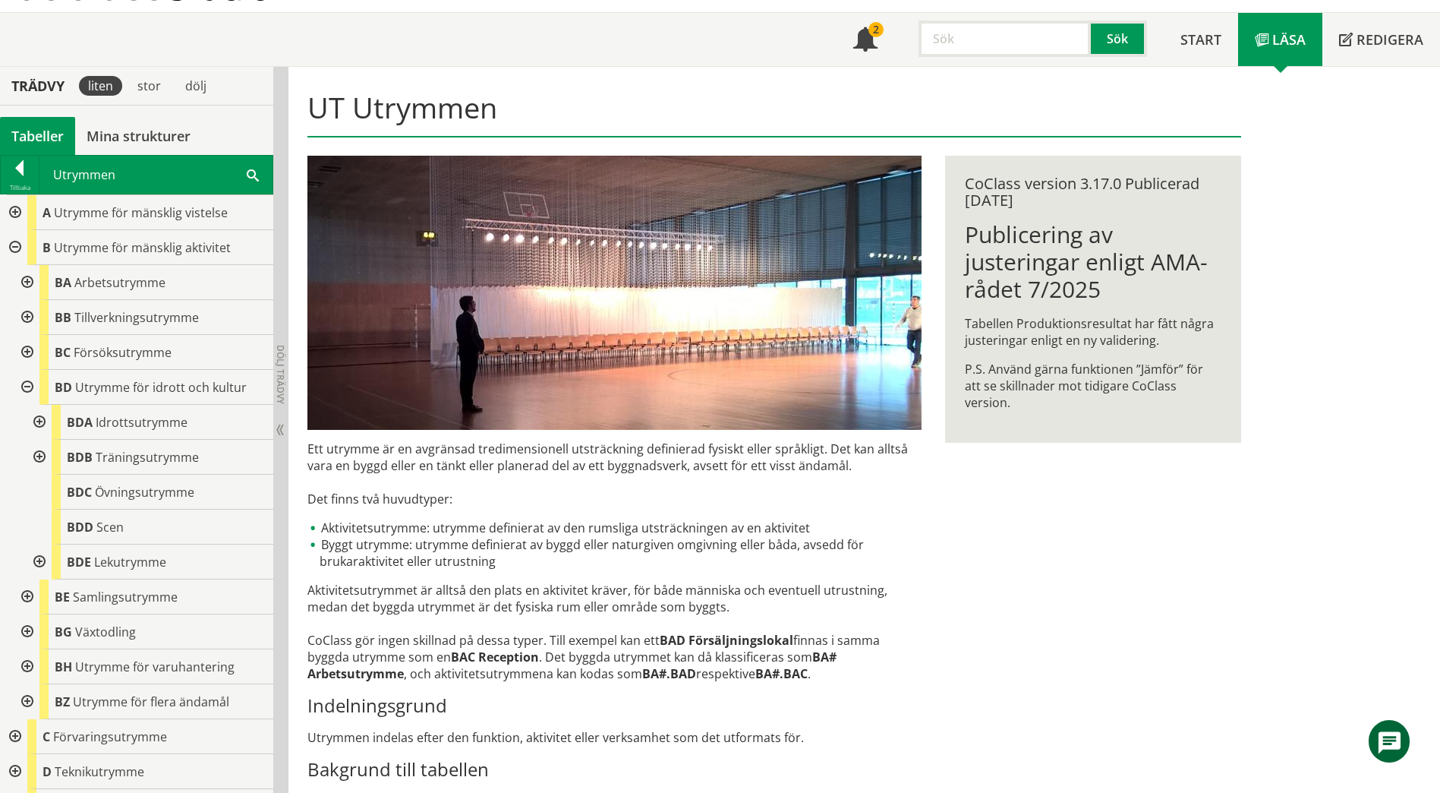
click at [40, 420] on div at bounding box center [37, 422] width 27 height 35
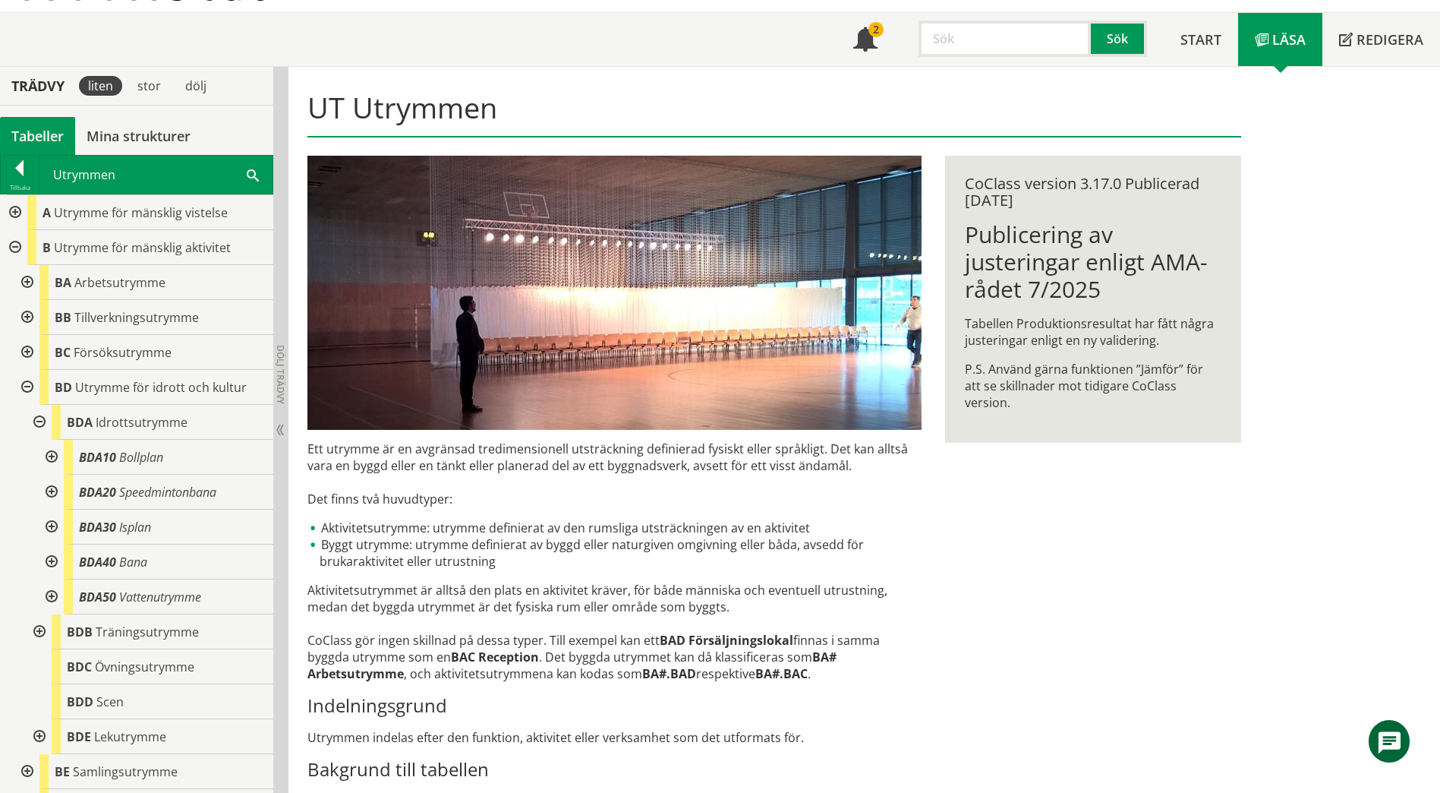
click at [43, 629] on div at bounding box center [37, 631] width 27 height 35
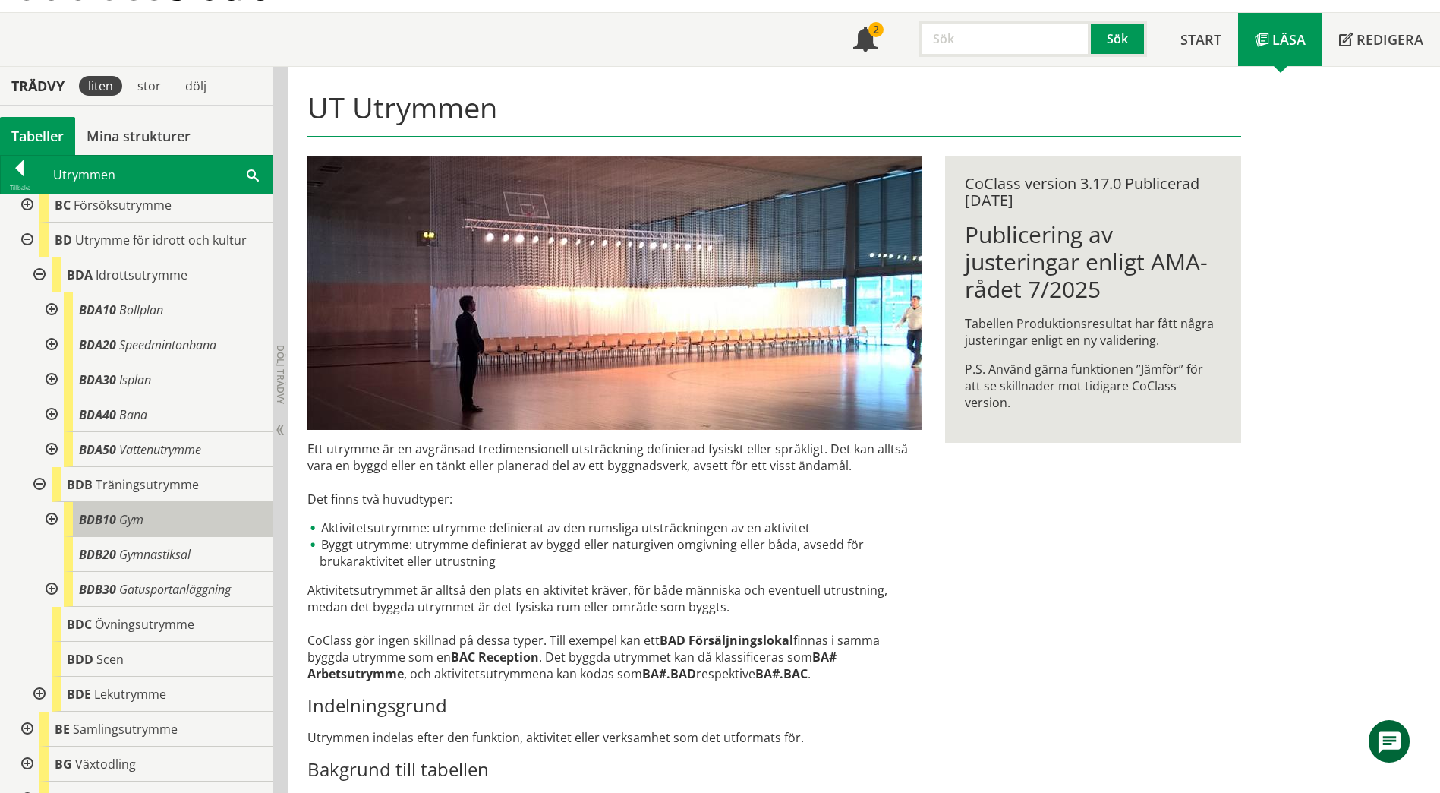
scroll to position [152, 0]
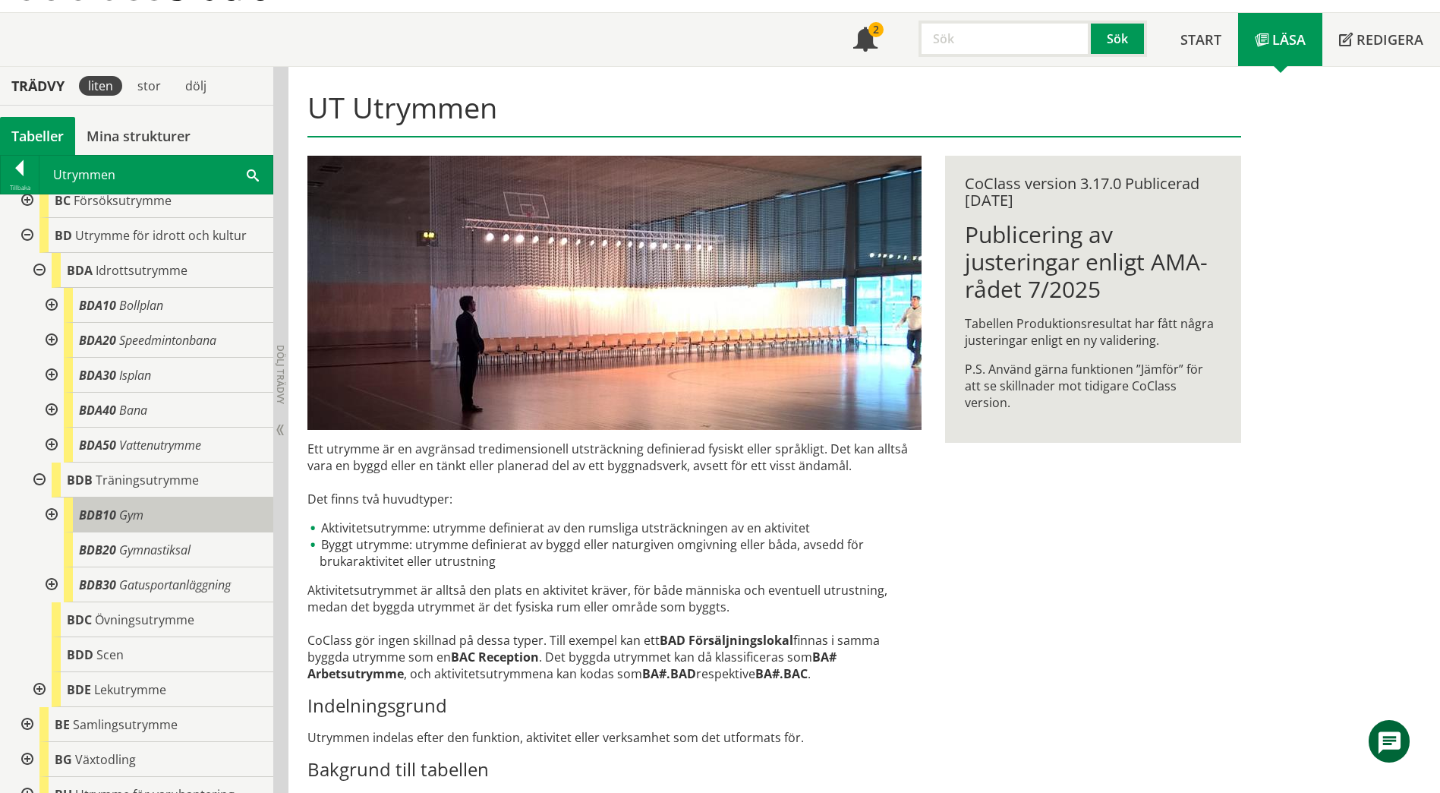
click at [134, 520] on span "Gym" at bounding box center [131, 514] width 24 height 17
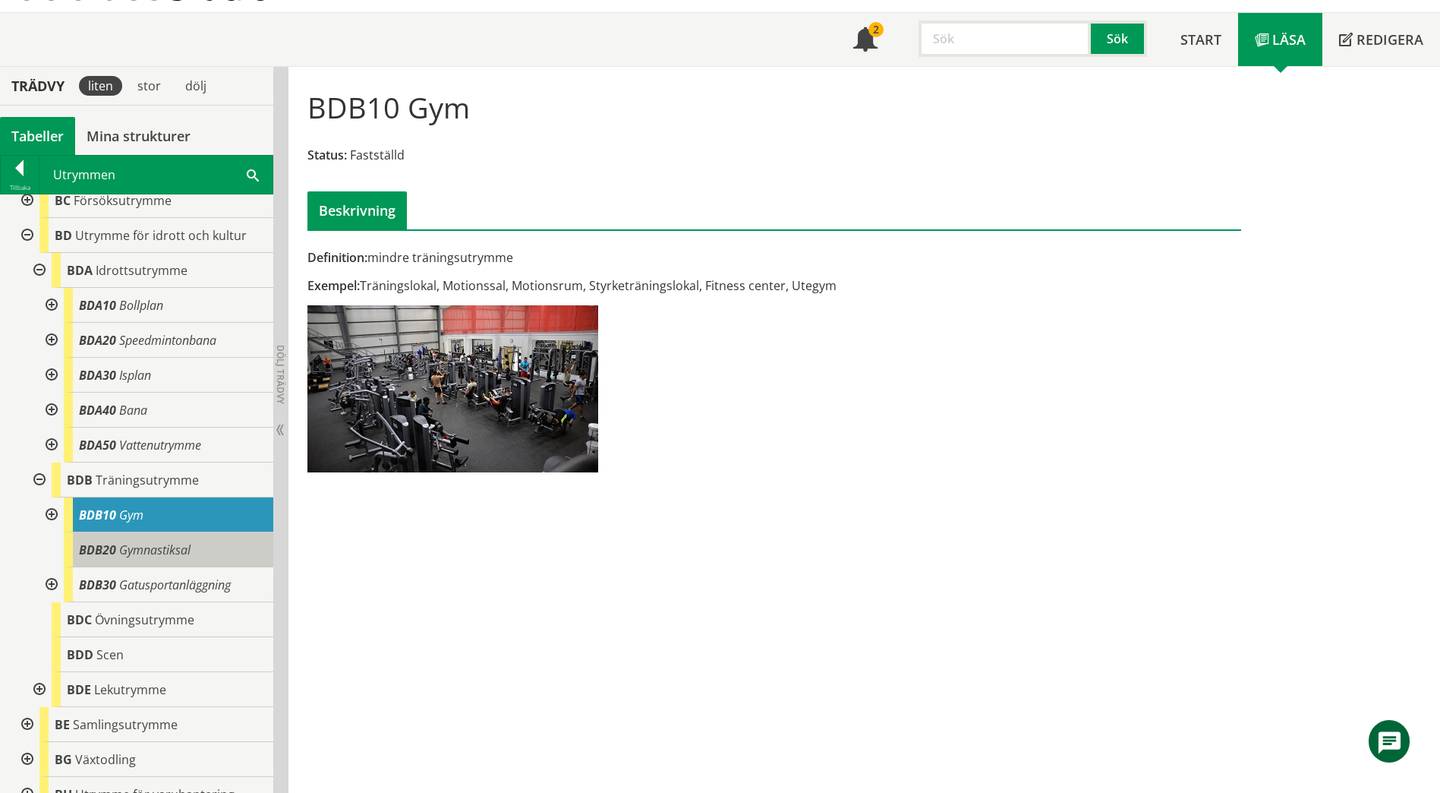
click at [148, 539] on body "AMA AMA Beskrivningsverktyg AMA Funktion BSAB Bygginfo Byggjura Byggkatalogen B…" at bounding box center [720, 320] width 1440 height 793
click at [177, 550] on span "Gymnastiksal" at bounding box center [154, 549] width 71 height 17
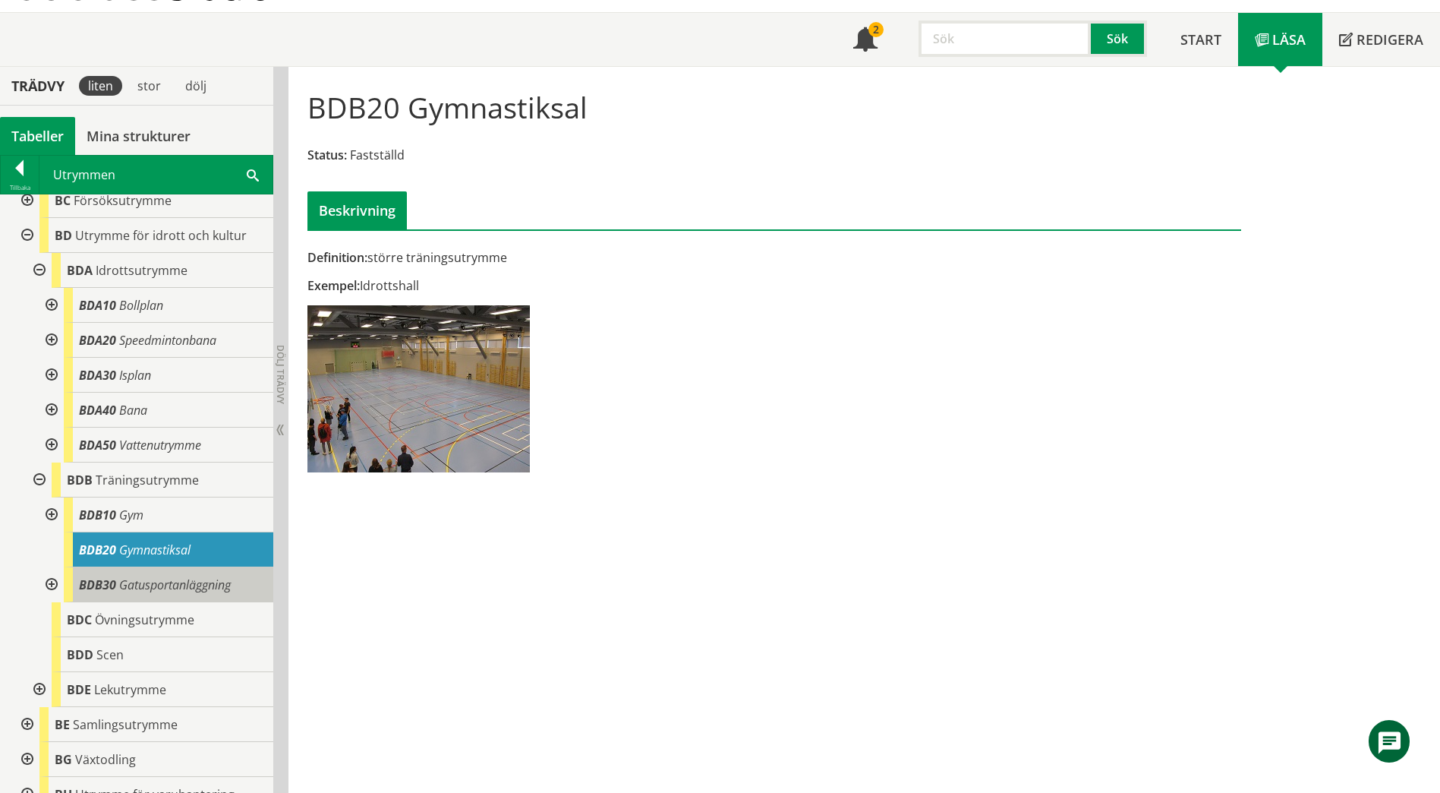
click at [170, 568] on div "BDB30 Gatusportanläggning" at bounding box center [169, 584] width 210 height 35
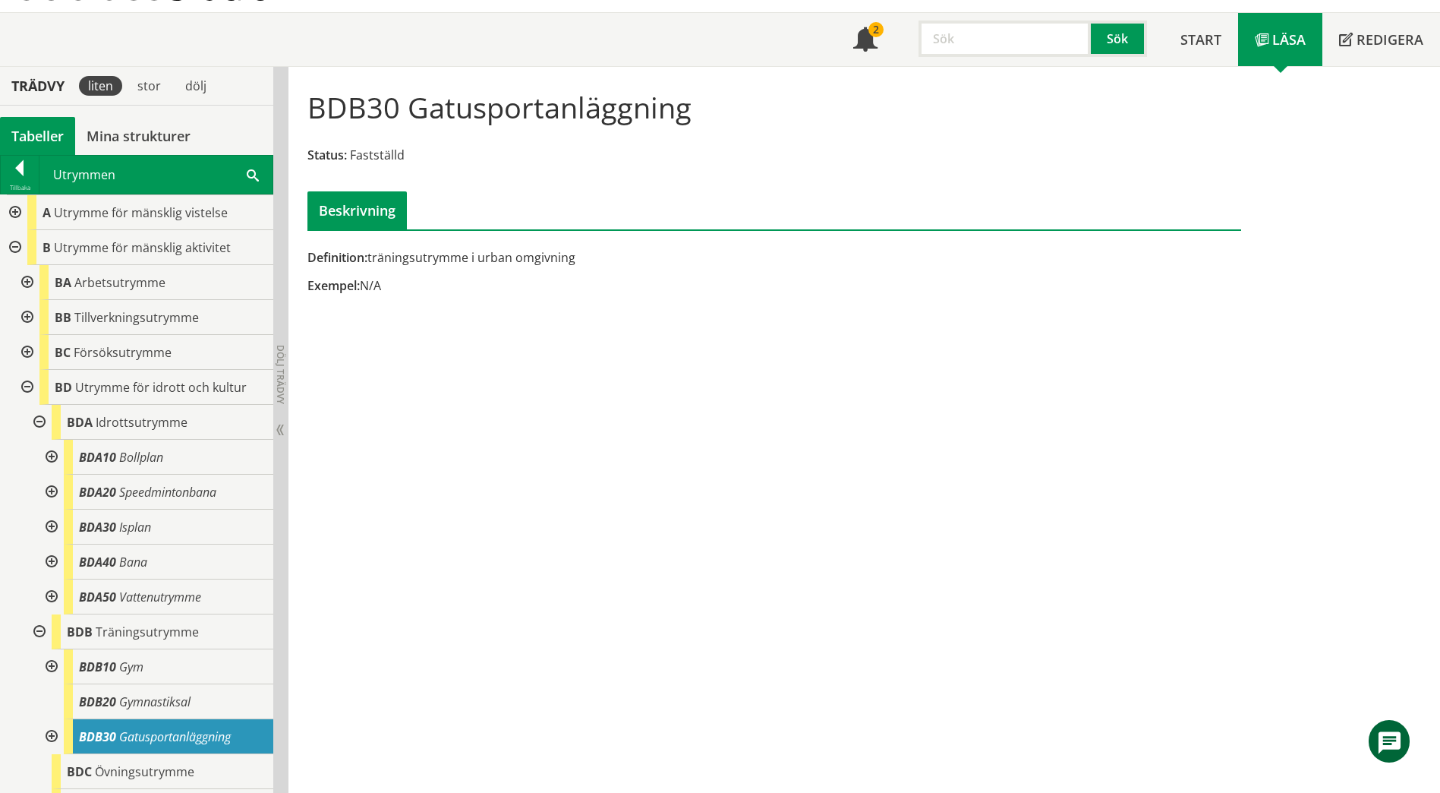
click at [247, 172] on span at bounding box center [253, 174] width 12 height 16
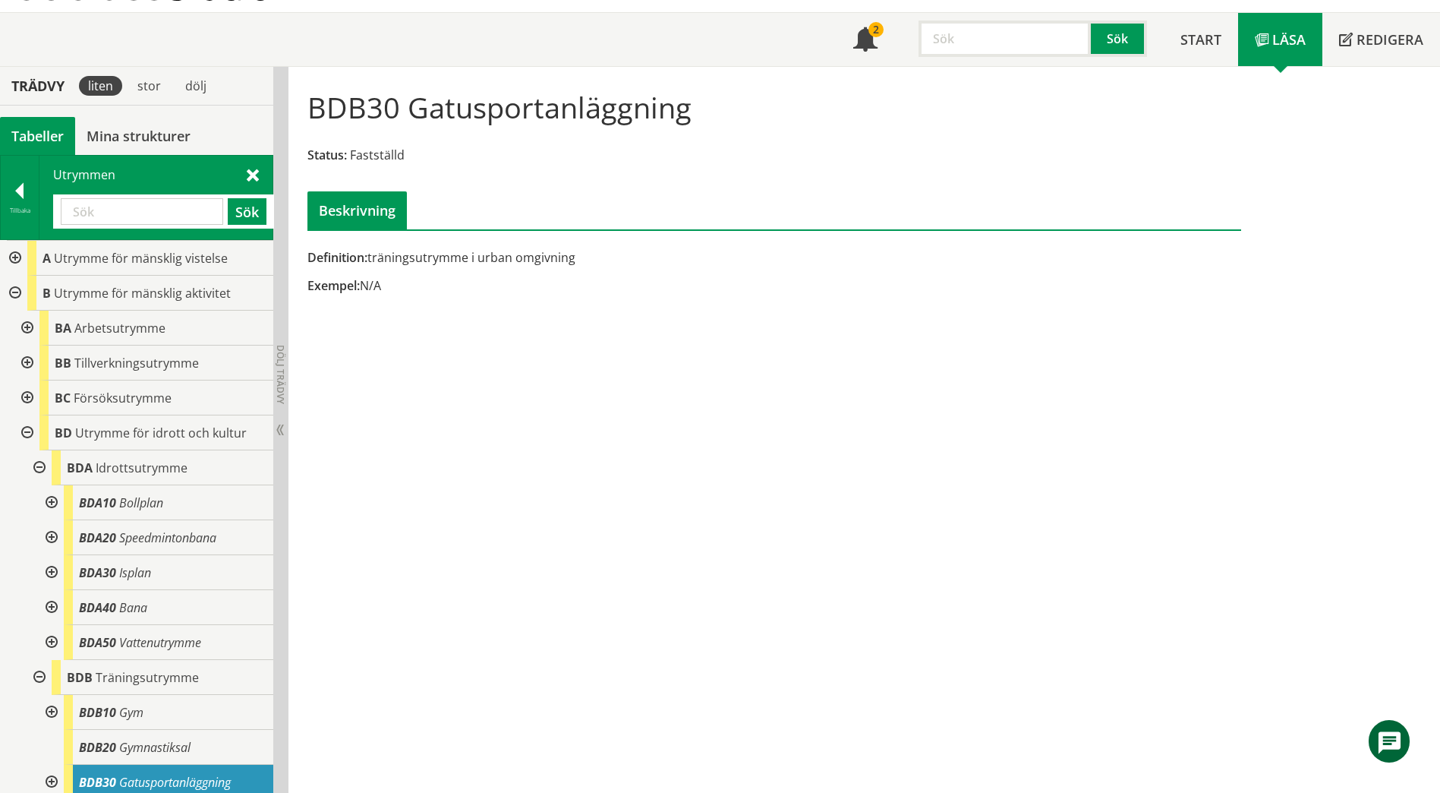
click at [137, 219] on input "text" at bounding box center [142, 211] width 162 height 27
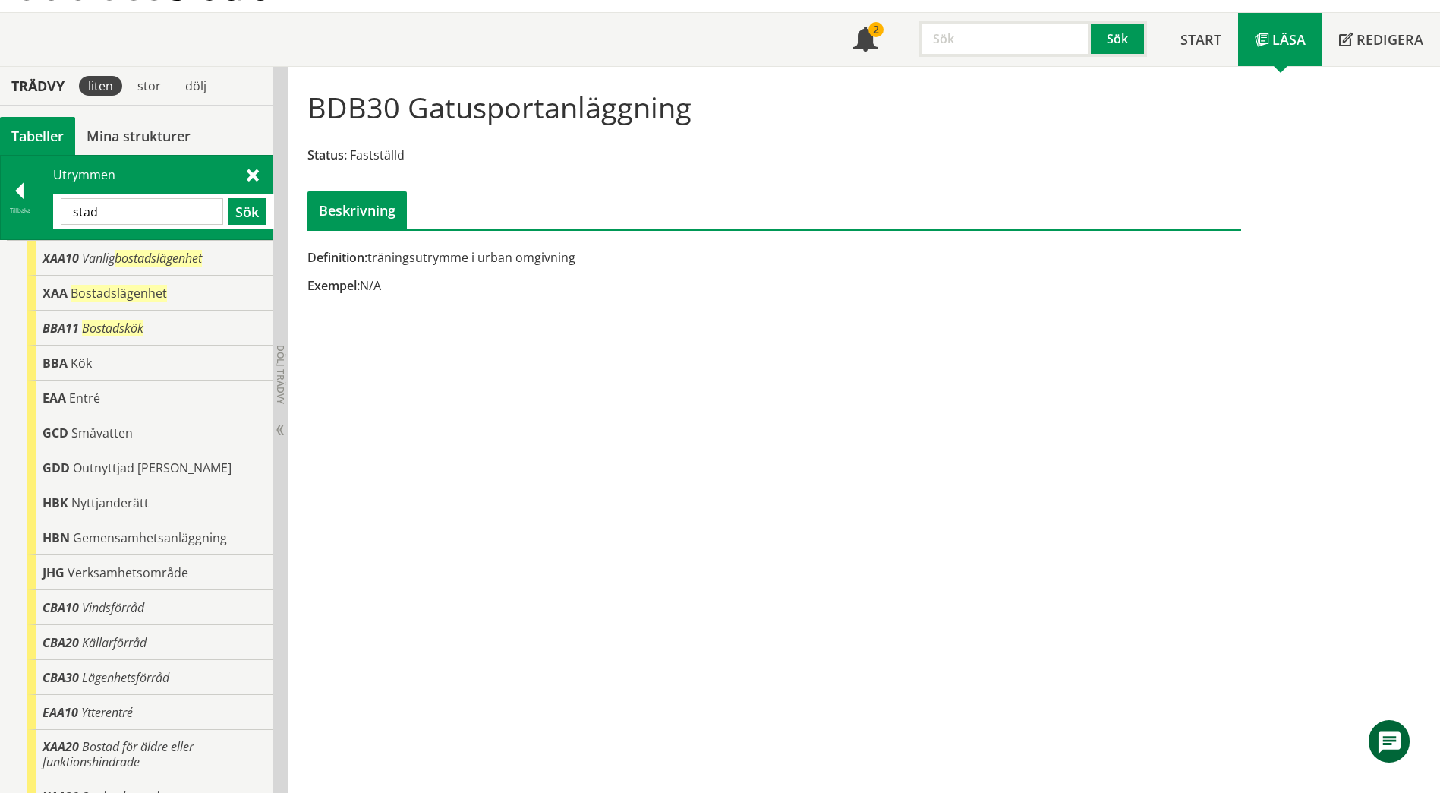
click at [119, 216] on input "stad" at bounding box center [142, 211] width 162 height 27
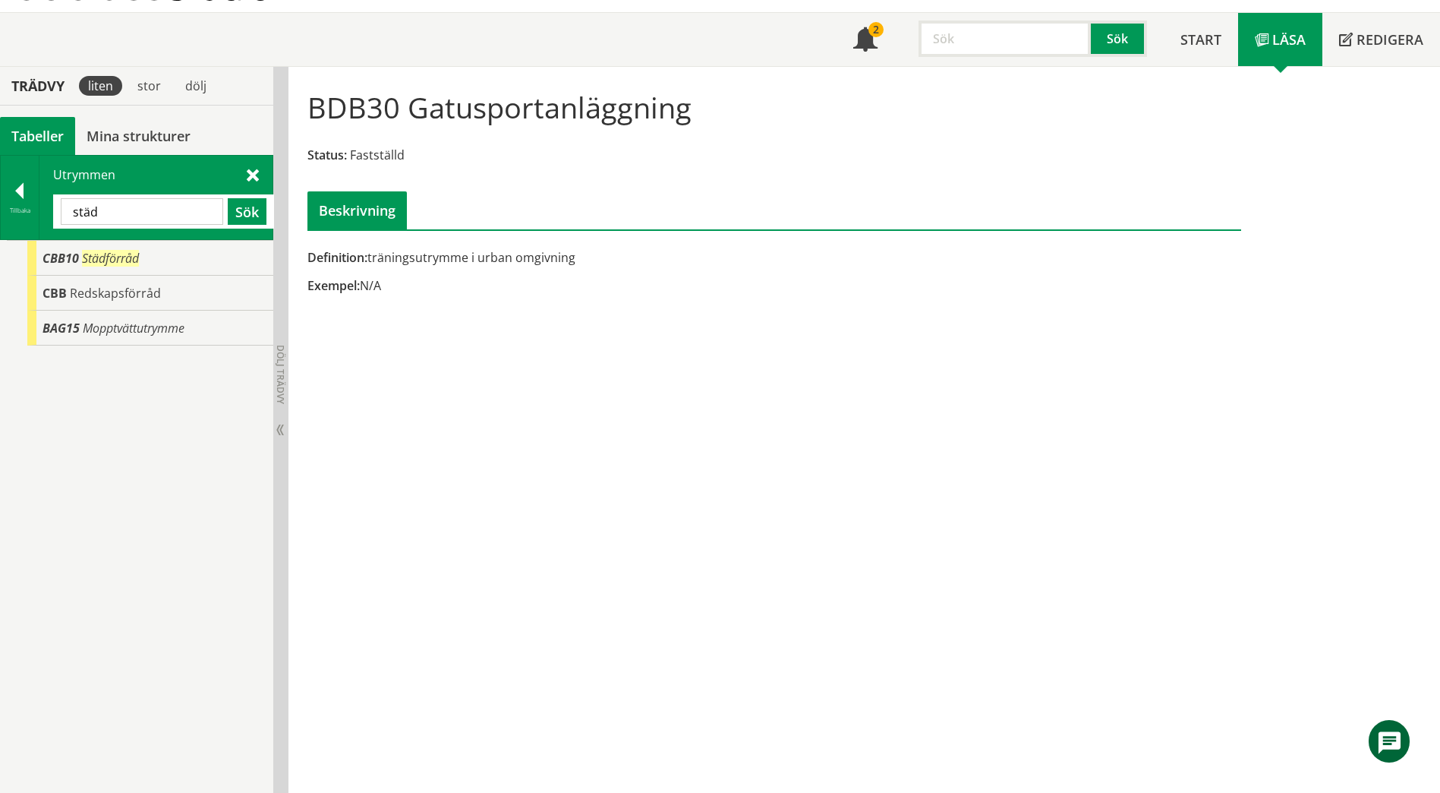
drag, startPoint x: 174, startPoint y: 215, endPoint x: 42, endPoint y: 208, distance: 132.3
click at [42, 208] on div "Utrymmen städ Sök" at bounding box center [155, 198] width 233 height 84
paste input "AAB30"
click at [238, 212] on button "Sök" at bounding box center [247, 211] width 39 height 27
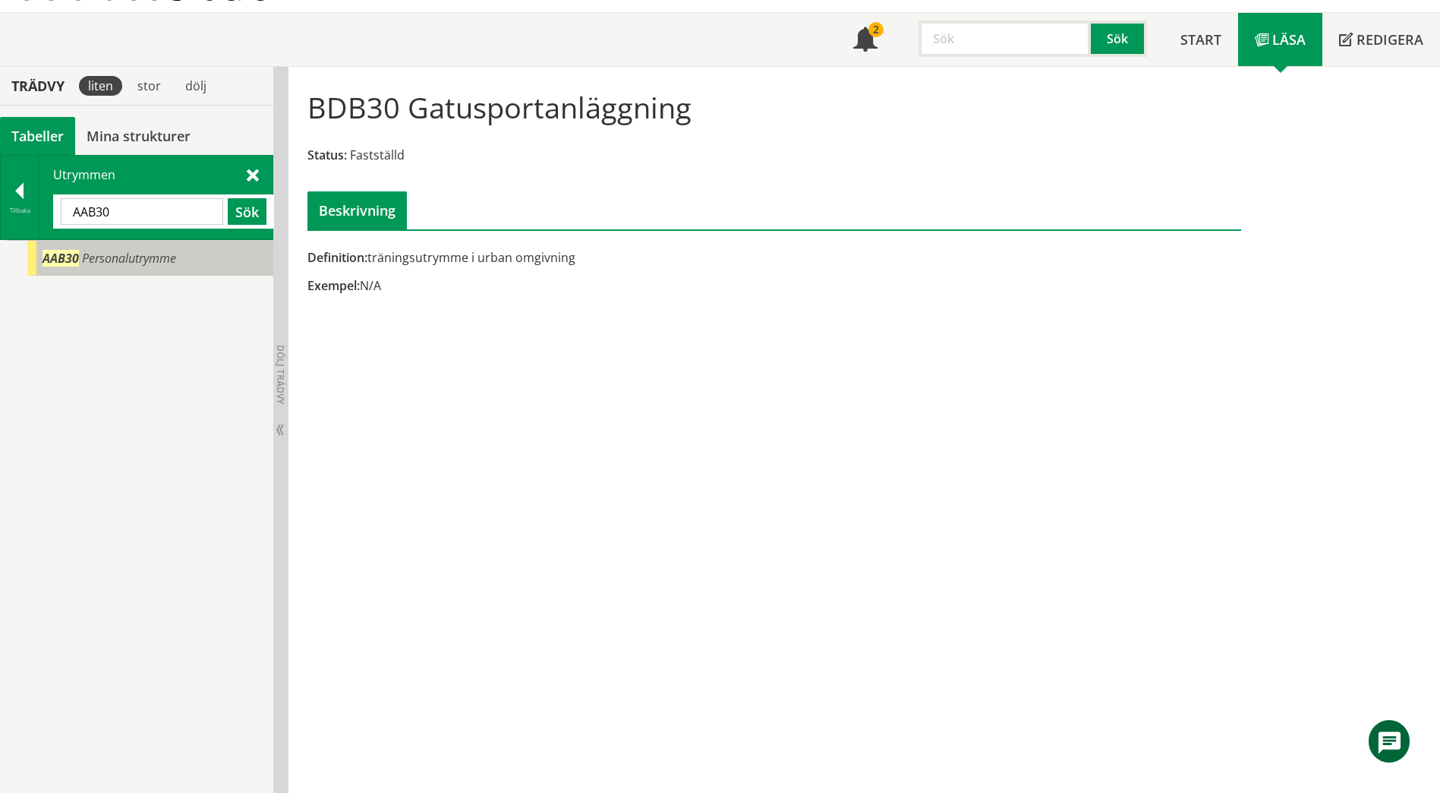
click at [154, 263] on span "Personalutrymme" at bounding box center [129, 258] width 94 height 17
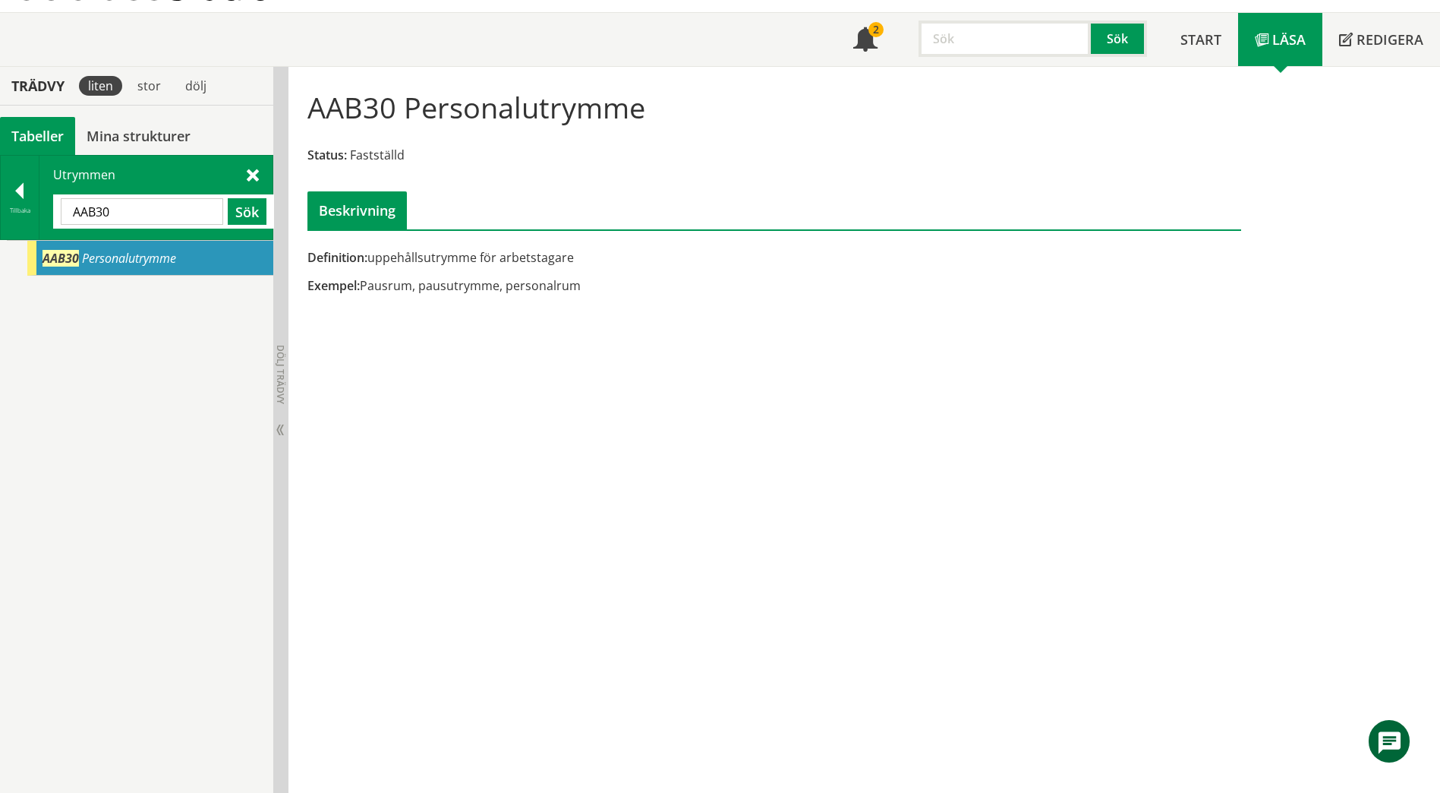
drag, startPoint x: 144, startPoint y: 216, endPoint x: 46, endPoint y: 199, distance: 100.1
click at [46, 199] on div "Utrymmen AAB30 Sök" at bounding box center [155, 198] width 233 height 84
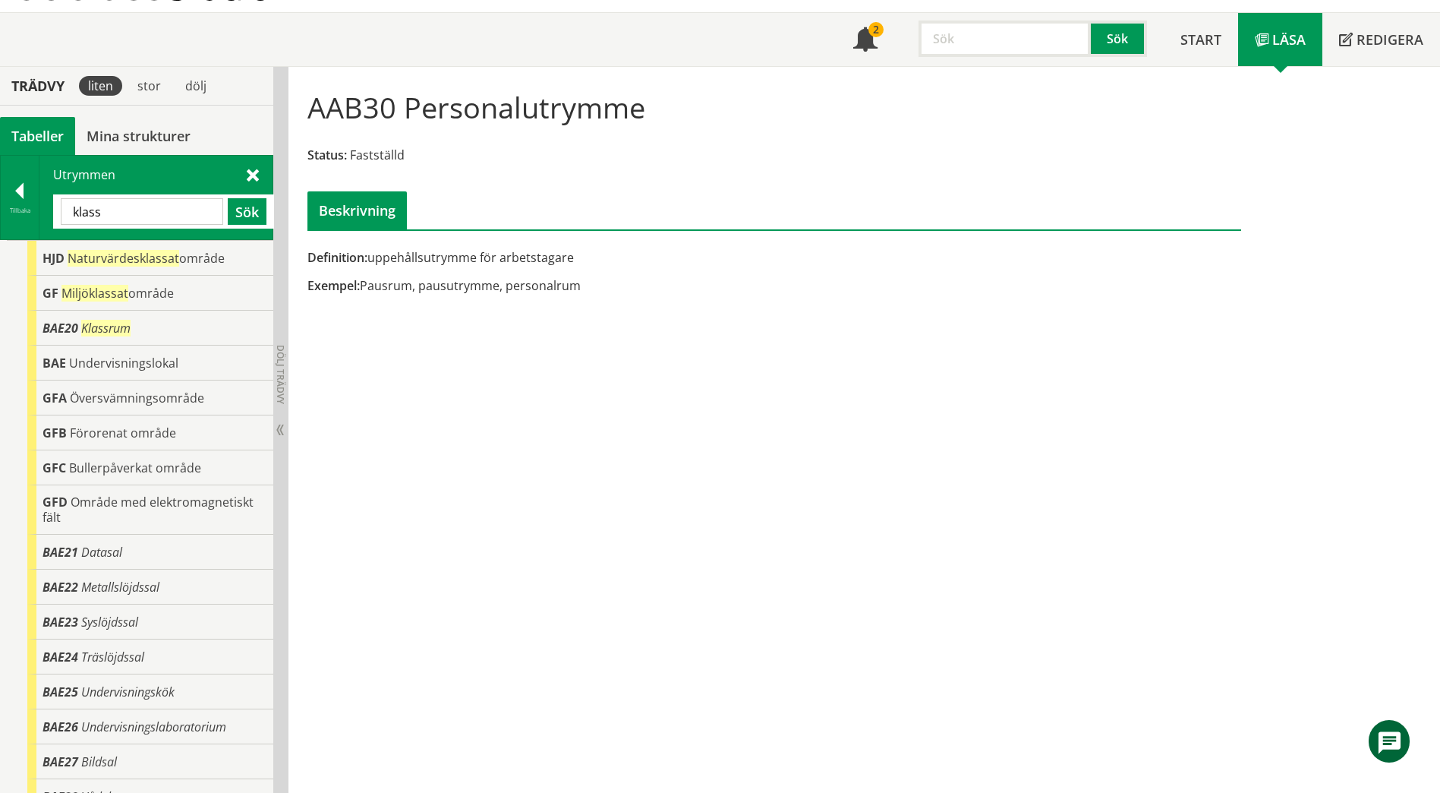
drag, startPoint x: 146, startPoint y: 211, endPoint x: 59, endPoint y: 213, distance: 86.6
click at [59, 213] on div "klass Sök" at bounding box center [163, 211] width 221 height 34
paste input "BAA"
click at [244, 213] on button "Sök" at bounding box center [247, 211] width 39 height 27
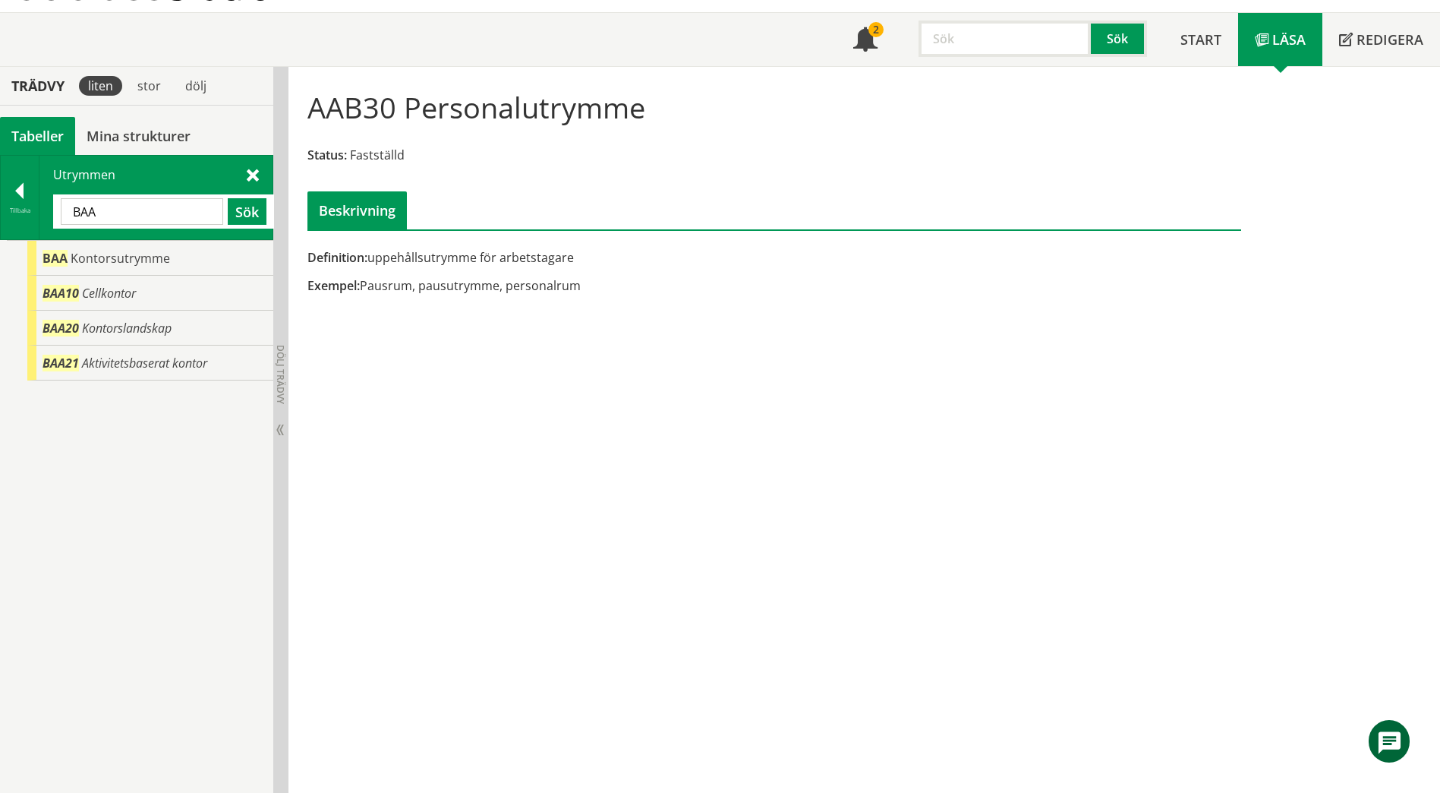
drag, startPoint x: 123, startPoint y: 221, endPoint x: 87, endPoint y: 208, distance: 38.7
click at [87, 208] on input "BAA" at bounding box center [142, 211] width 162 height 27
paste input "Samtalsrum"
drag, startPoint x: 179, startPoint y: 213, endPoint x: 43, endPoint y: 209, distance: 136.7
click at [32, 208] on div "Tillbaka Utrymmen BASamtalsrum Sök" at bounding box center [136, 197] width 273 height 85
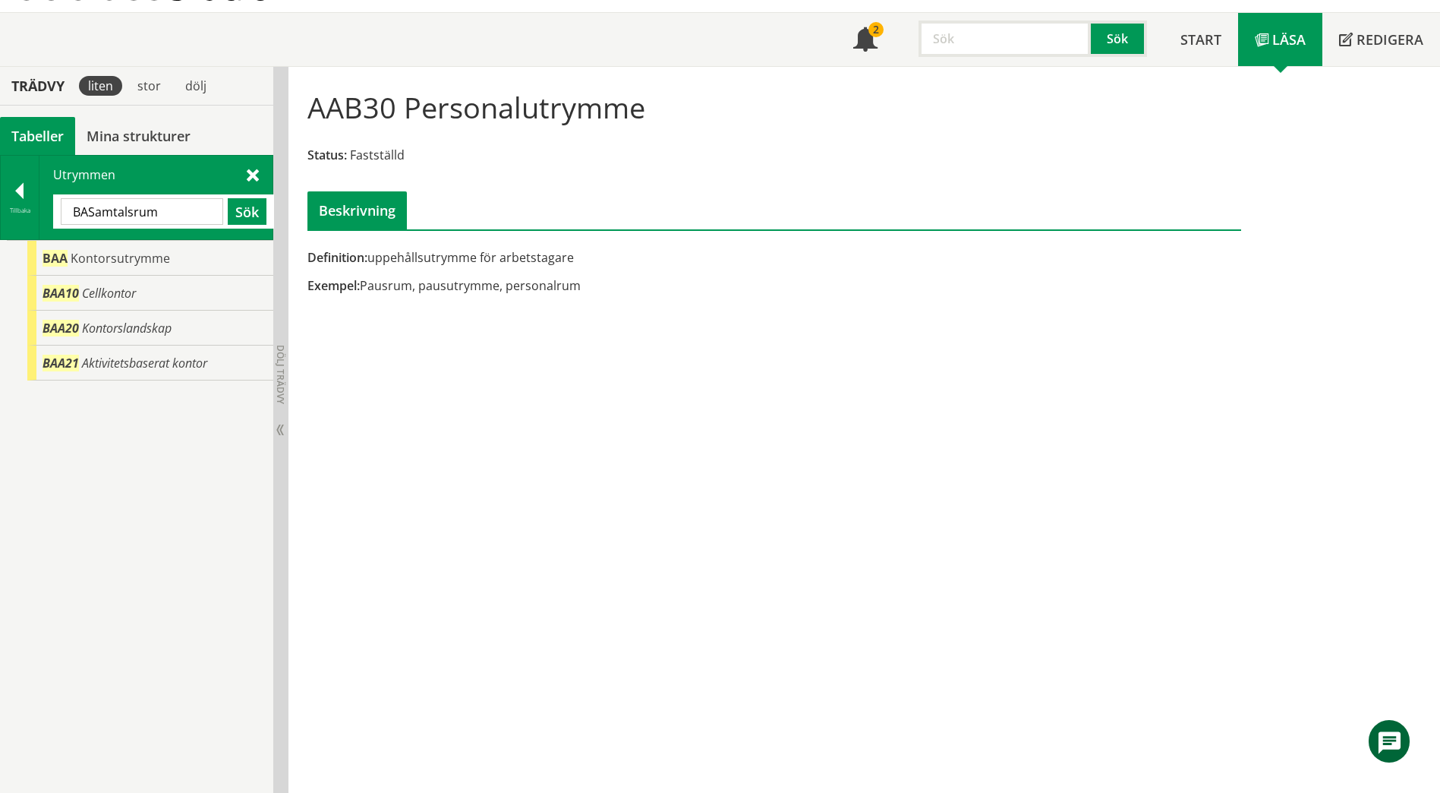
paste input "text"
click at [253, 219] on button "Sök" at bounding box center [247, 211] width 39 height 27
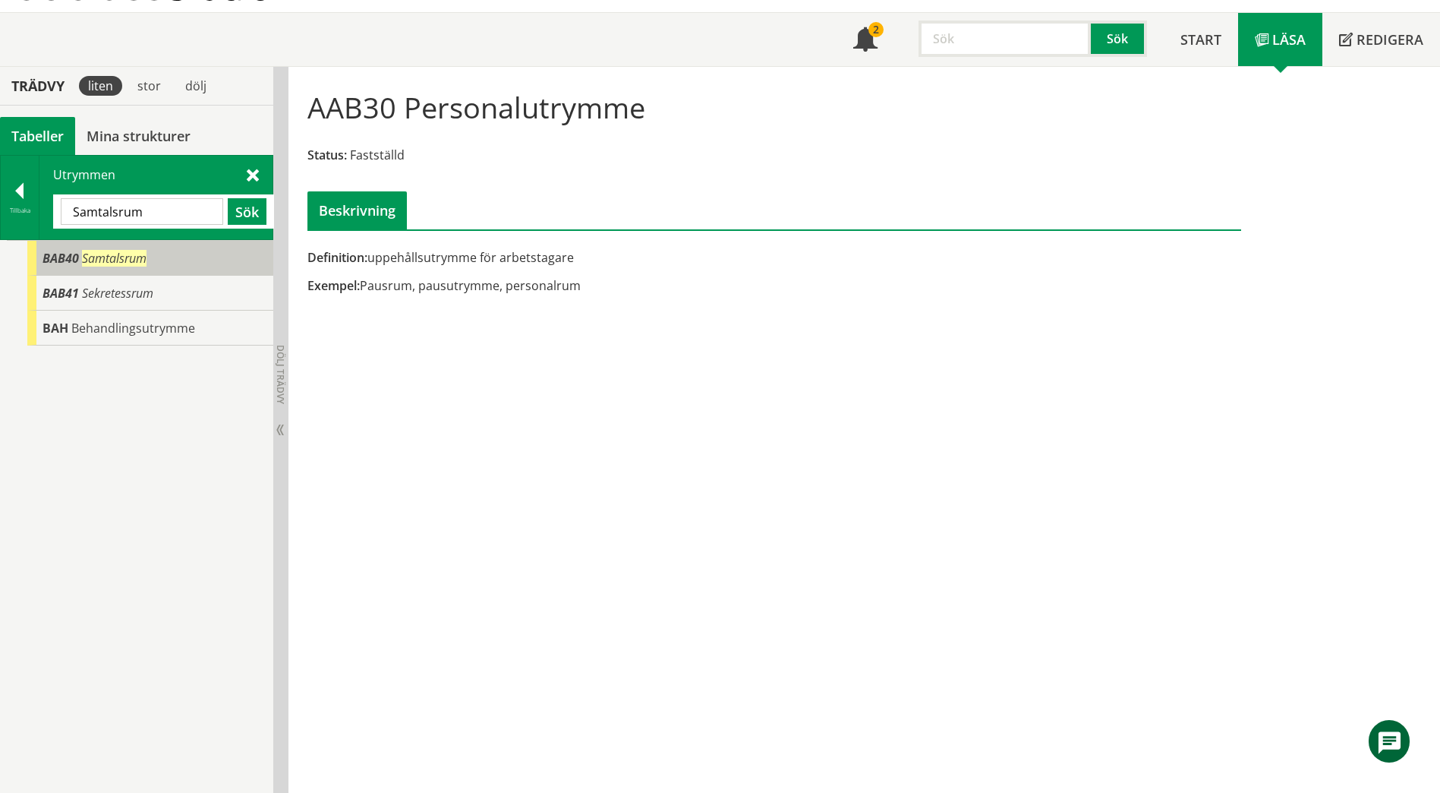
click at [185, 266] on div "BAB40 Samtalsrum" at bounding box center [150, 258] width 246 height 35
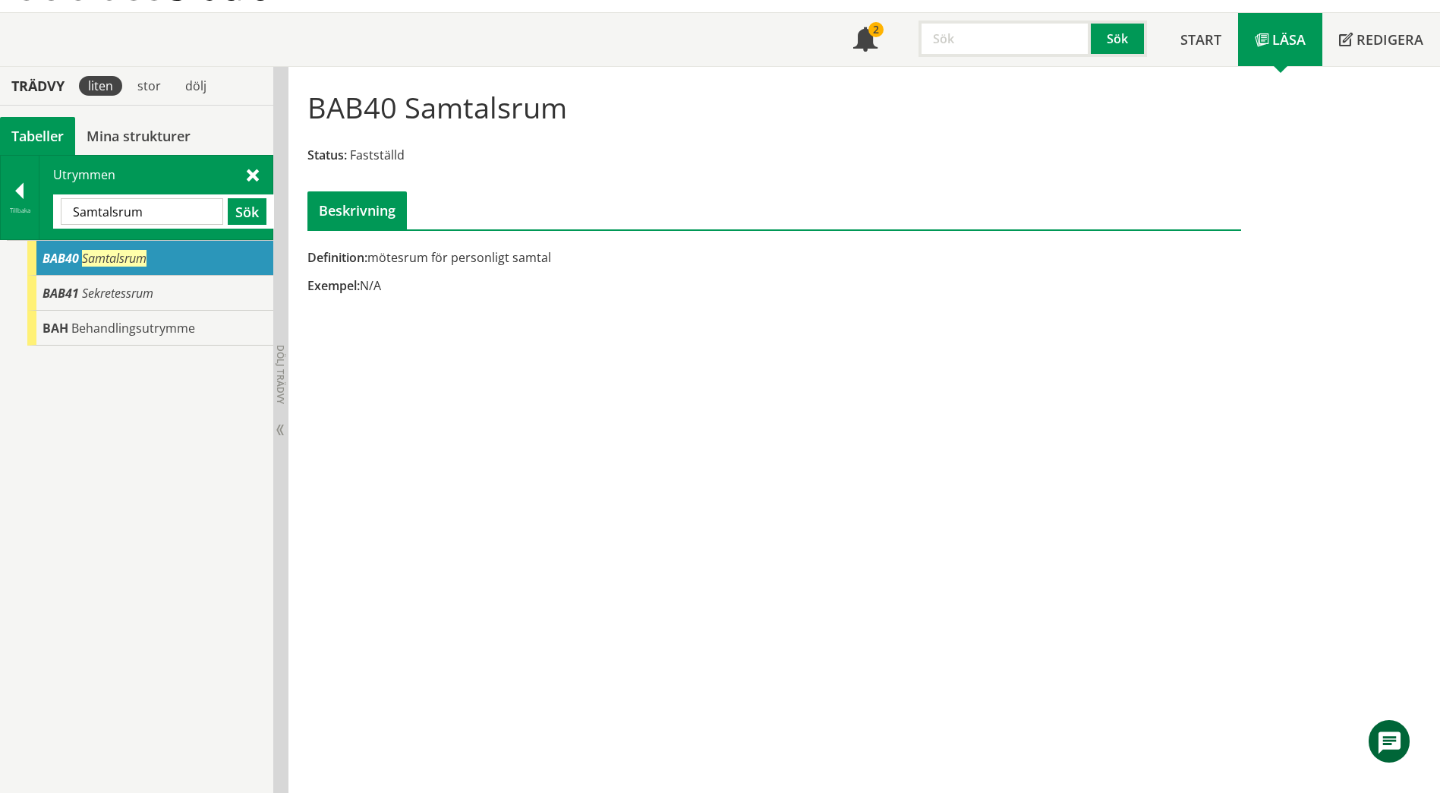
click at [476, 257] on div "Definition: mötesrum för personligt samtal" at bounding box center [614, 257] width 614 height 17
click at [140, 204] on input "Samtalsrum" at bounding box center [142, 211] width 162 height 27
drag, startPoint x: 150, startPoint y: 210, endPoint x: 53, endPoint y: 219, distance: 96.8
click at [53, 219] on div "Samtalsrum Sök" at bounding box center [163, 211] width 221 height 34
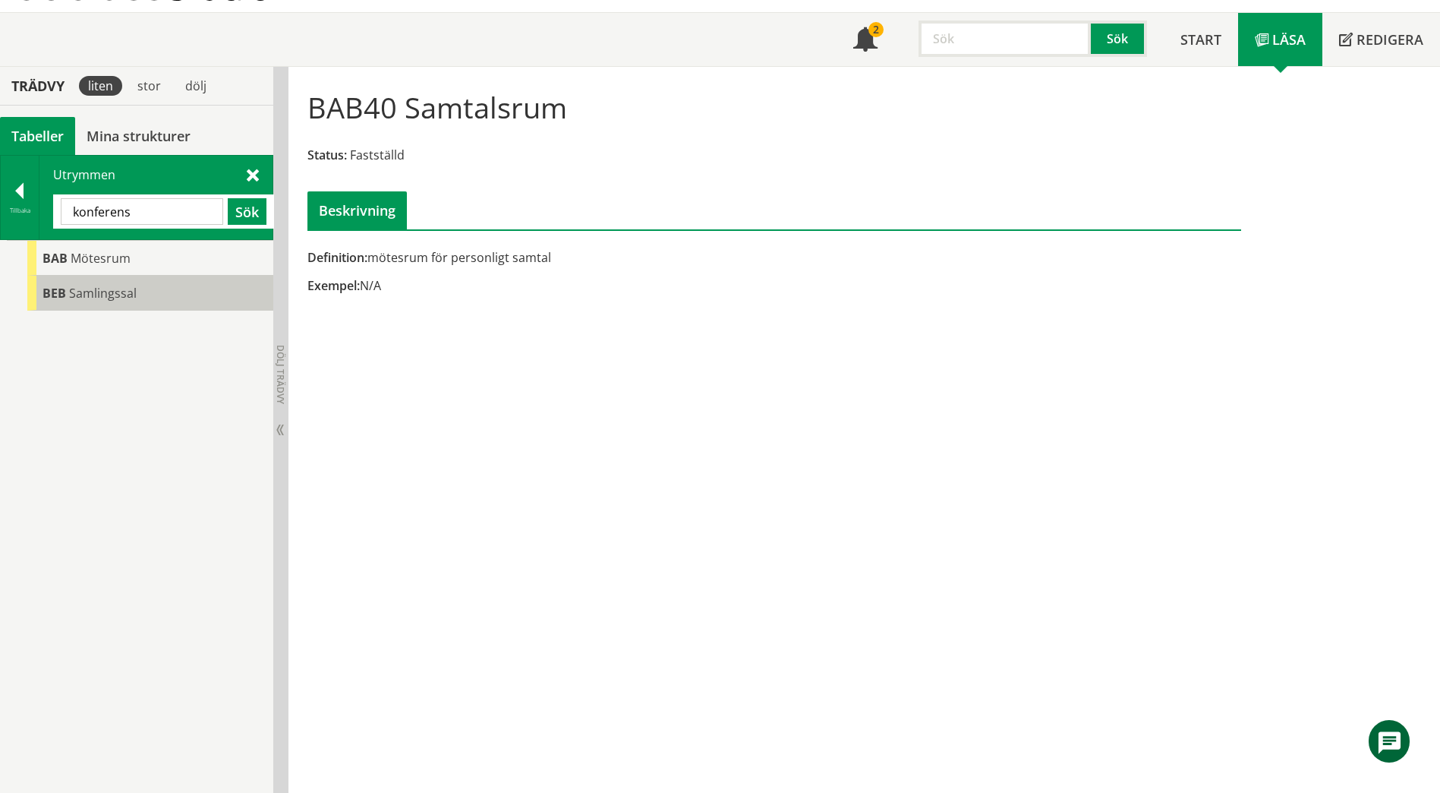
click at [97, 294] on span "Samlingssal" at bounding box center [103, 293] width 68 height 17
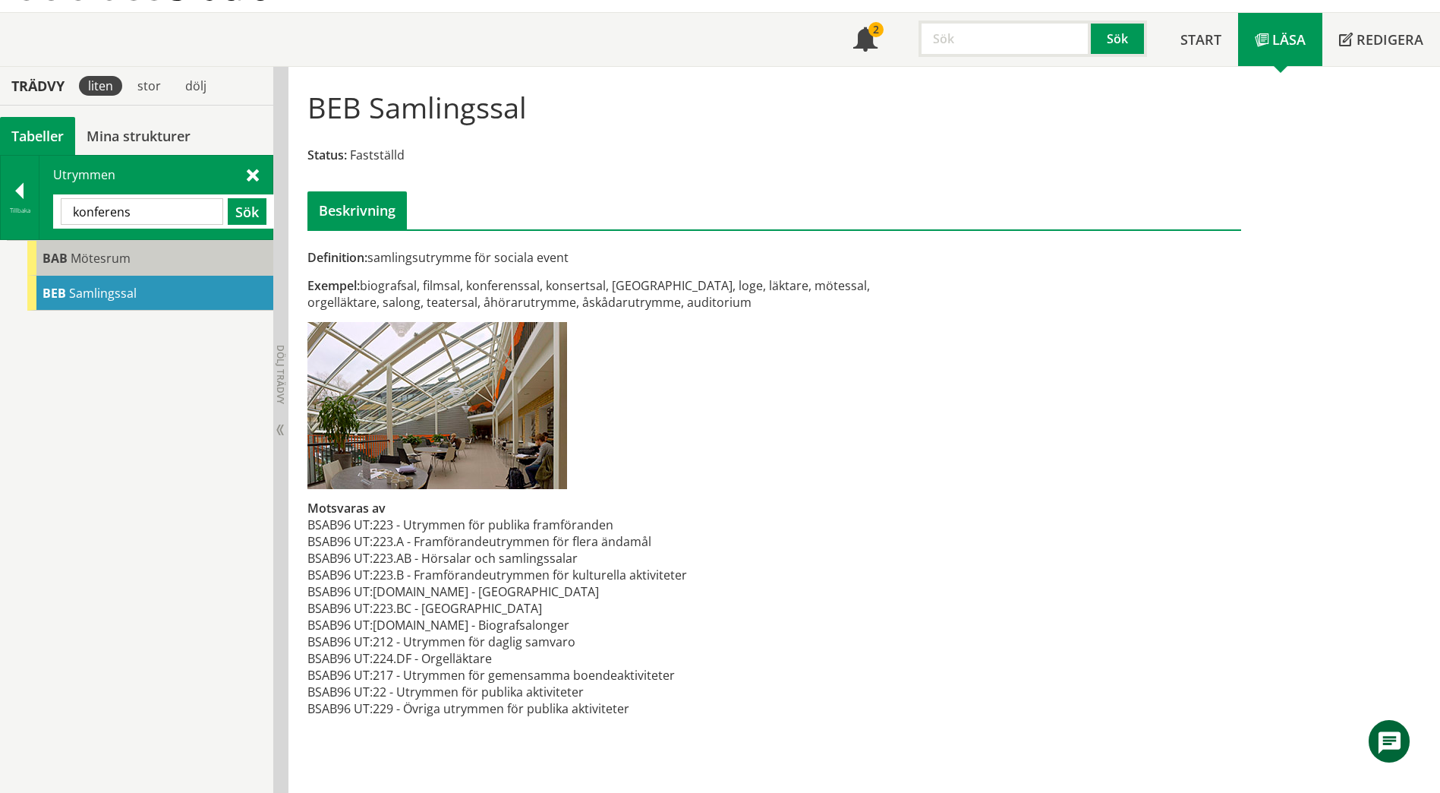
click at [140, 265] on div "BAB Mötesrum" at bounding box center [150, 258] width 246 height 35
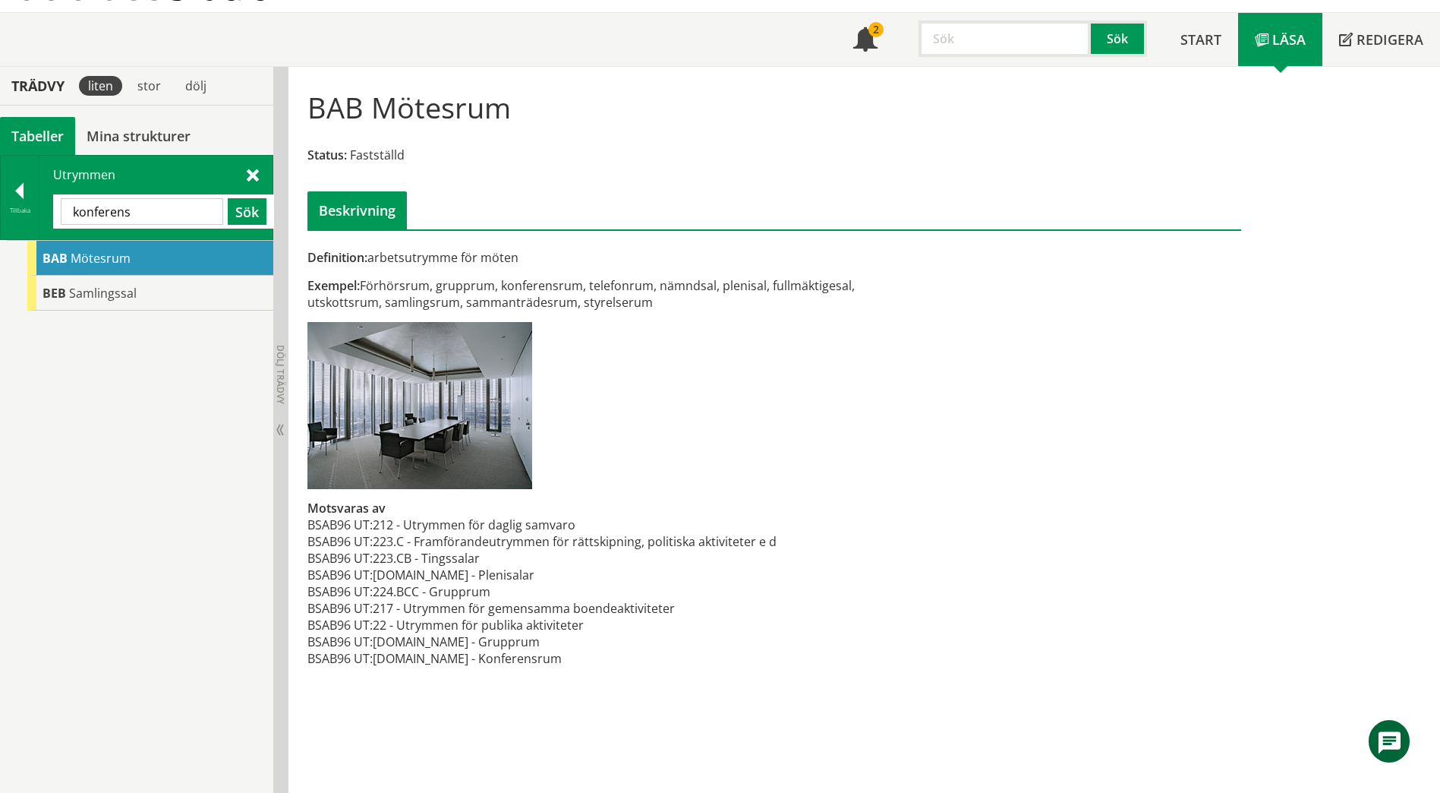
drag, startPoint x: 150, startPoint y: 217, endPoint x: 52, endPoint y: 212, distance: 98.1
click at [52, 212] on div "Utrymmen konferens Sök" at bounding box center [155, 198] width 233 height 84
paste input "Telenisch"
click at [239, 212] on button "Sök" at bounding box center [247, 211] width 39 height 27
click at [143, 260] on div "DAB40 Telenisch" at bounding box center [150, 258] width 246 height 35
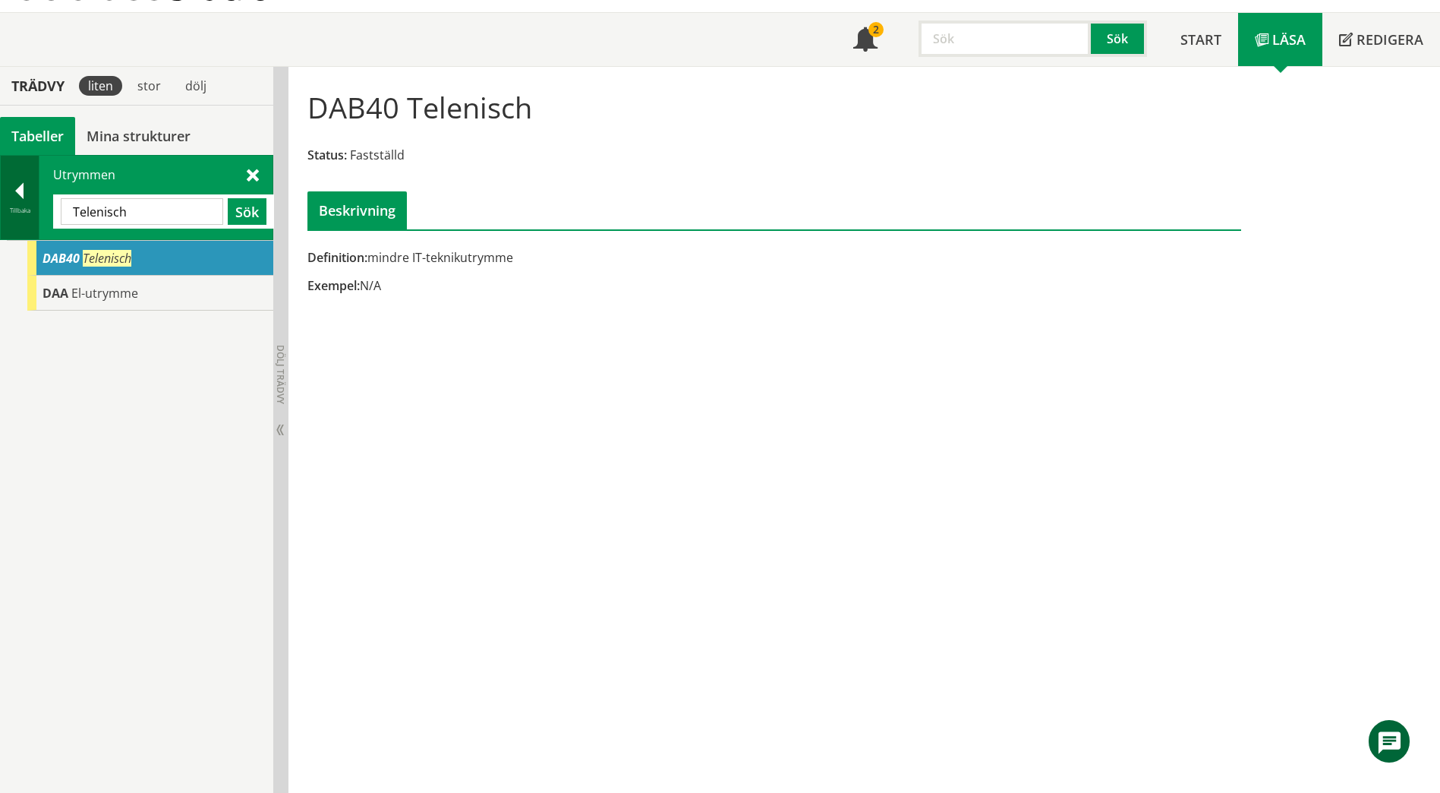
drag, startPoint x: 146, startPoint y: 217, endPoint x: 39, endPoint y: 205, distance: 107.7
click at [39, 205] on div "Tillbaka Utrymmen Telenisch Sök" at bounding box center [136, 197] width 273 height 85
paste input "ILLGNINGSKÖK"
click at [244, 204] on button "Sök" at bounding box center [247, 211] width 39 height 27
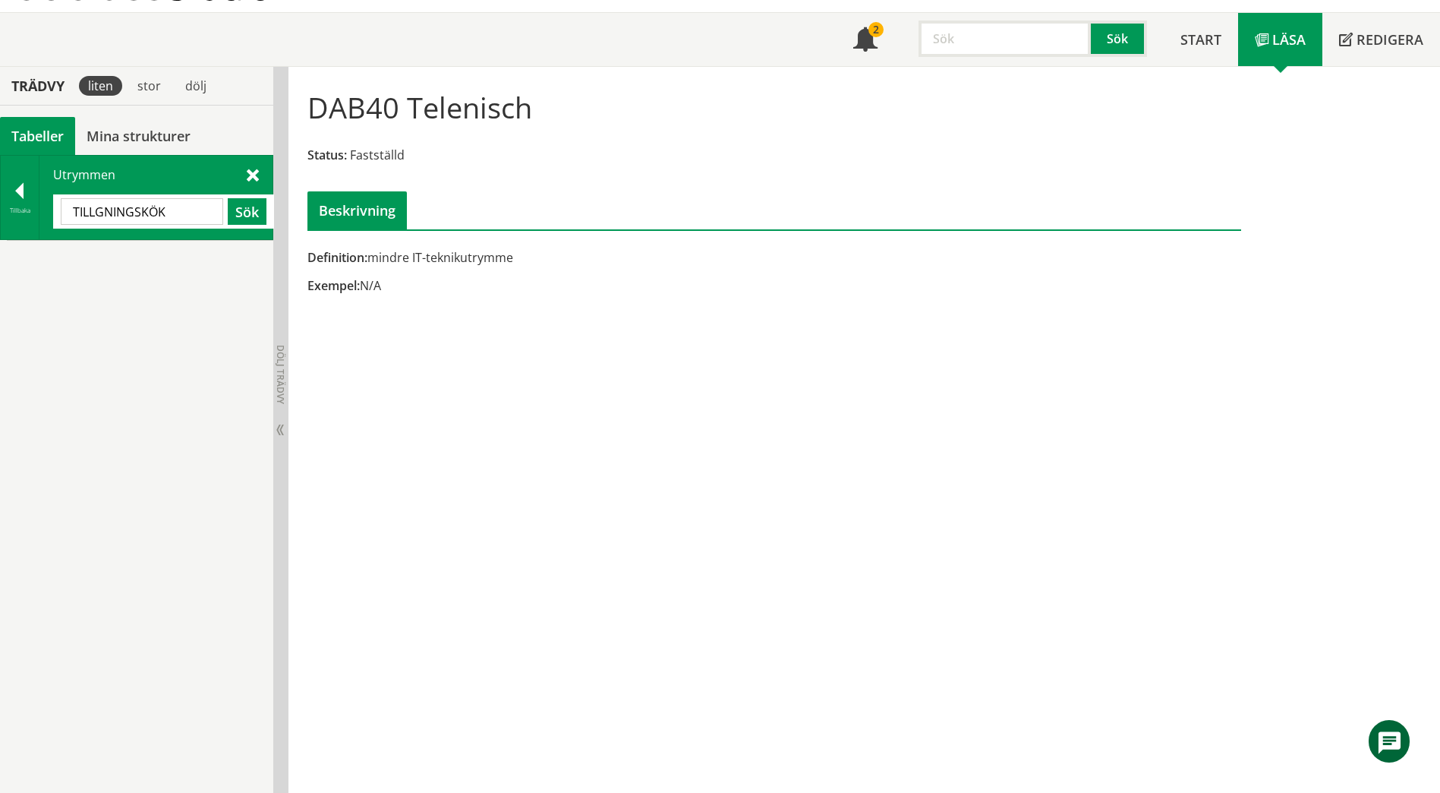
drag, startPoint x: 140, startPoint y: 214, endPoint x: 66, endPoint y: 203, distance: 75.2
click at [66, 203] on input "TILLGNINGSKÖK" at bounding box center [142, 211] width 162 height 27
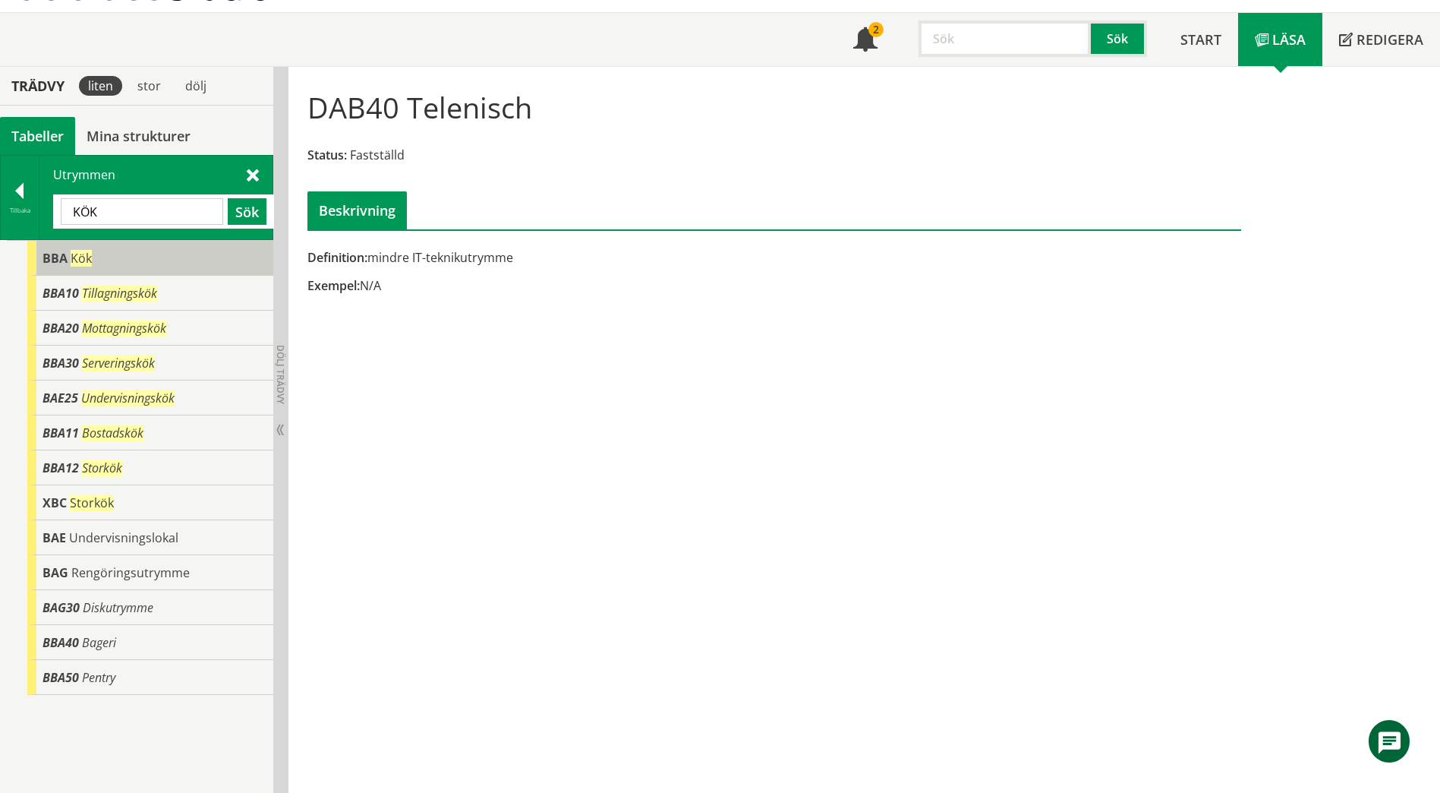
click at [129, 260] on div "BBA Kök" at bounding box center [150, 258] width 246 height 35
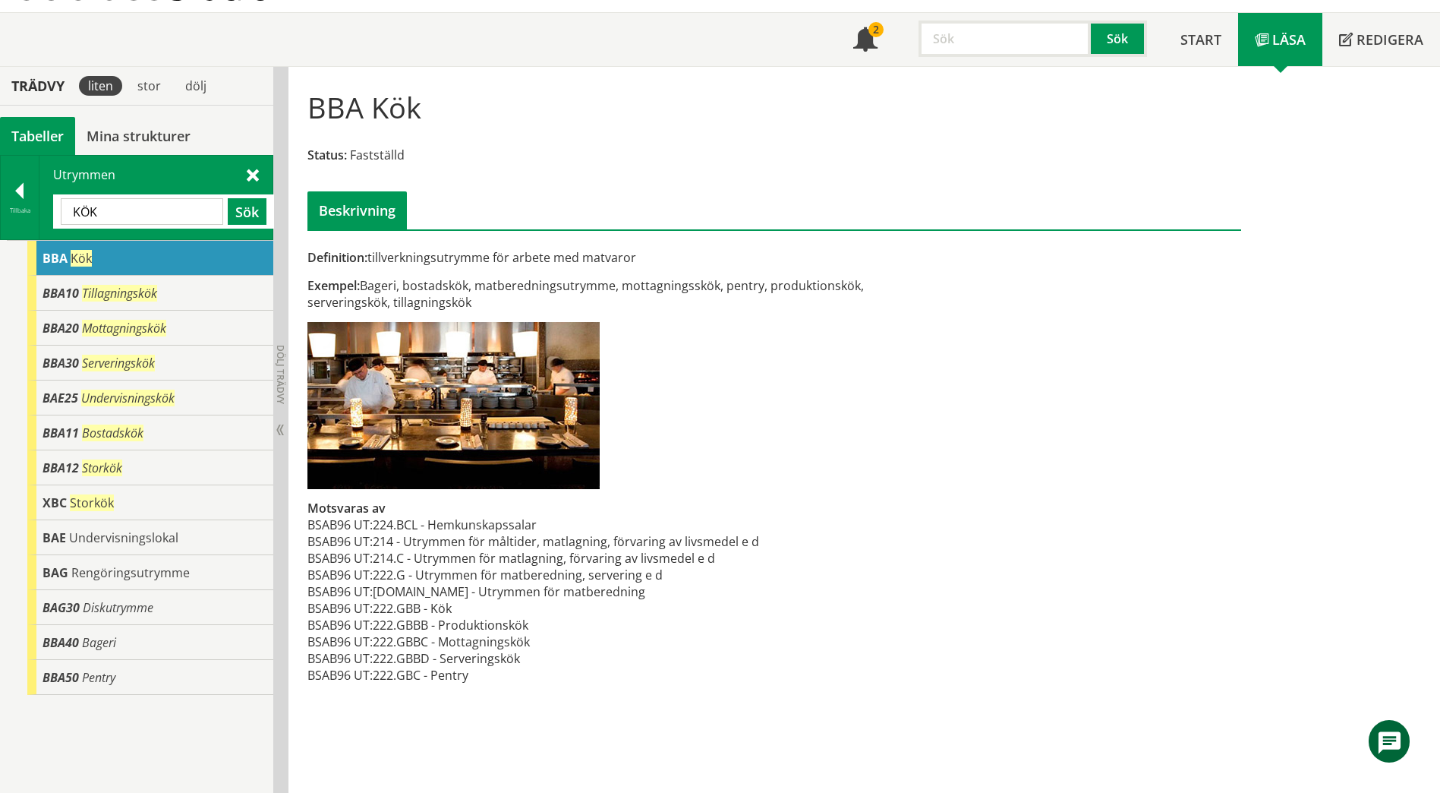
drag, startPoint x: 121, startPoint y: 219, endPoint x: 61, endPoint y: 213, distance: 61.0
click at [61, 213] on input "KÖK" at bounding box center [142, 211] width 162 height 27
paste input "Gemensamhetsutrymme"
type input "Gemensamhetsutrymme"
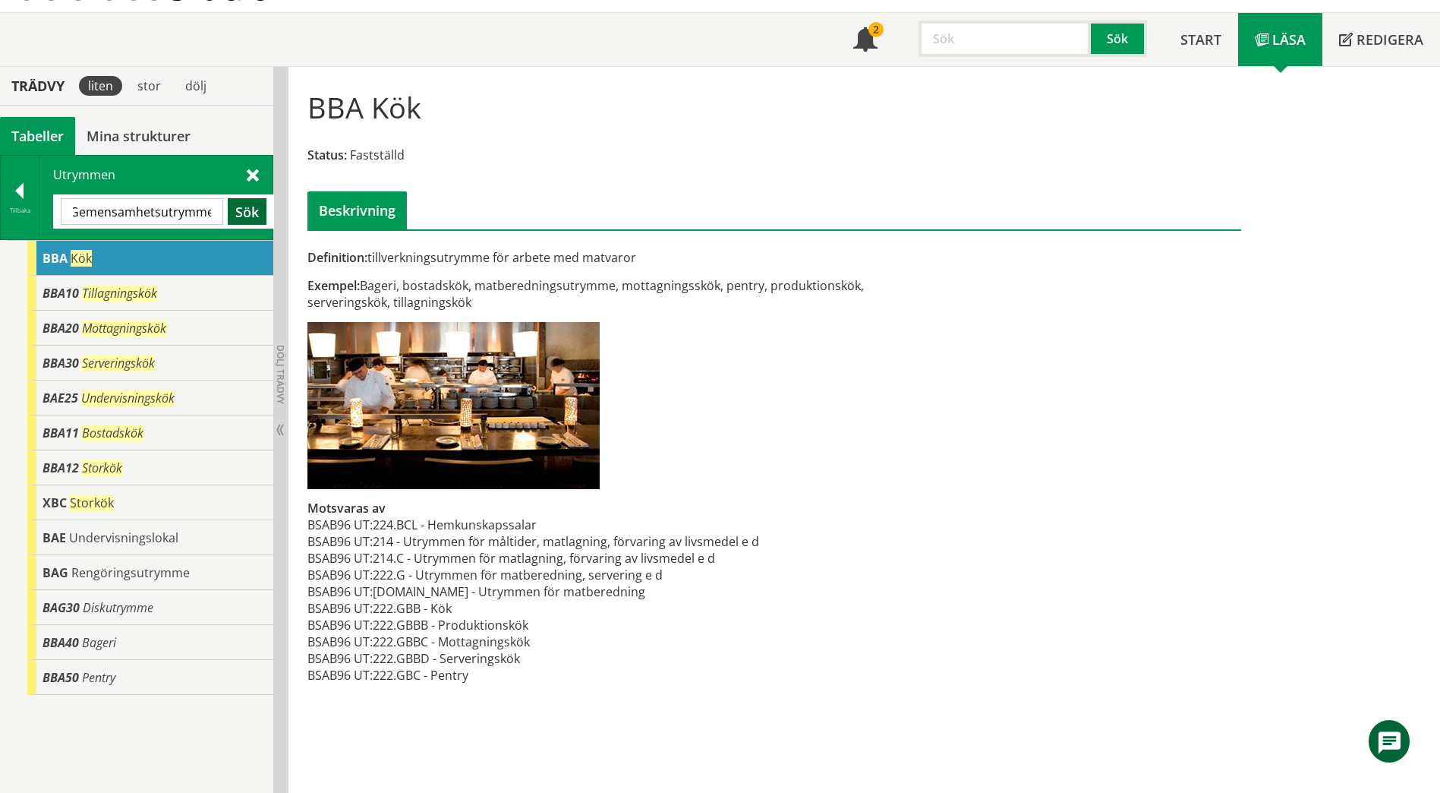
scroll to position [0, 0]
click at [238, 212] on button "Sök" at bounding box center [247, 211] width 39 height 27
